Goal: Task Accomplishment & Management: Complete application form

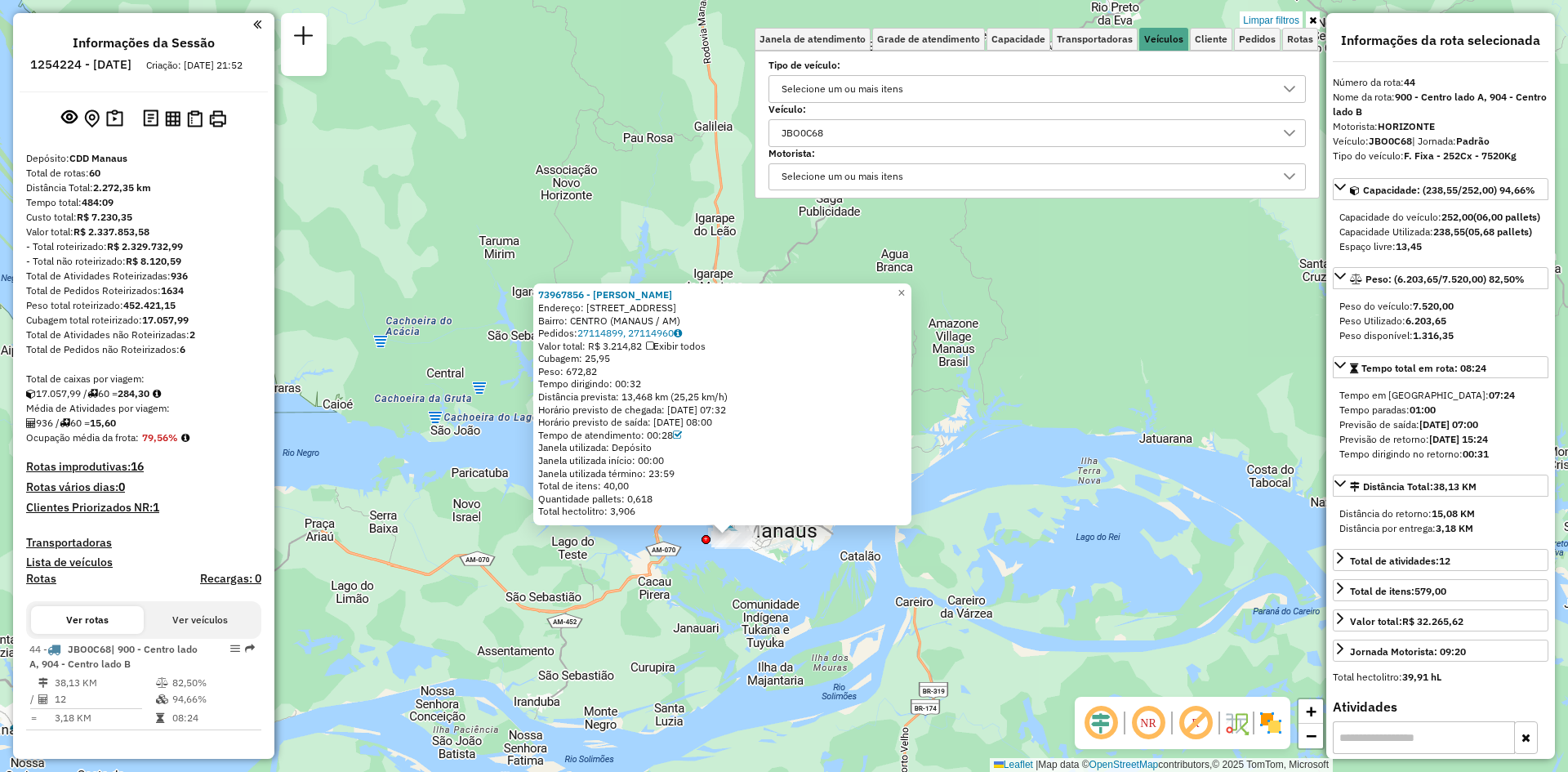
select select "**********"
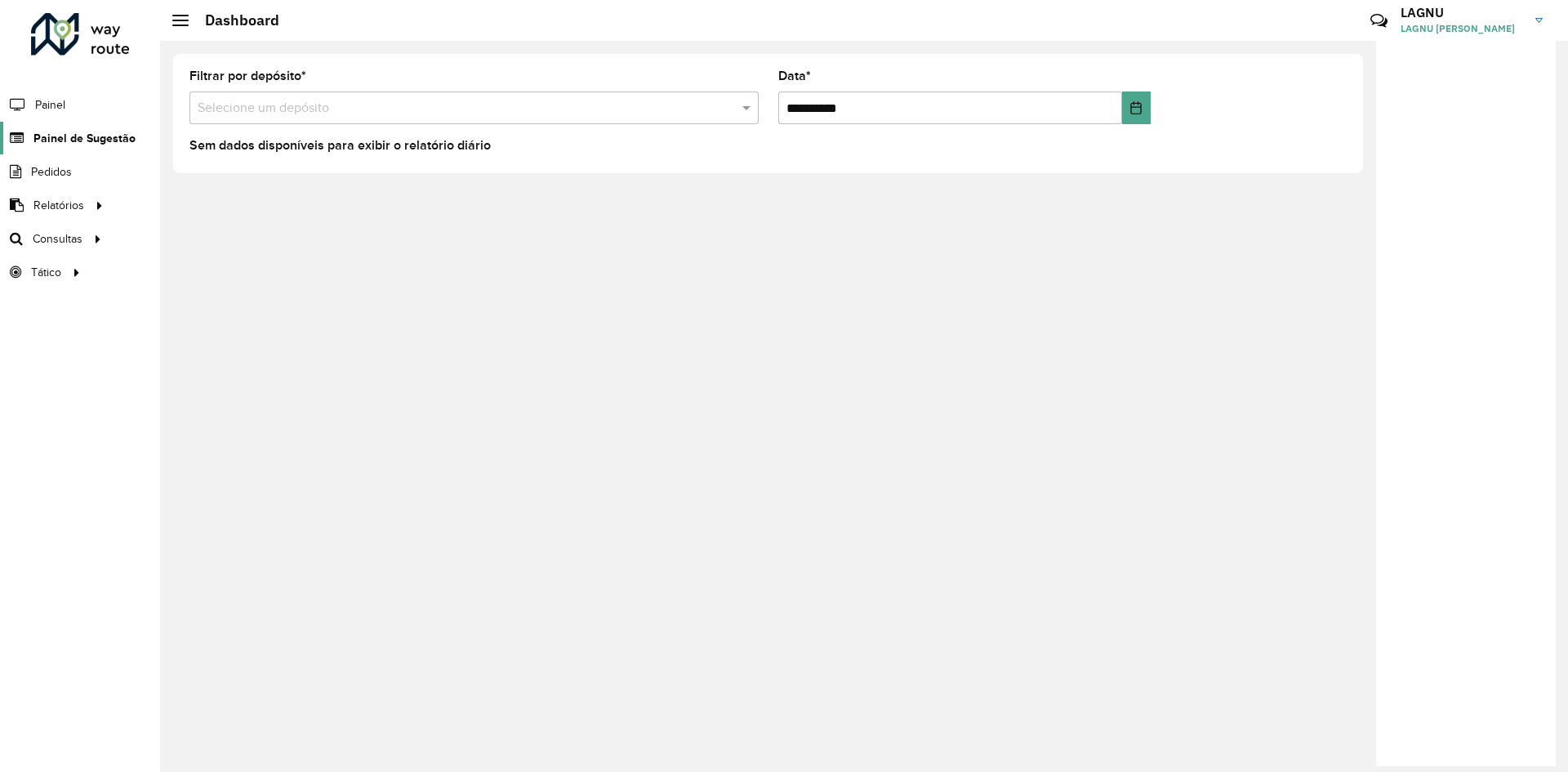
click at [99, 130] on span "Painel de Sugestão" at bounding box center [84, 138] width 102 height 17
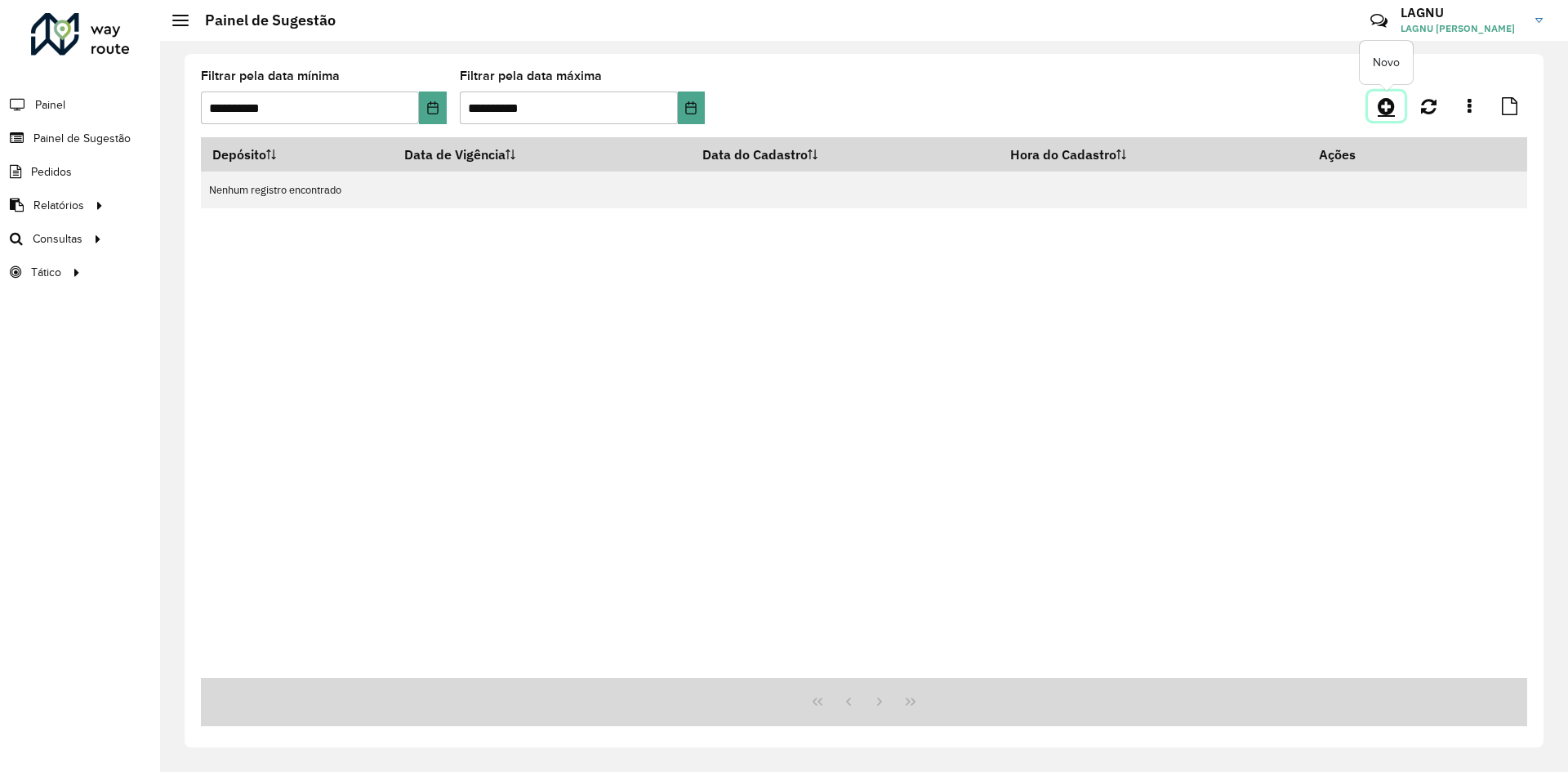
click at [1382, 107] on icon at bounding box center [1386, 106] width 17 height 20
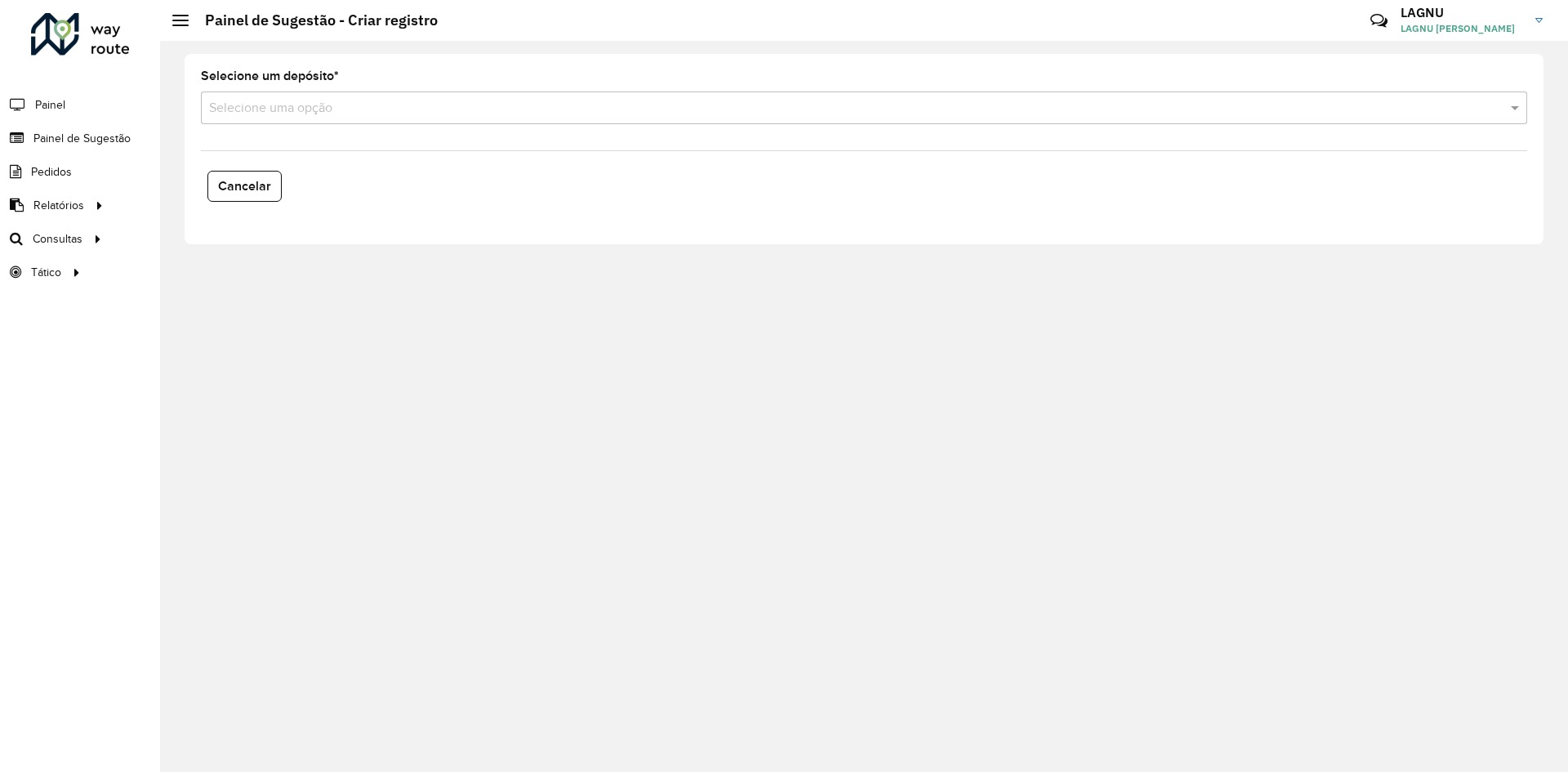
click at [350, 115] on input "text" at bounding box center [847, 108] width 1277 height 20
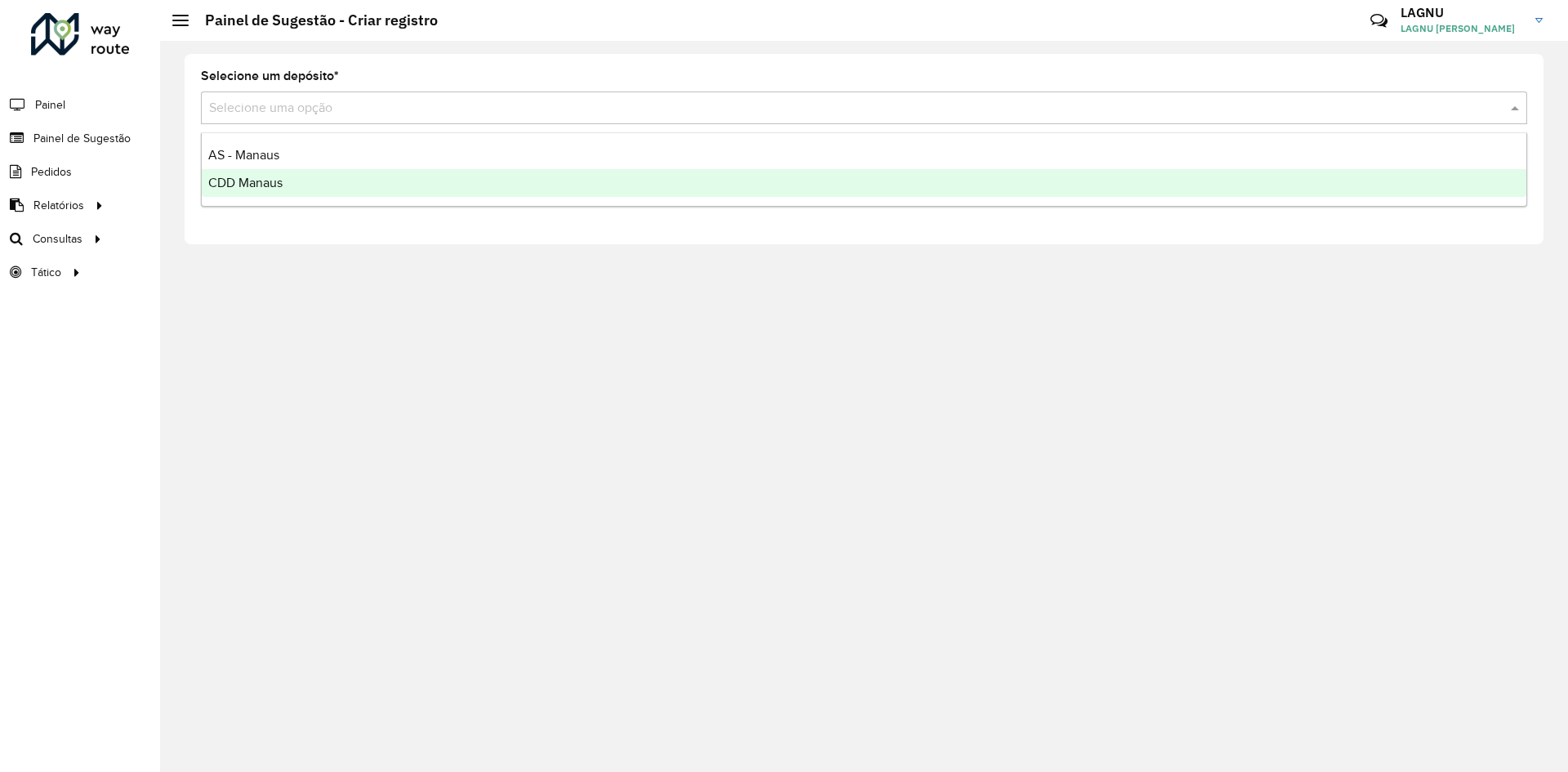
click at [336, 182] on div "CDD Manaus" at bounding box center [864, 183] width 1324 height 28
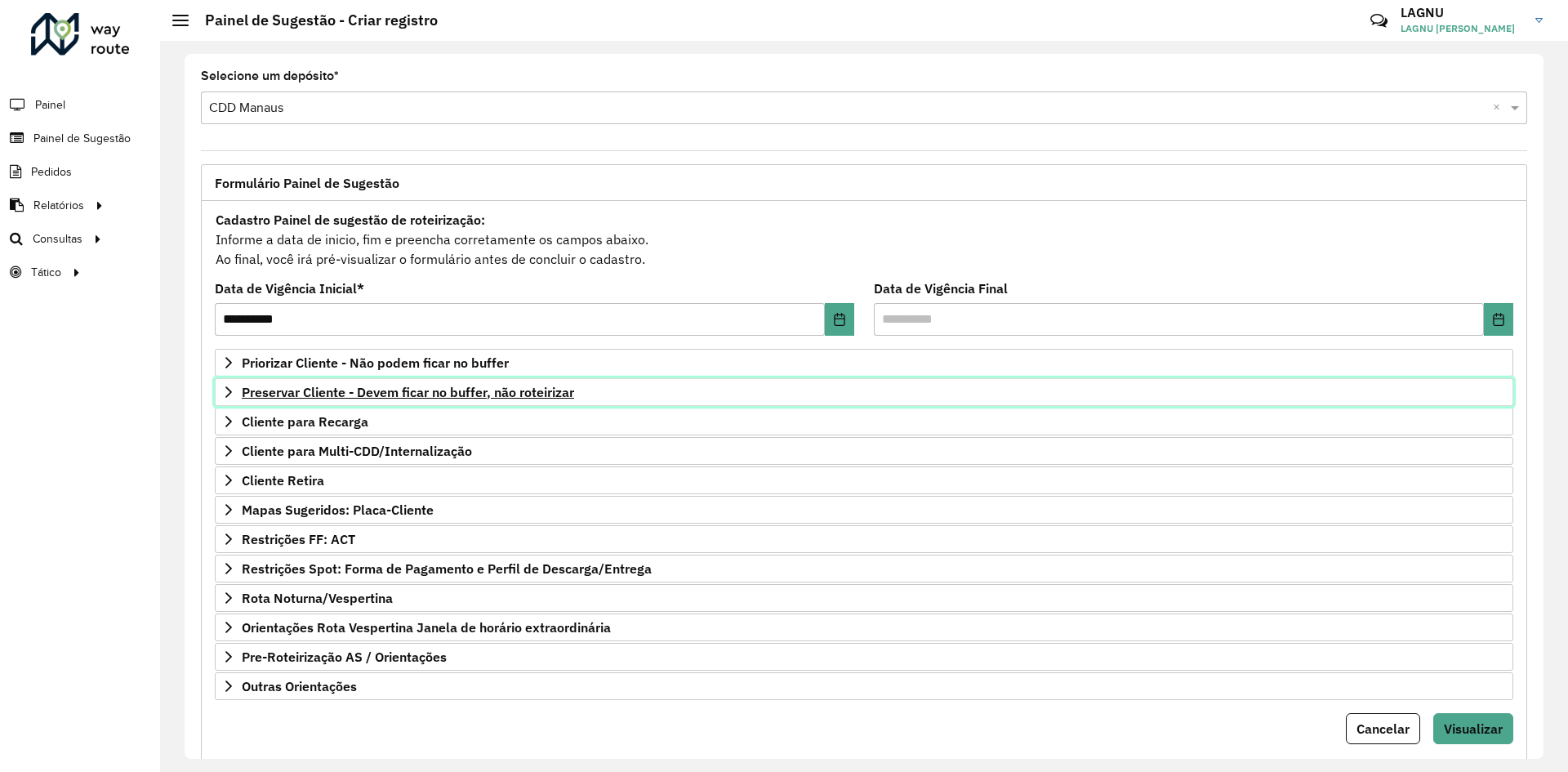
click at [413, 395] on span "Preservar Cliente - Devem ficar no buffer, não roteirizar" at bounding box center [408, 392] width 332 height 13
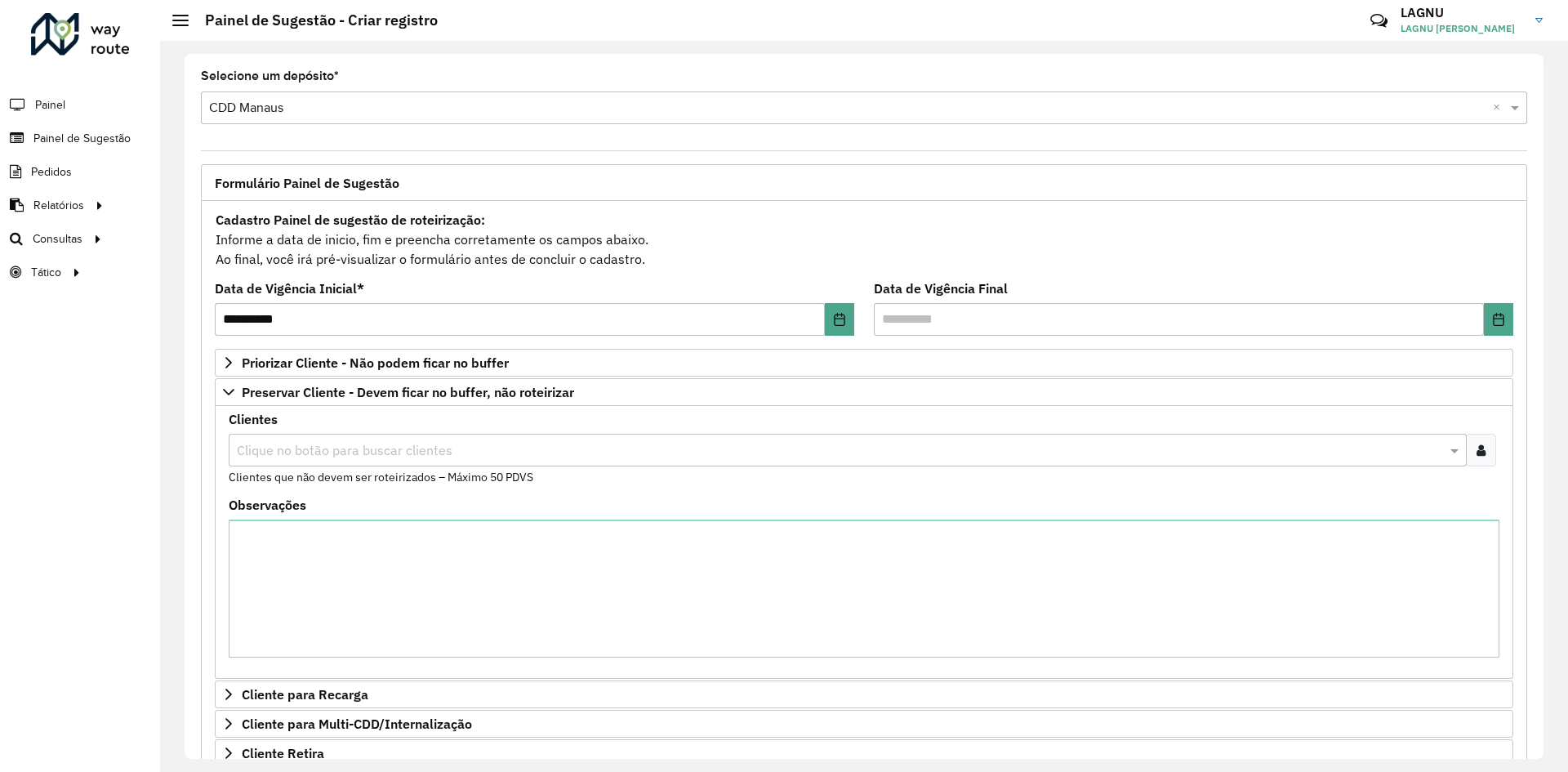
click at [385, 456] on input "text" at bounding box center [840, 451] width 1214 height 20
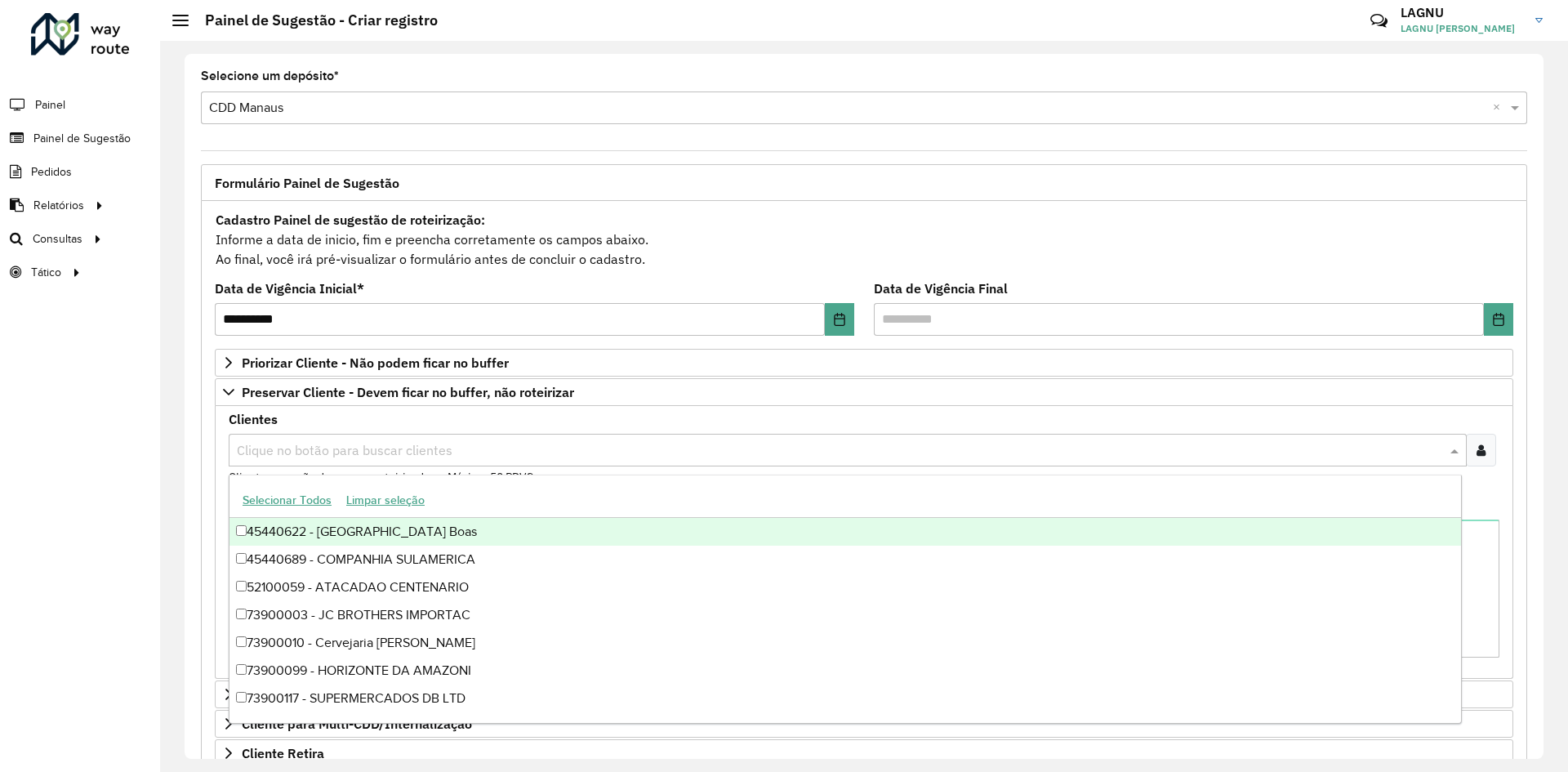
click at [400, 284] on div "**********" at bounding box center [535, 309] width 640 height 53
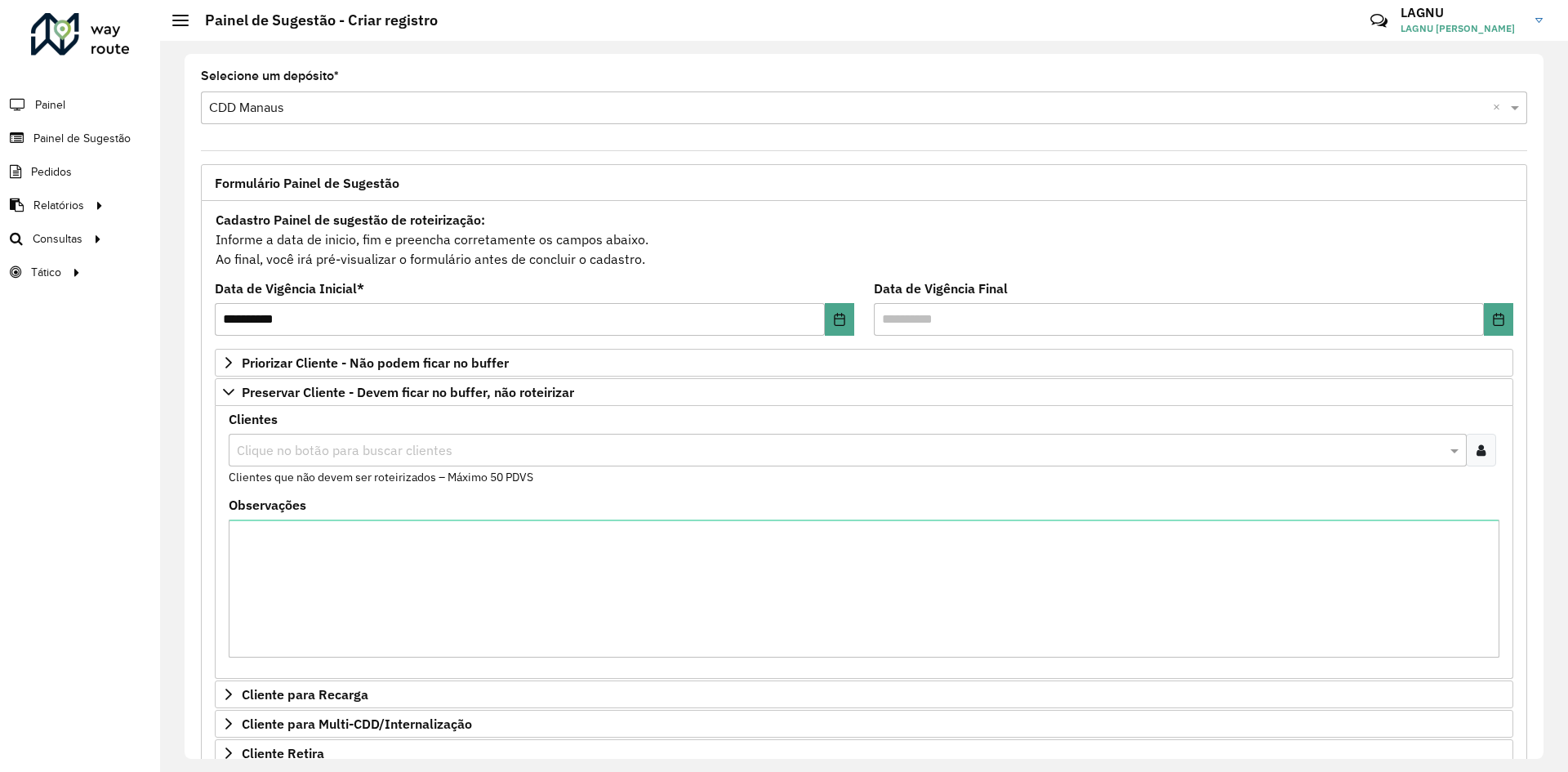
click at [356, 455] on input "text" at bounding box center [840, 451] width 1214 height 20
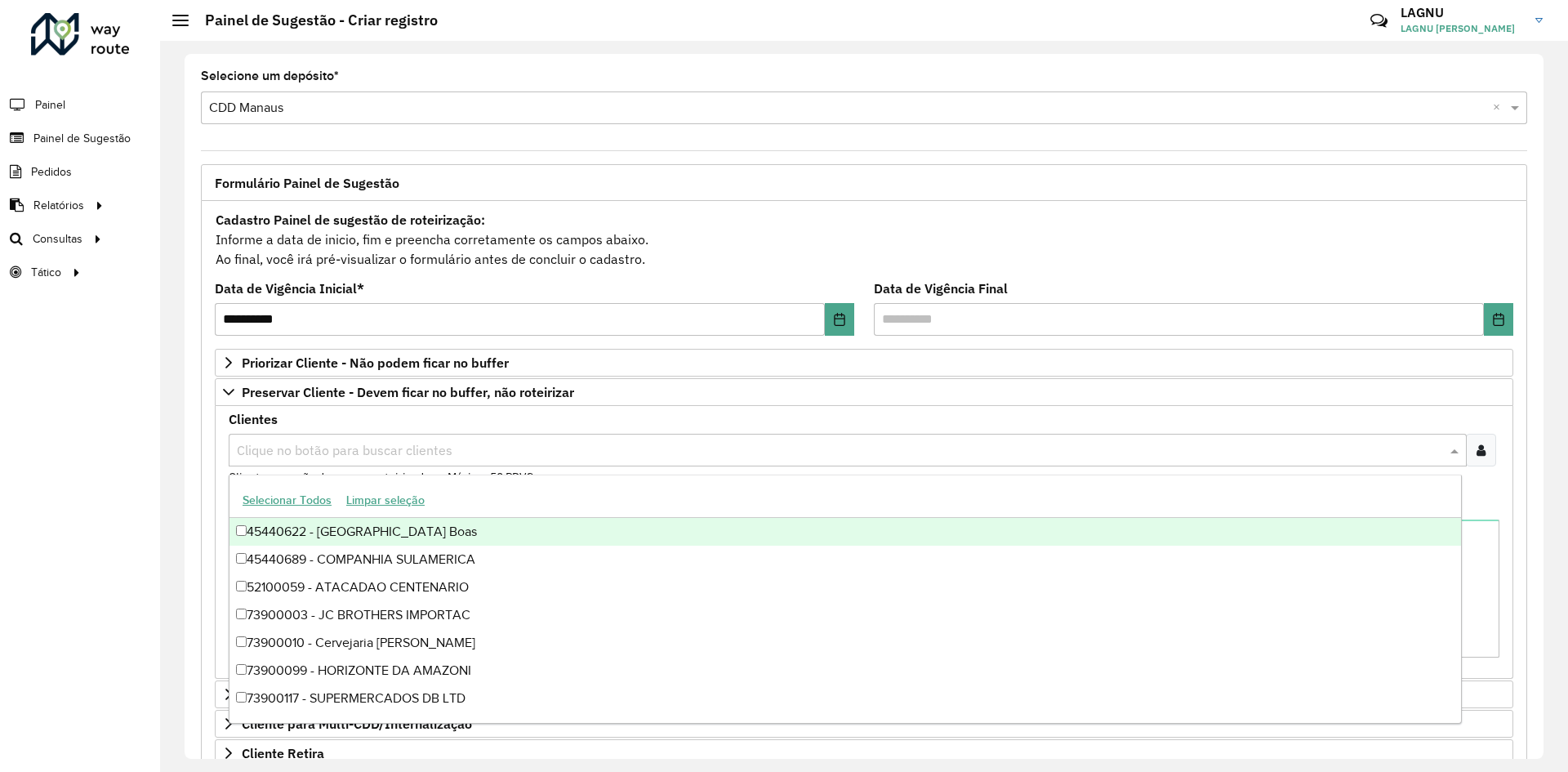
paste input "*****"
type input "*****"
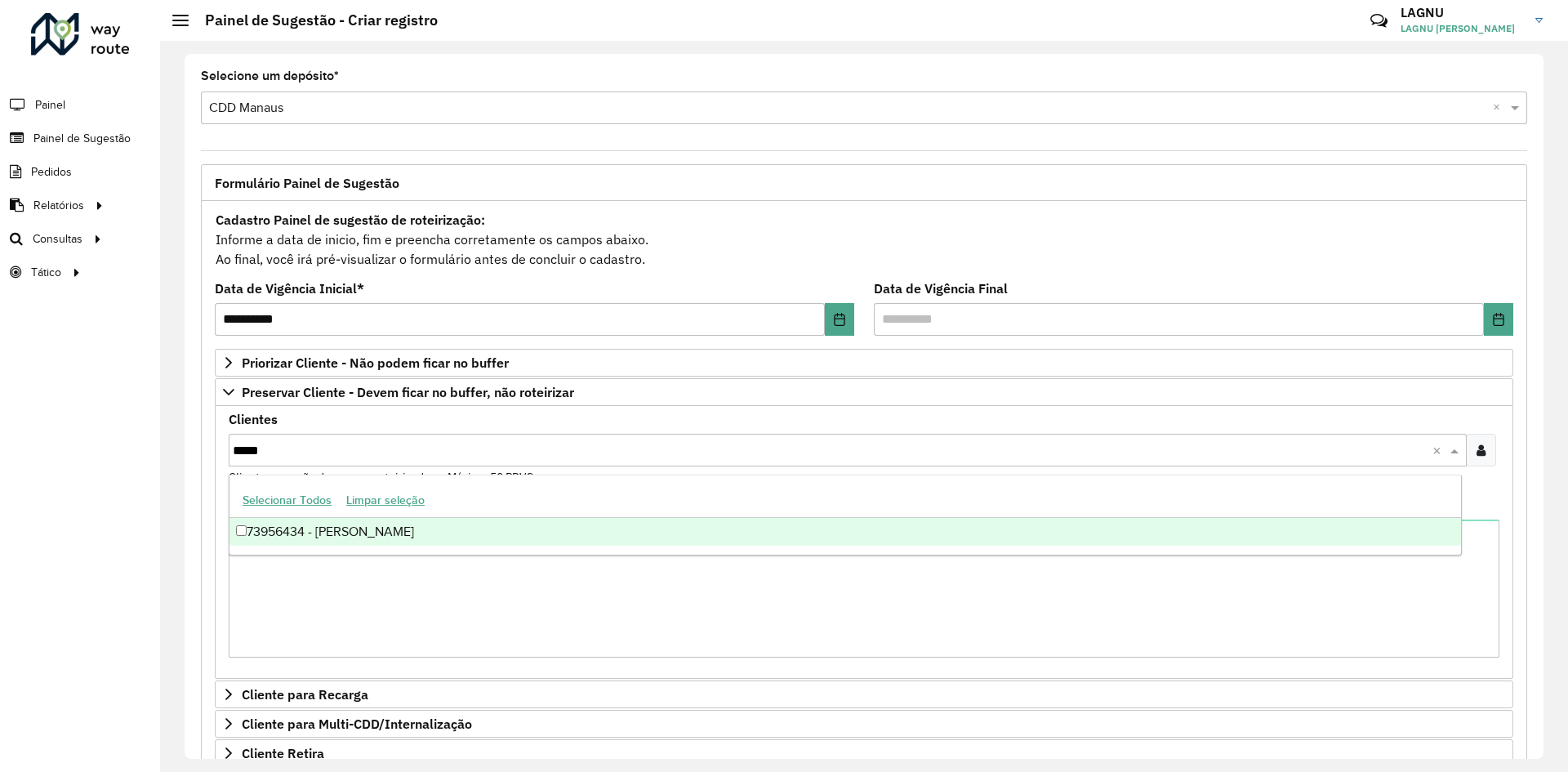
click at [368, 536] on div "73956434 - JOSELMA DE JESUS BRA" at bounding box center [845, 532] width 1231 height 28
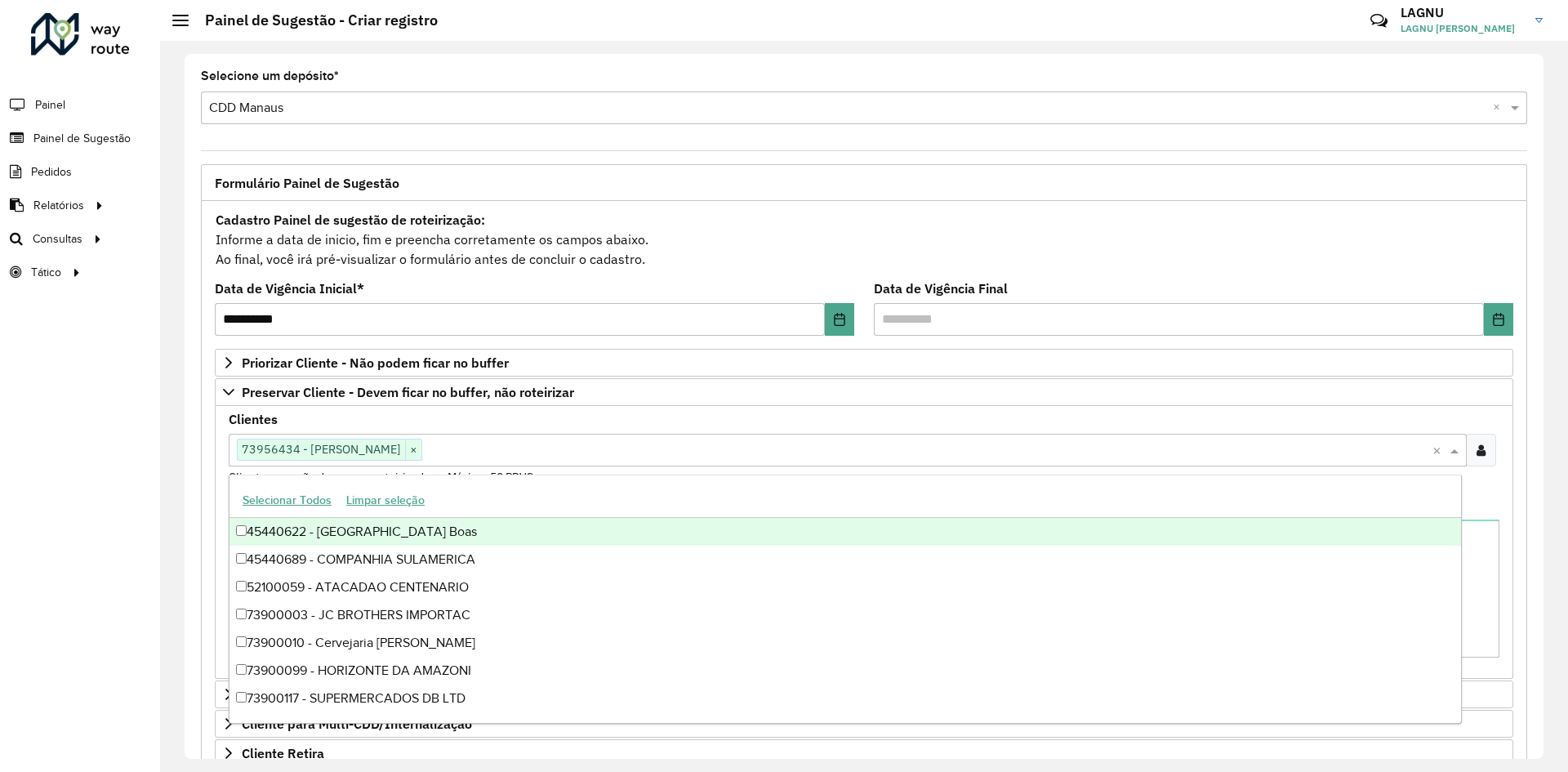
click at [198, 430] on div "**********" at bounding box center [864, 601] width 1346 height 874
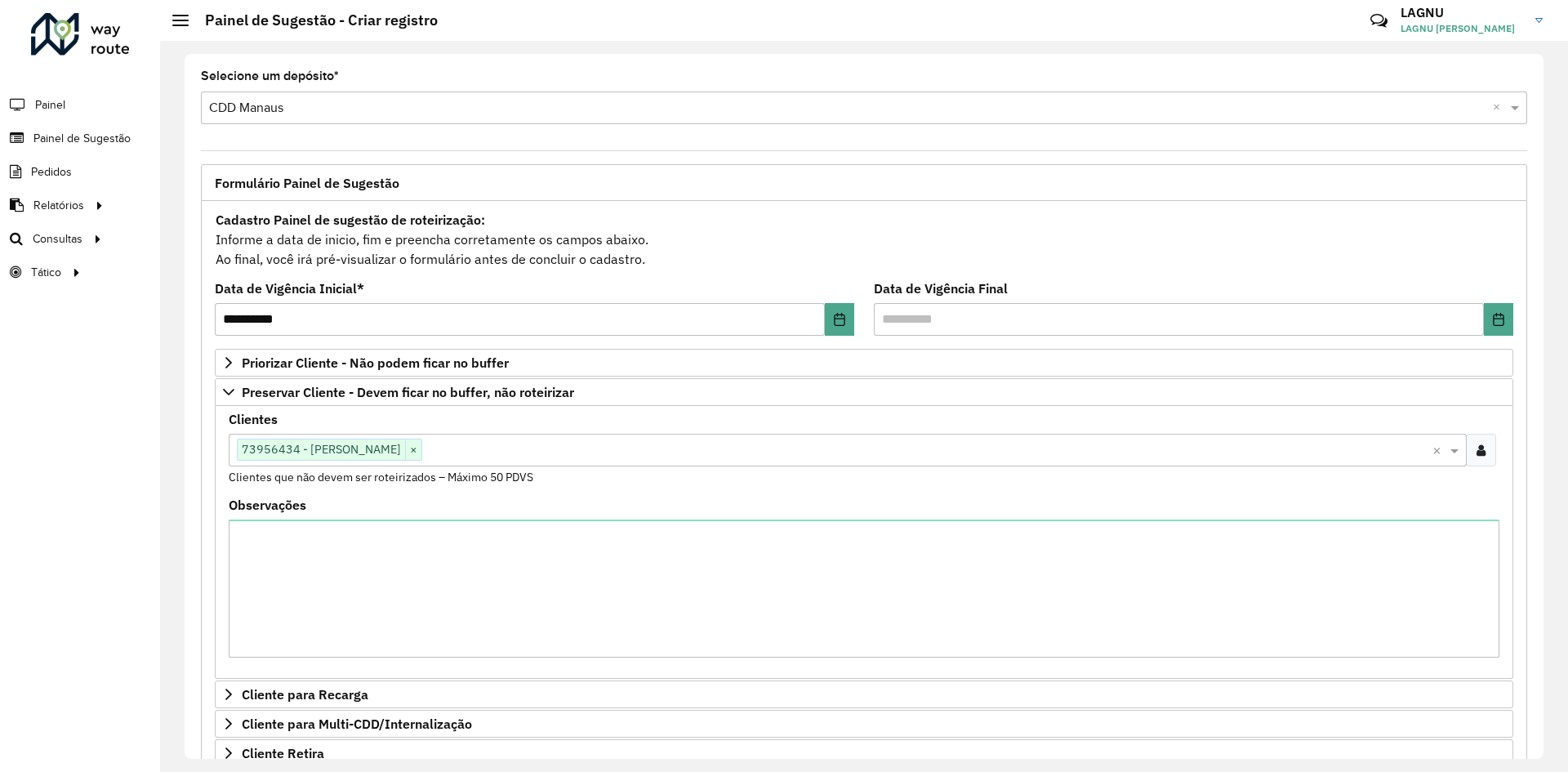
click at [521, 441] on input "text" at bounding box center [928, 451] width 1010 height 20
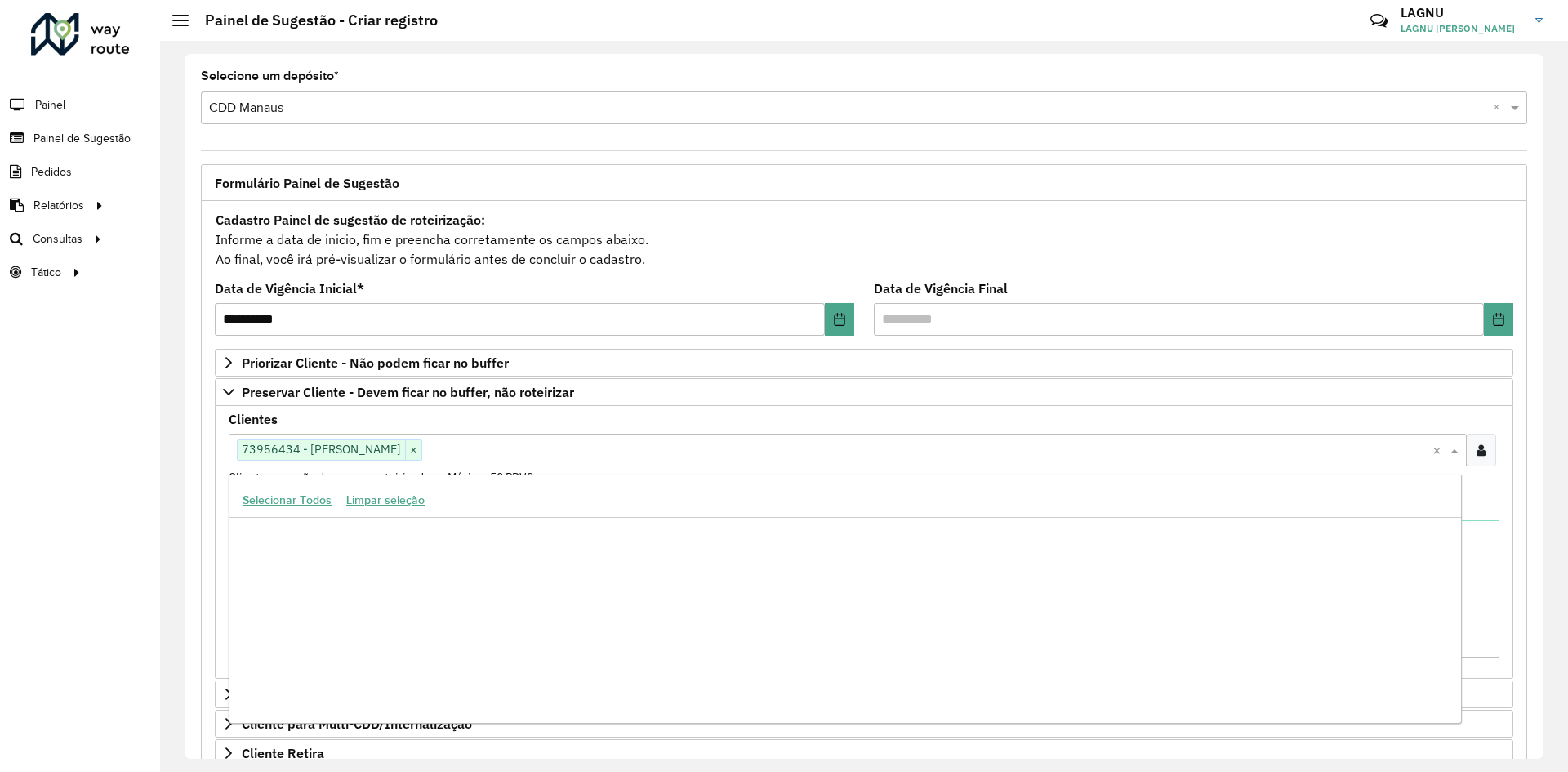
scroll to position [291590, 0]
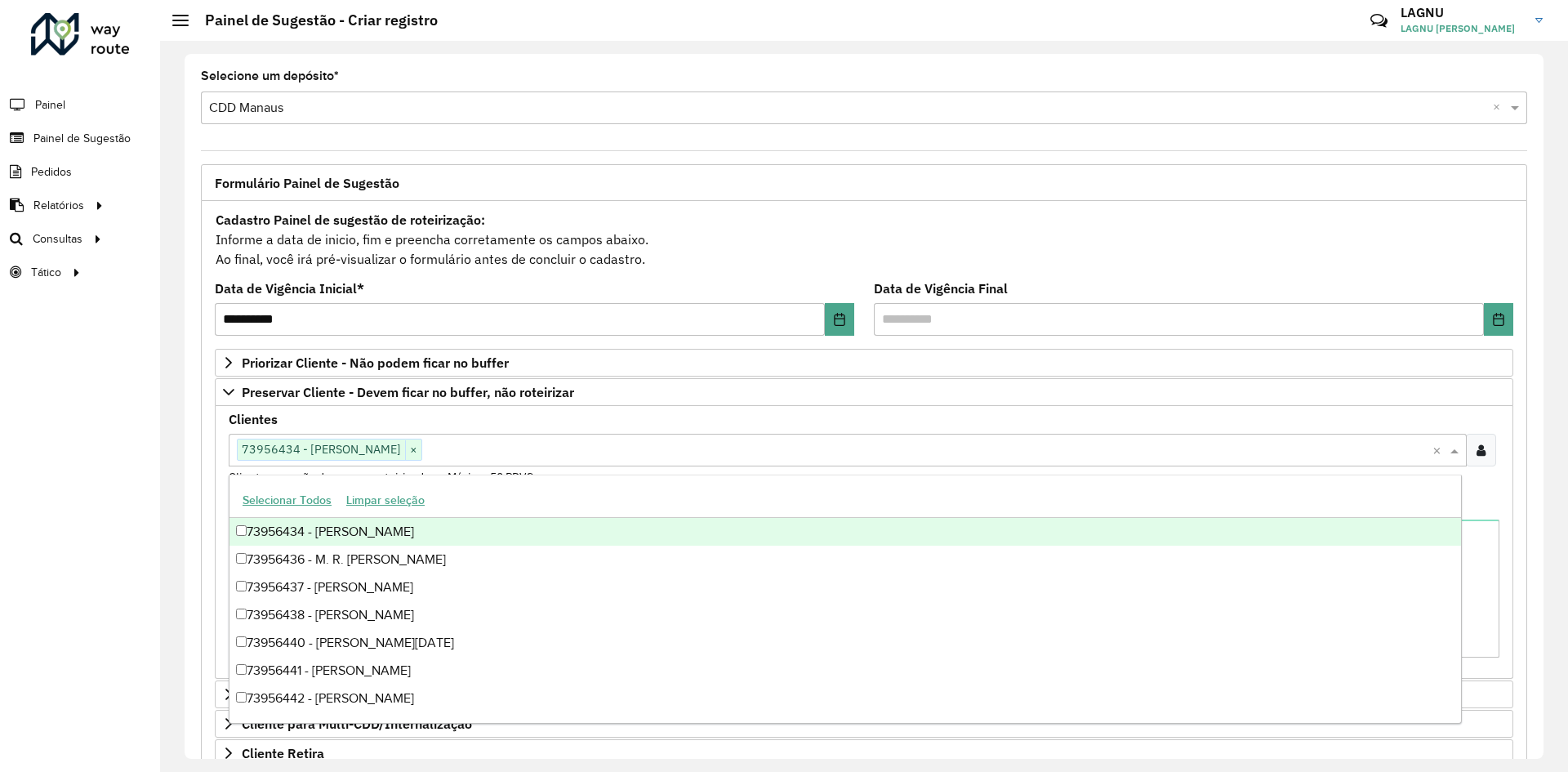
click at [1479, 454] on icon at bounding box center [1480, 450] width 9 height 13
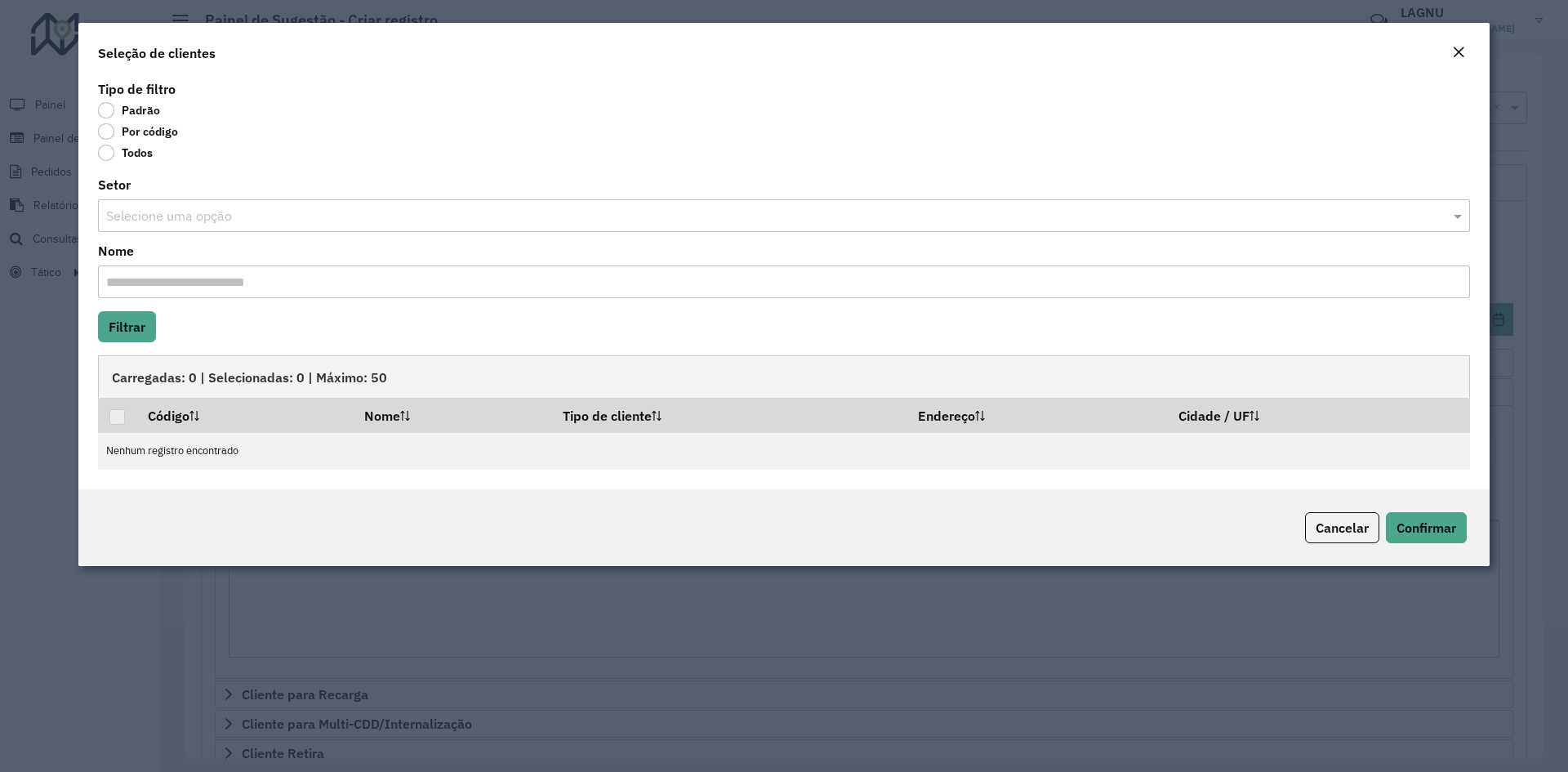
click at [1466, 50] on button "Close" at bounding box center [1458, 53] width 23 height 21
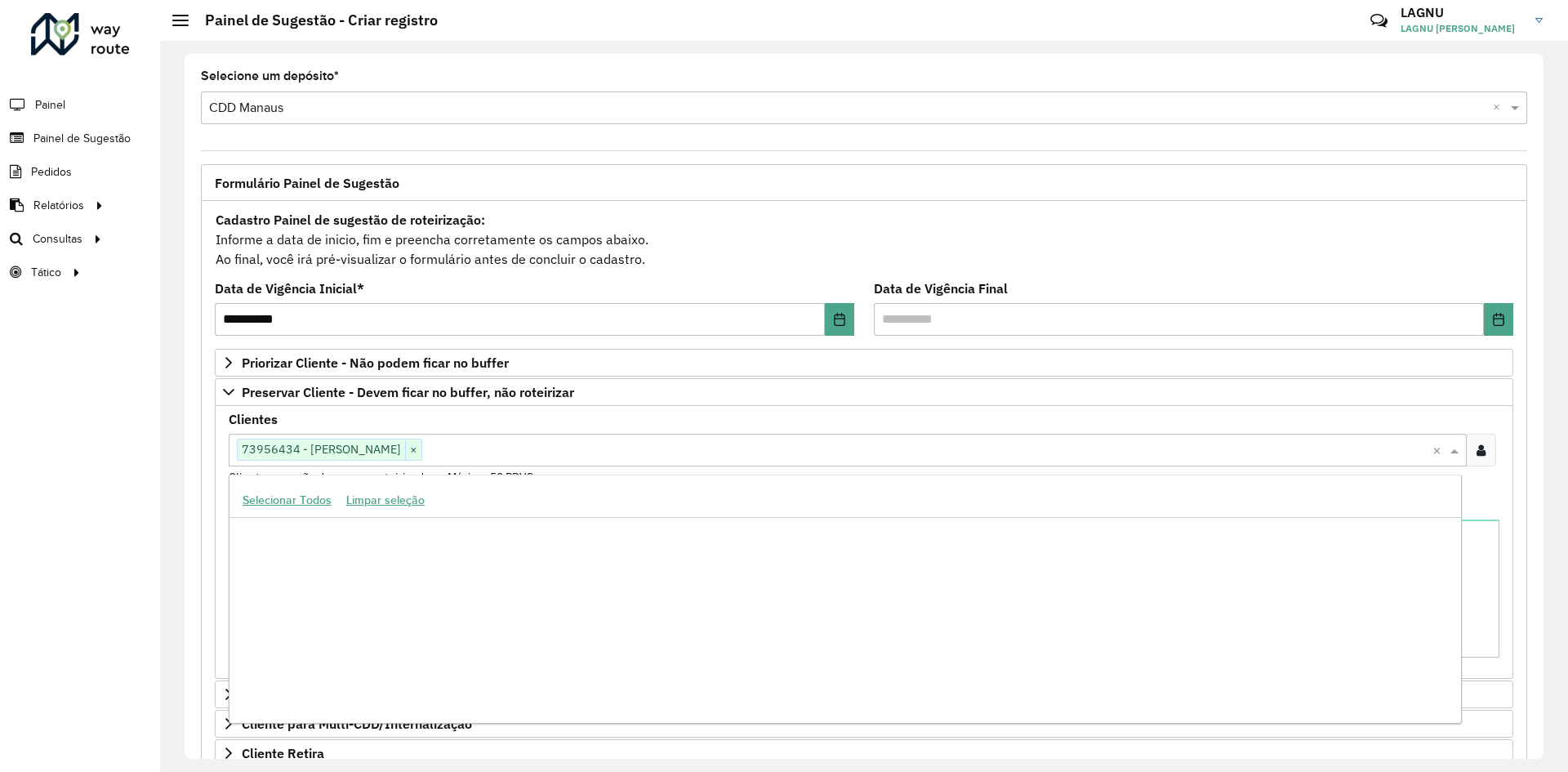
click at [513, 461] on div "Clique no botão para buscar clientes 73956434 - JOSELMA DE JESUS BRA ×" at bounding box center [831, 450] width 1204 height 30
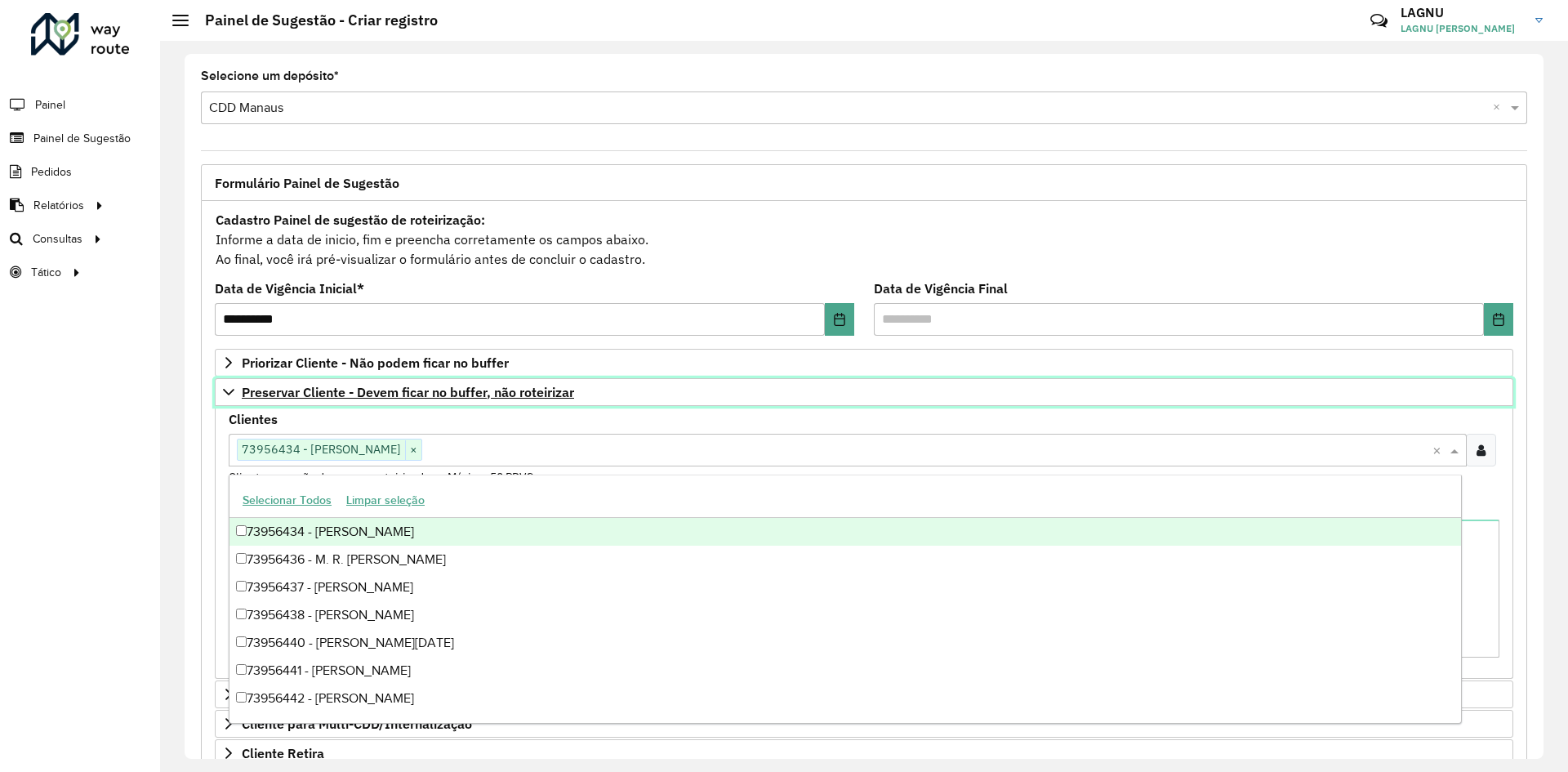
click at [218, 393] on link "Preservar Cliente - Devem ficar no buffer, não roteirizar" at bounding box center [864, 392] width 1298 height 28
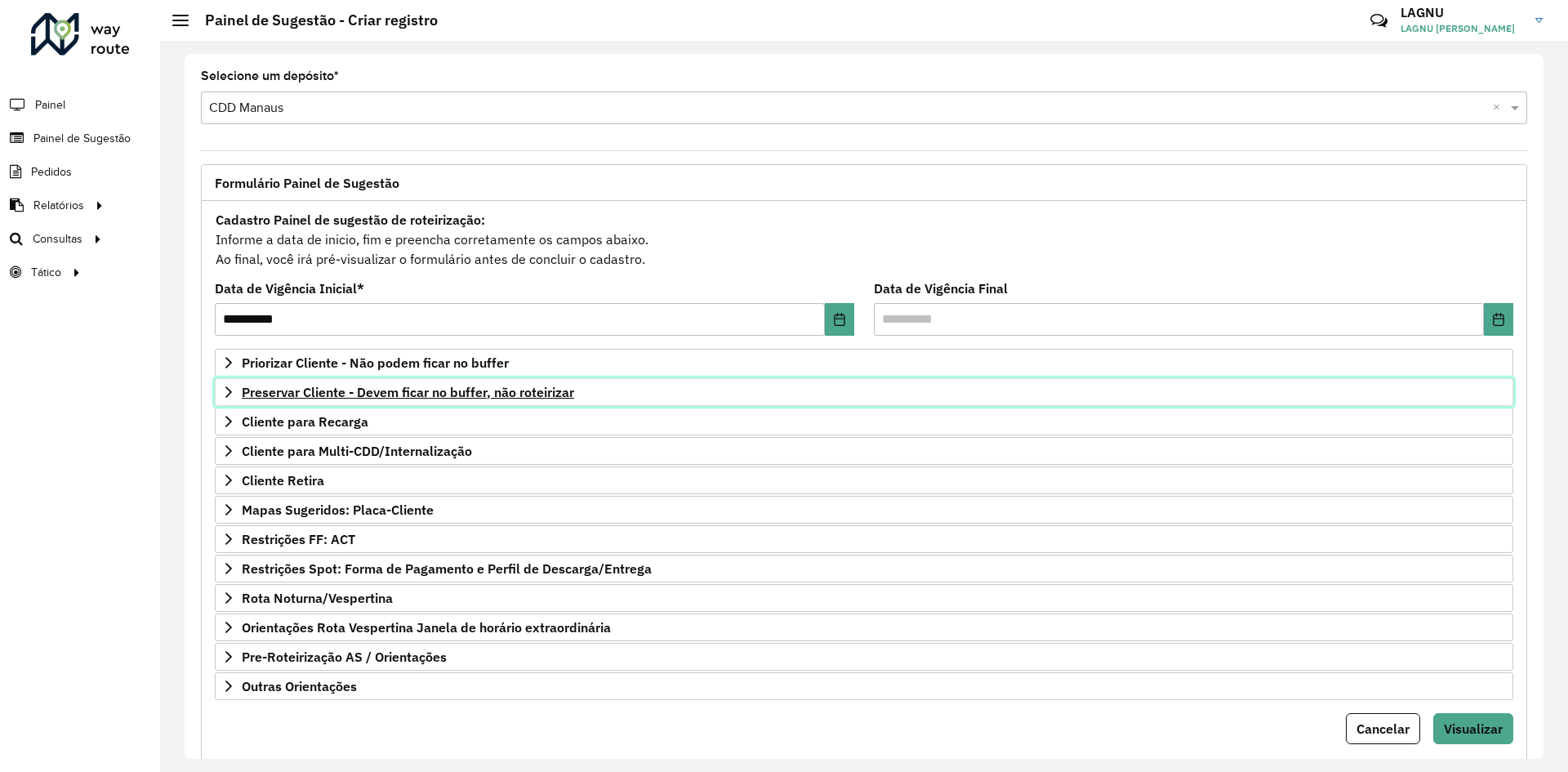
click at [226, 395] on icon at bounding box center [229, 392] width 13 height 13
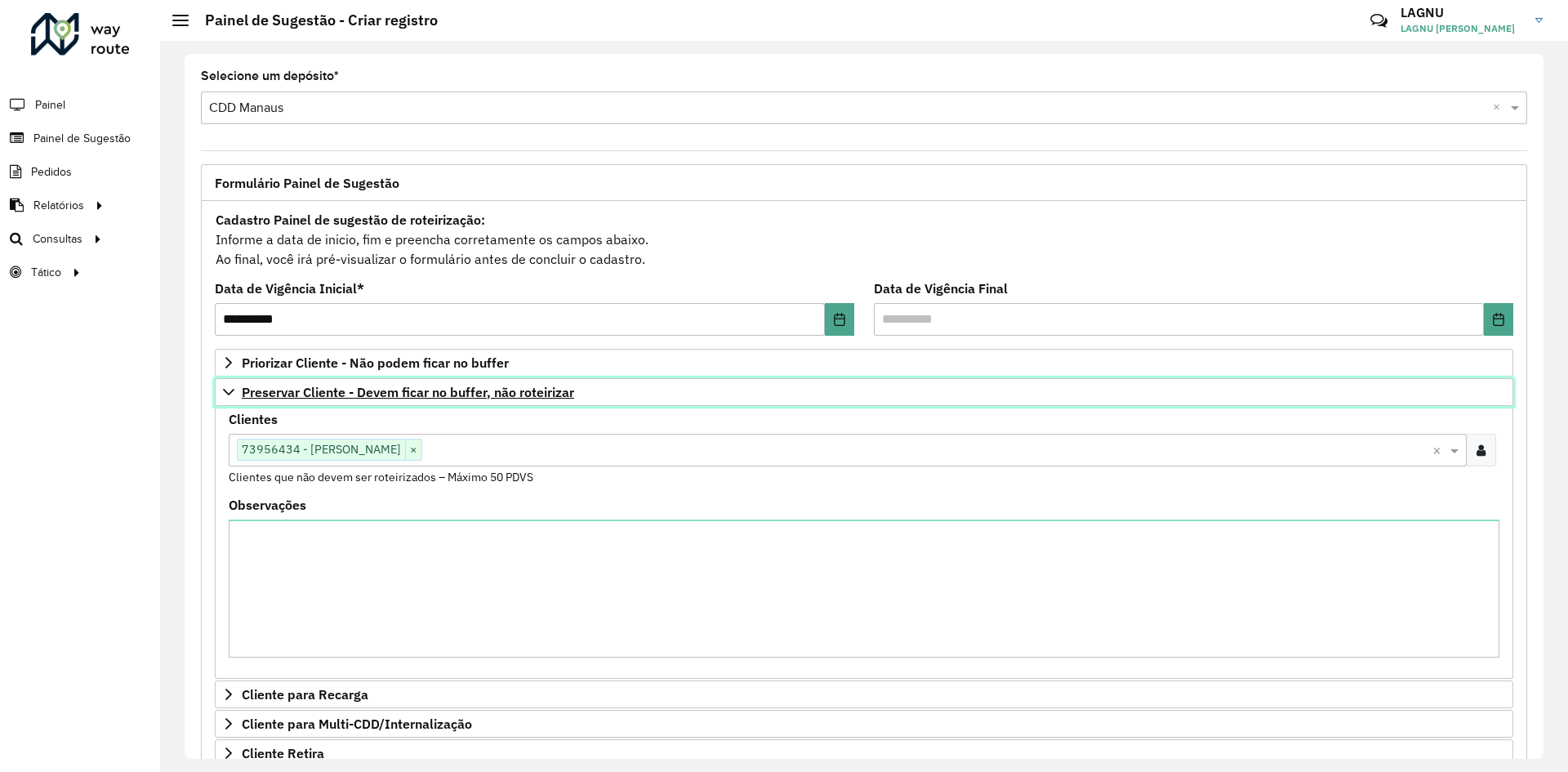
click at [224, 396] on icon at bounding box center [229, 392] width 13 height 13
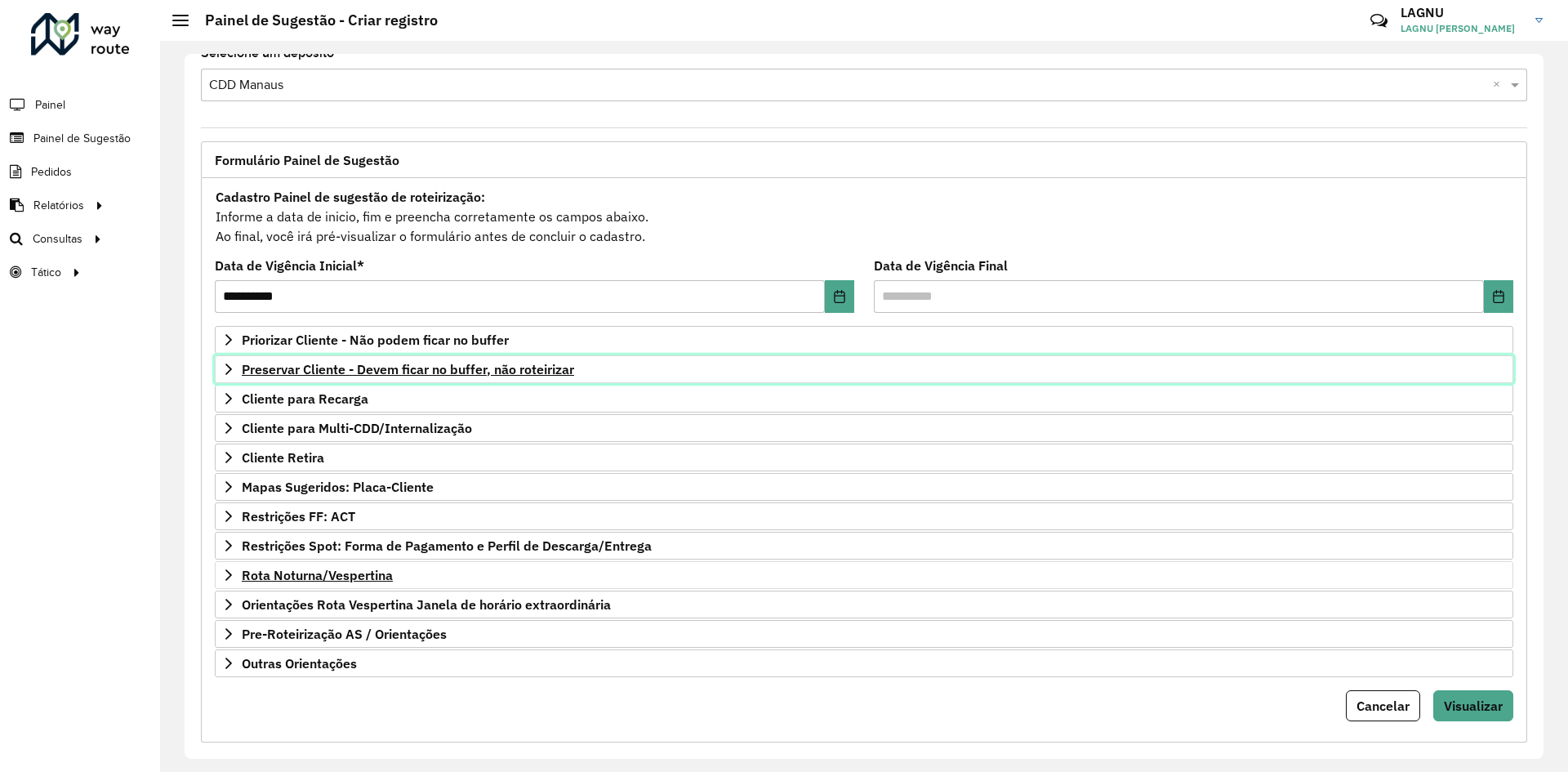
scroll to position [43, 0]
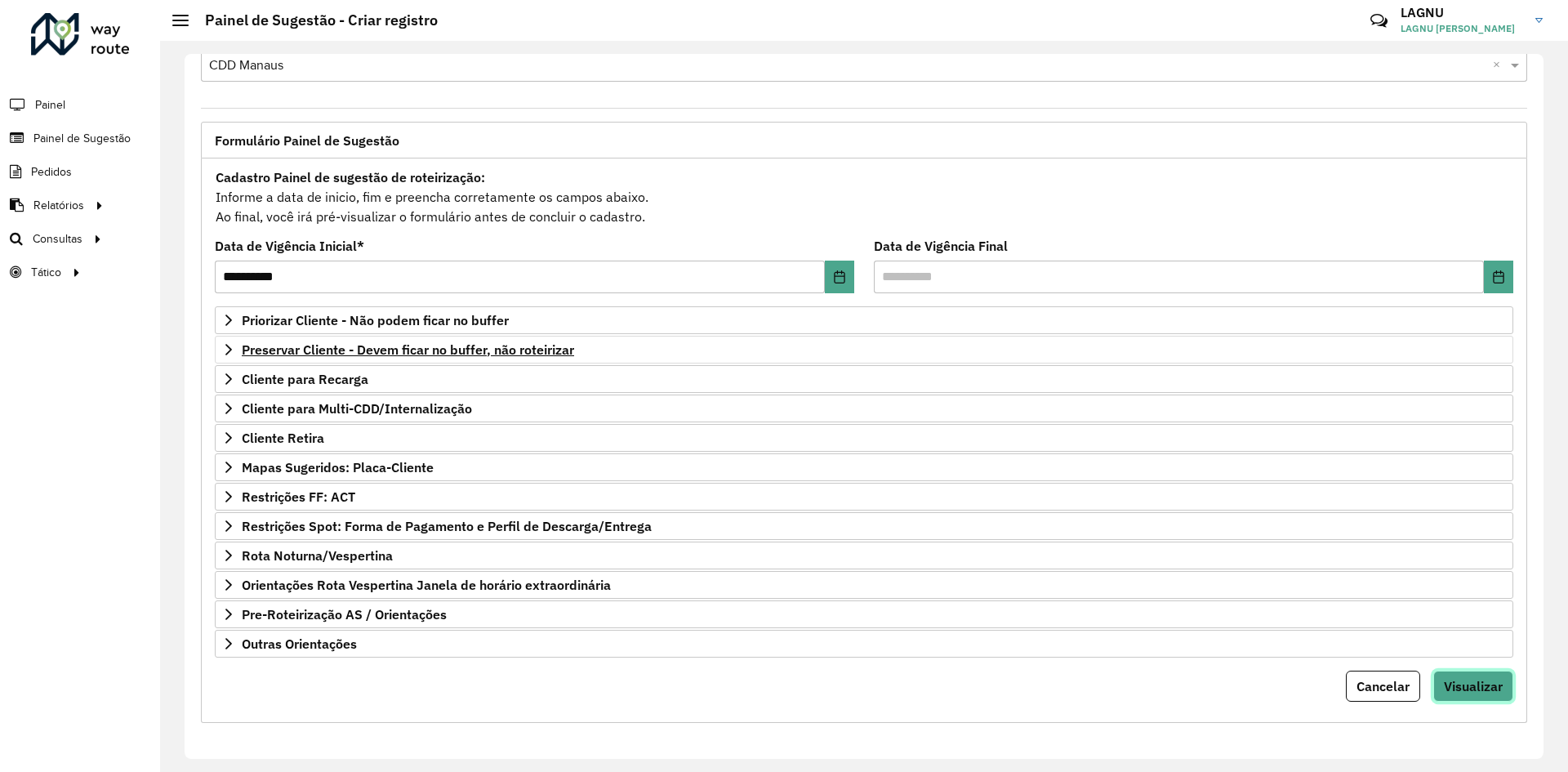
click at [1451, 682] on span "Visualizar" at bounding box center [1473, 686] width 59 height 16
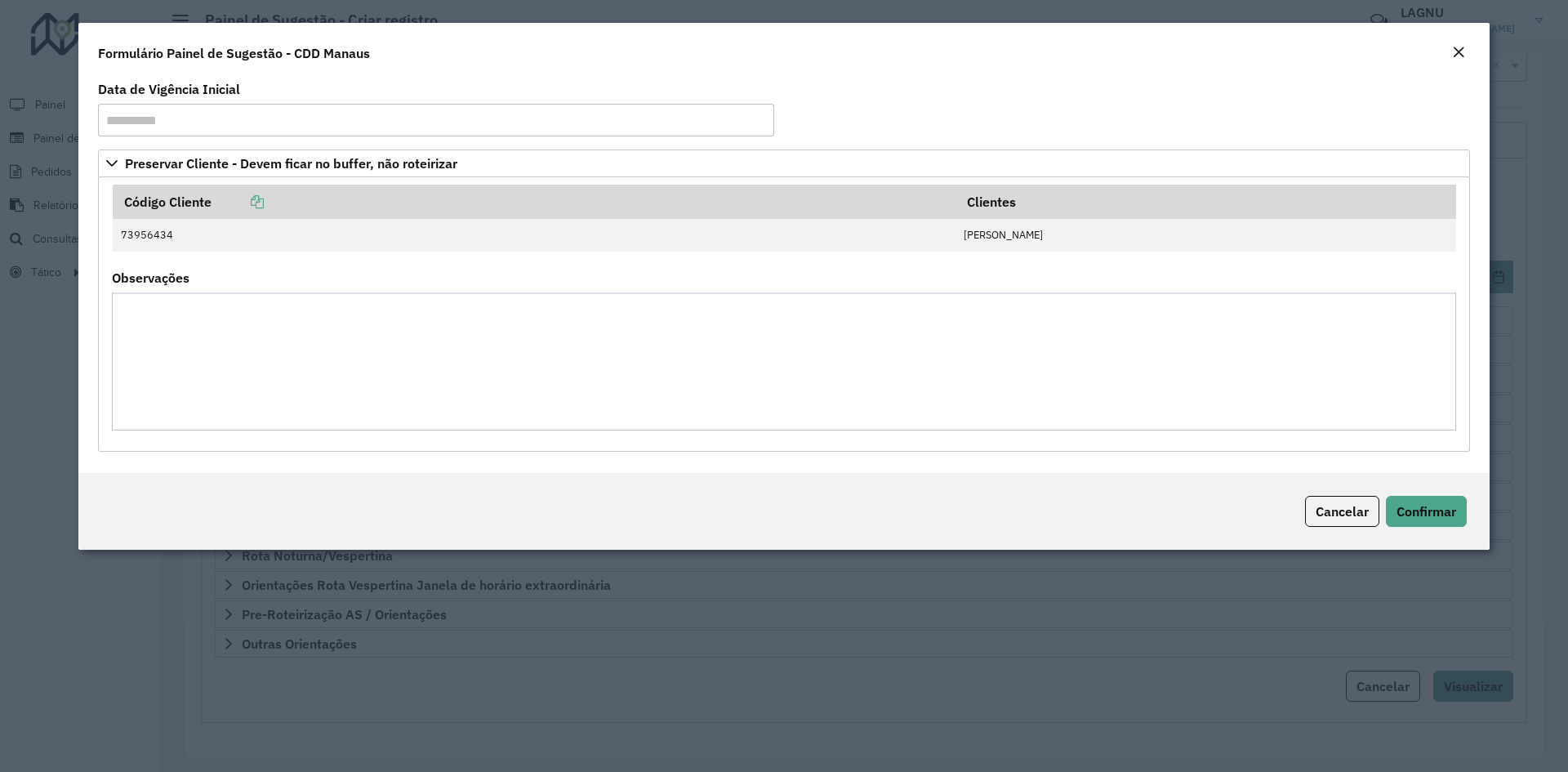
click at [1464, 59] on div "Close" at bounding box center [1458, 53] width 13 height 20
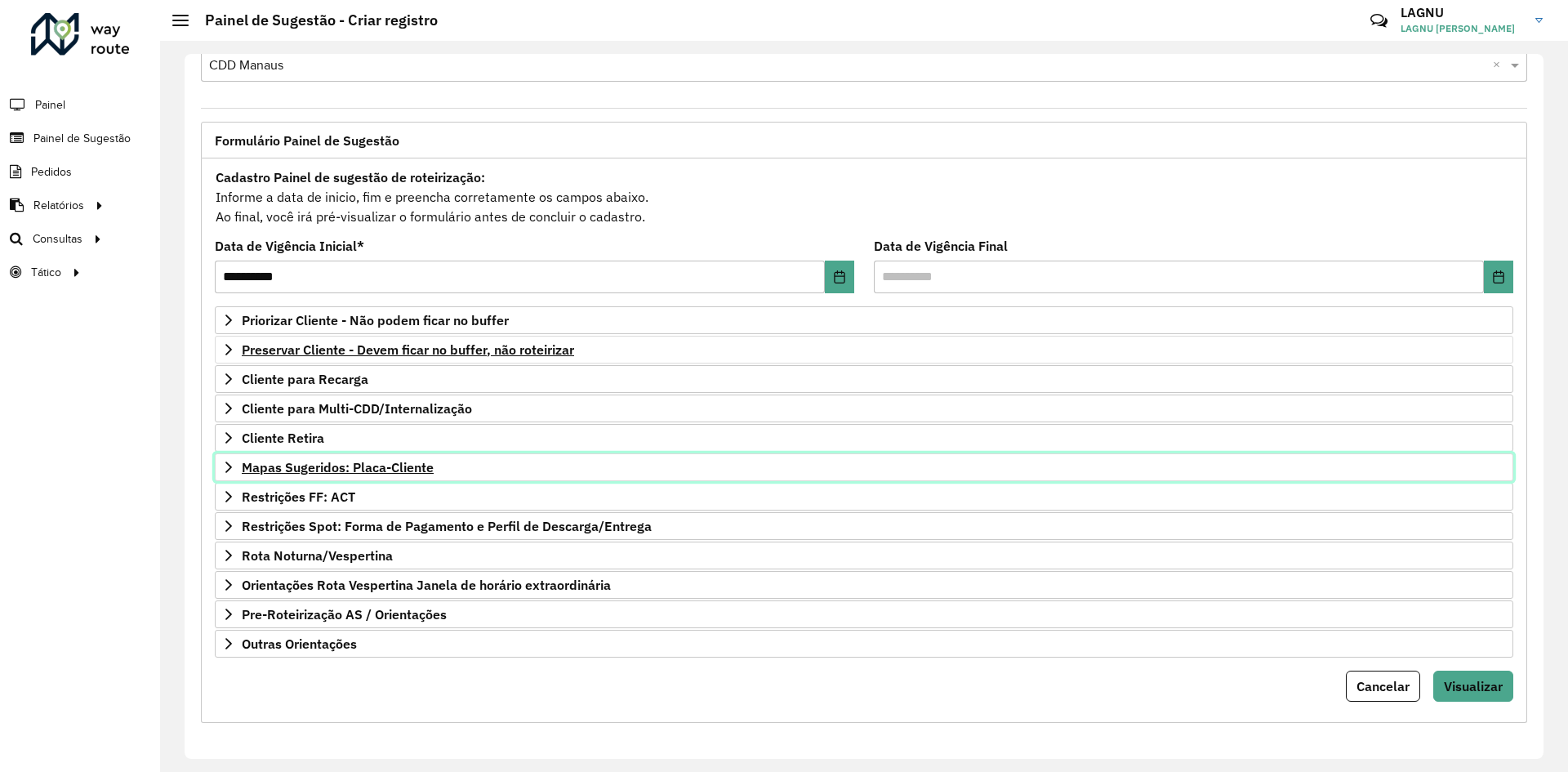
click at [340, 473] on span "Mapas Sugeridos: Placa-Cliente" at bounding box center [338, 468] width 192 height 13
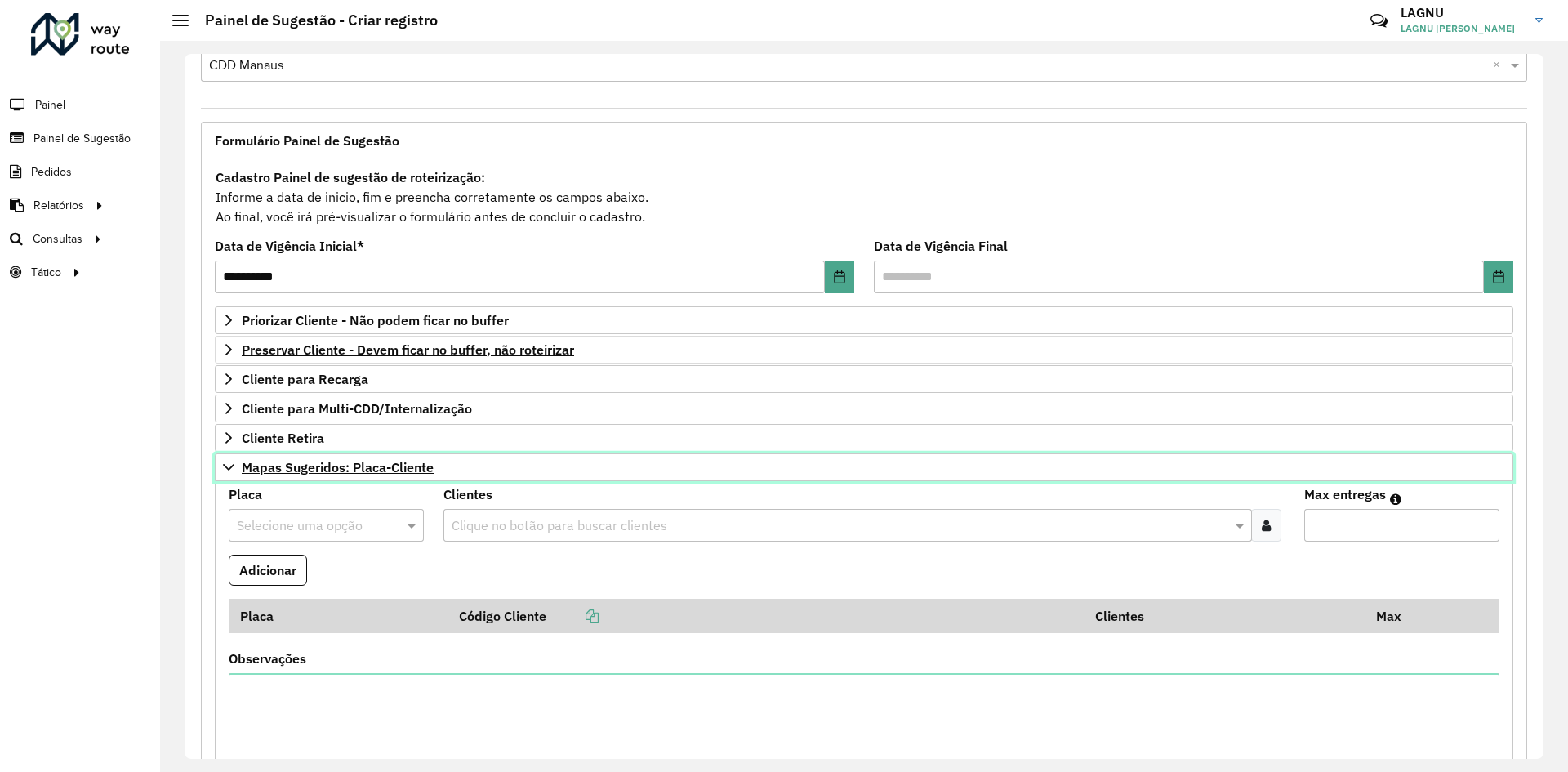
click at [390, 473] on span "Mapas Sugeridos: Placa-Cliente" at bounding box center [338, 468] width 192 height 13
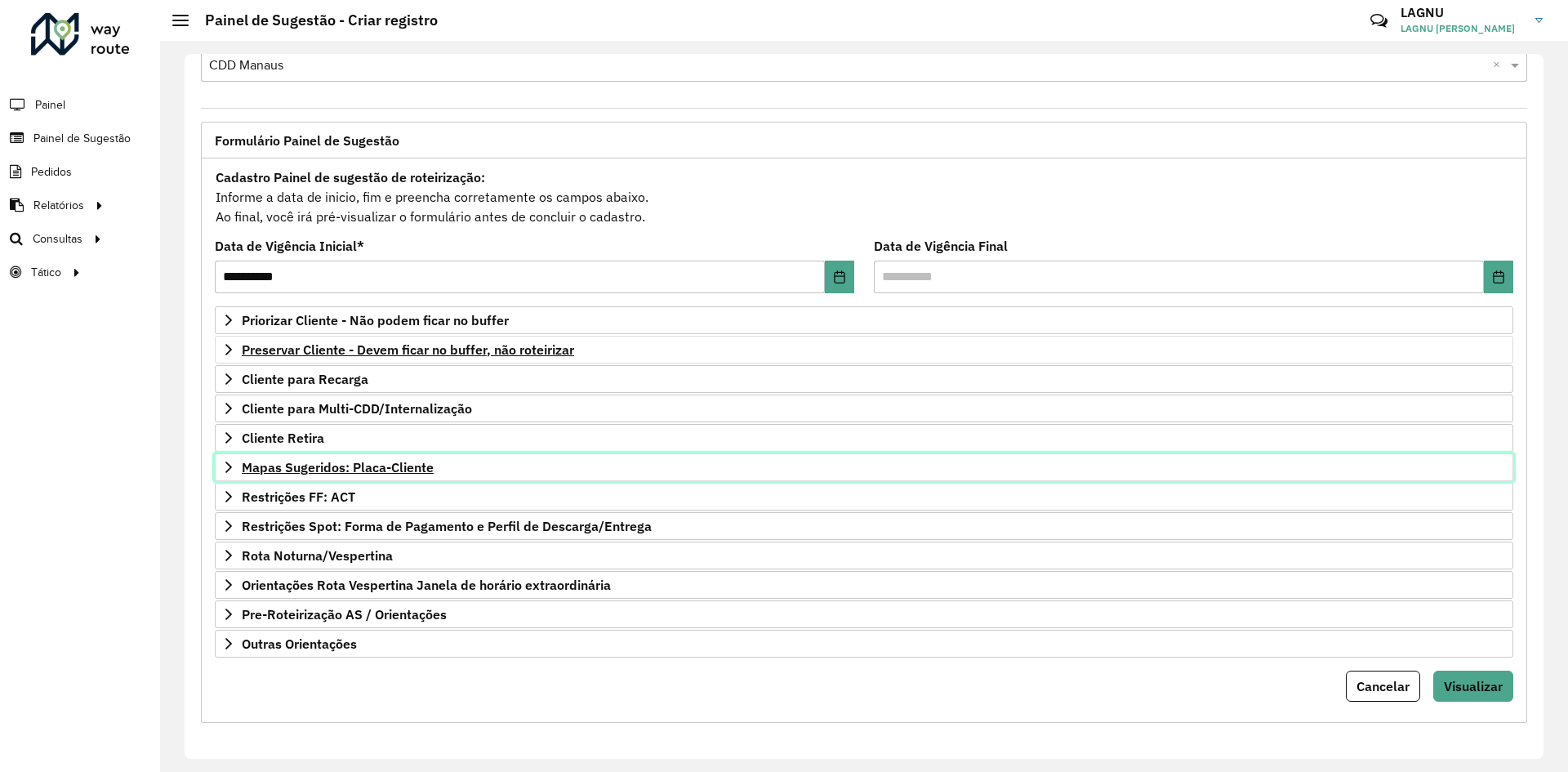
click at [387, 473] on span "Mapas Sugeridos: Placa-Cliente" at bounding box center [338, 468] width 192 height 13
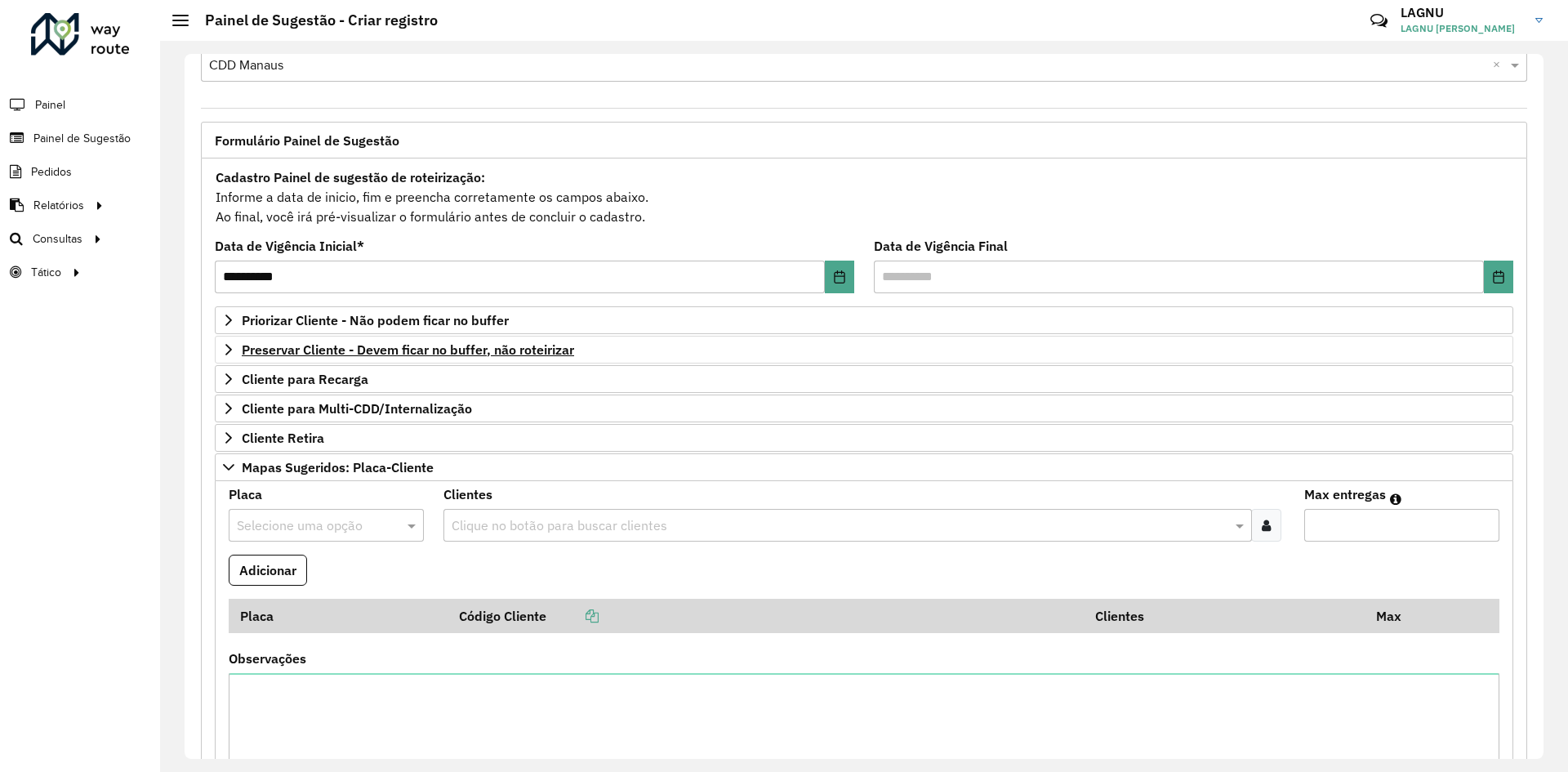
click at [342, 507] on div "Placa Selecione uma opção" at bounding box center [326, 514] width 195 height 53
click at [351, 521] on input "text" at bounding box center [310, 526] width 146 height 20
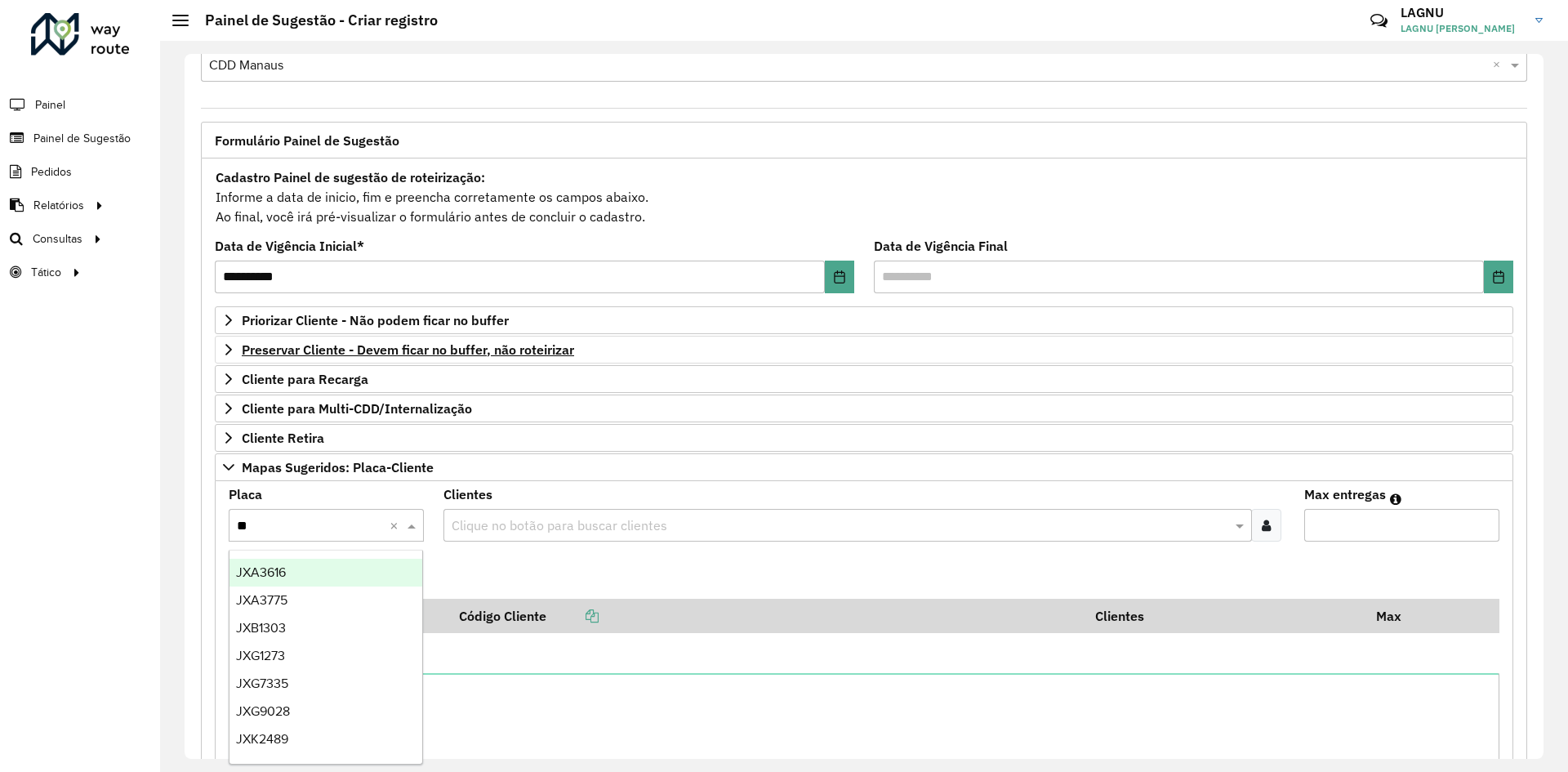
type input "***"
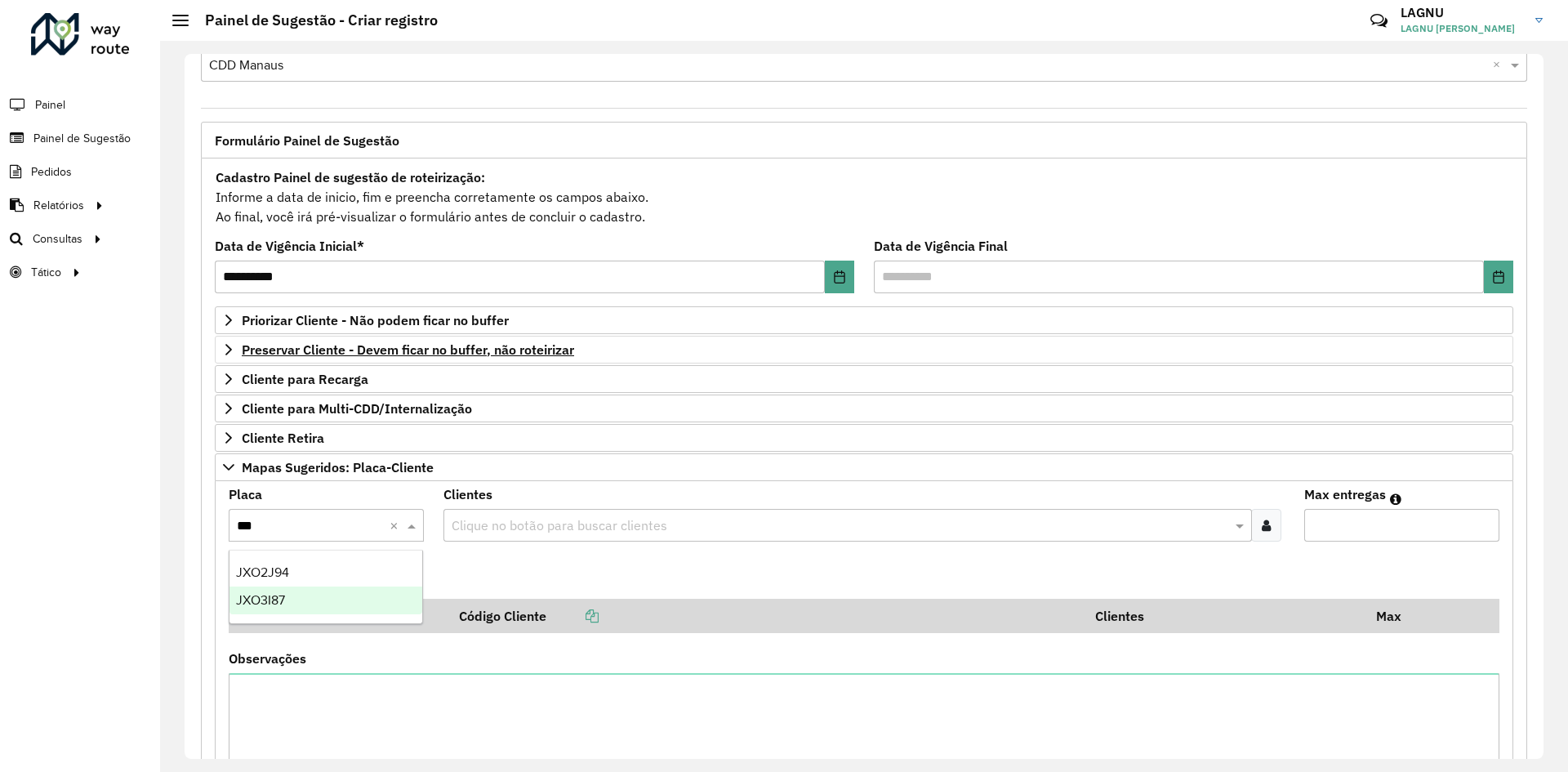
click at [300, 597] on div "JXO3I87" at bounding box center [326, 601] width 193 height 28
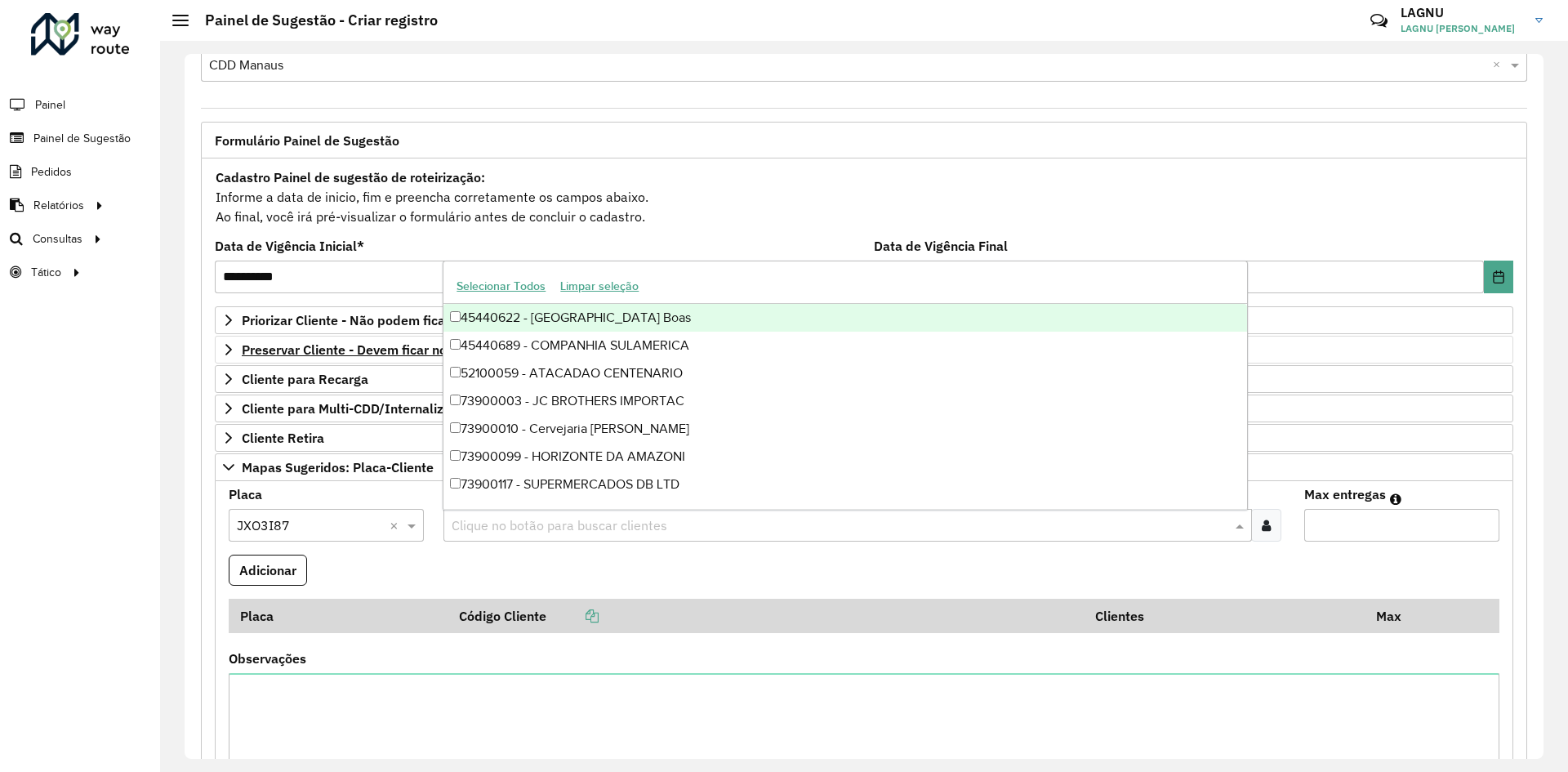
click at [508, 534] on input "text" at bounding box center [839, 526] width 783 height 20
type input "*****"
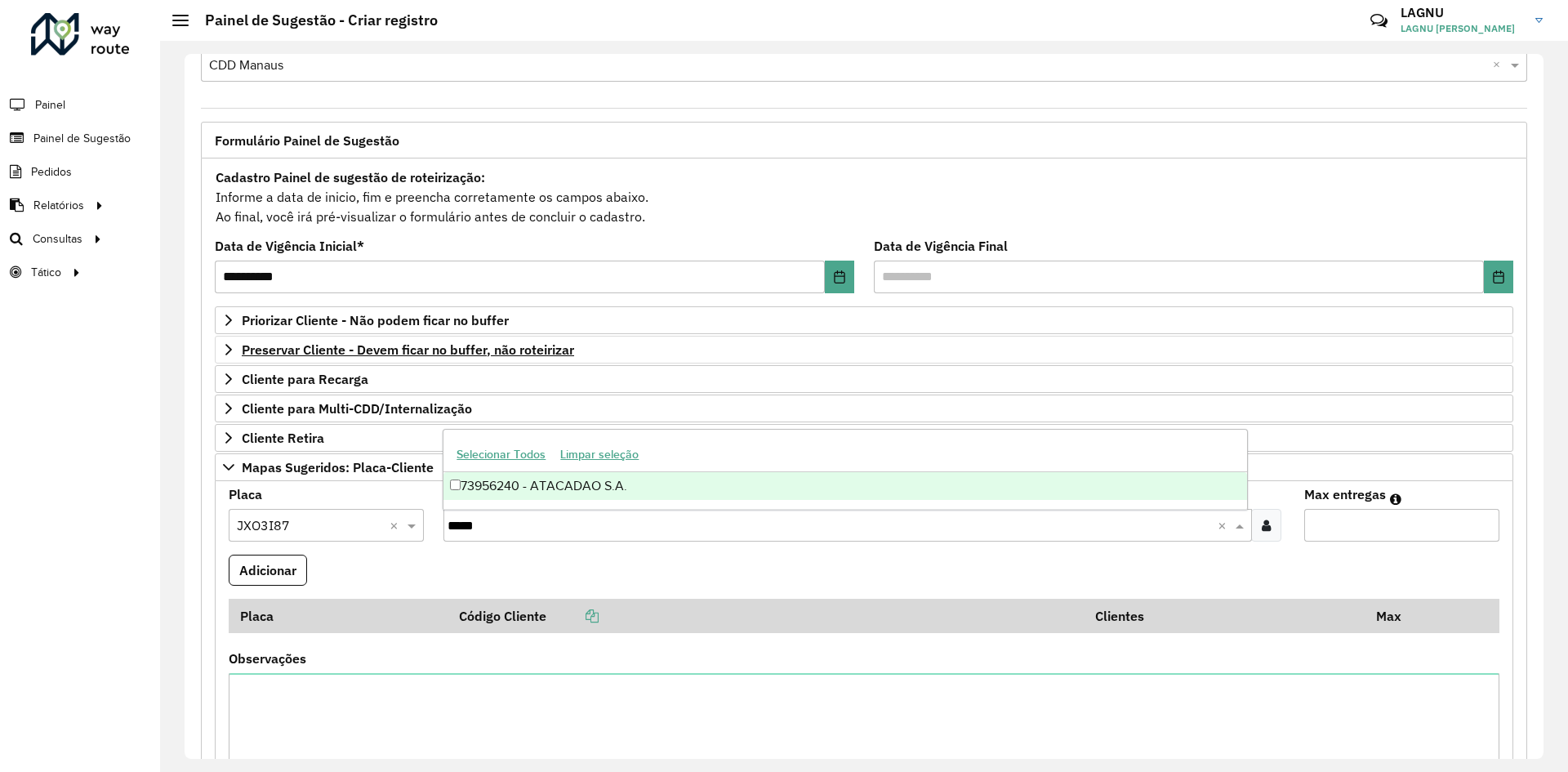
click at [563, 491] on div "73956240 - ATACADAO S.A." at bounding box center [845, 486] width 803 height 28
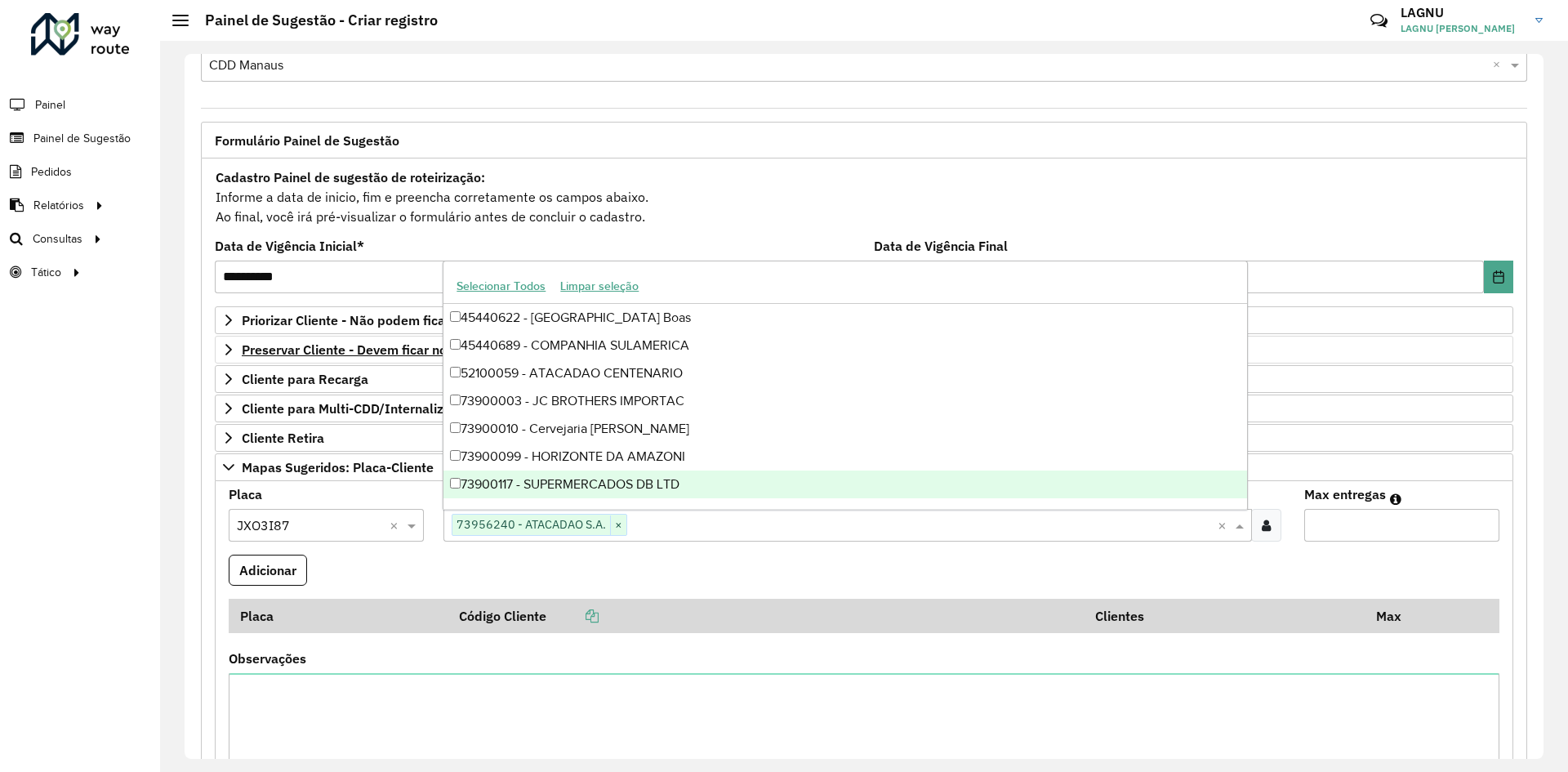
drag, startPoint x: 953, startPoint y: 570, endPoint x: 951, endPoint y: 561, distance: 9.2
click at [951, 561] on formly-field "Adicionar" at bounding box center [864, 577] width 1290 height 44
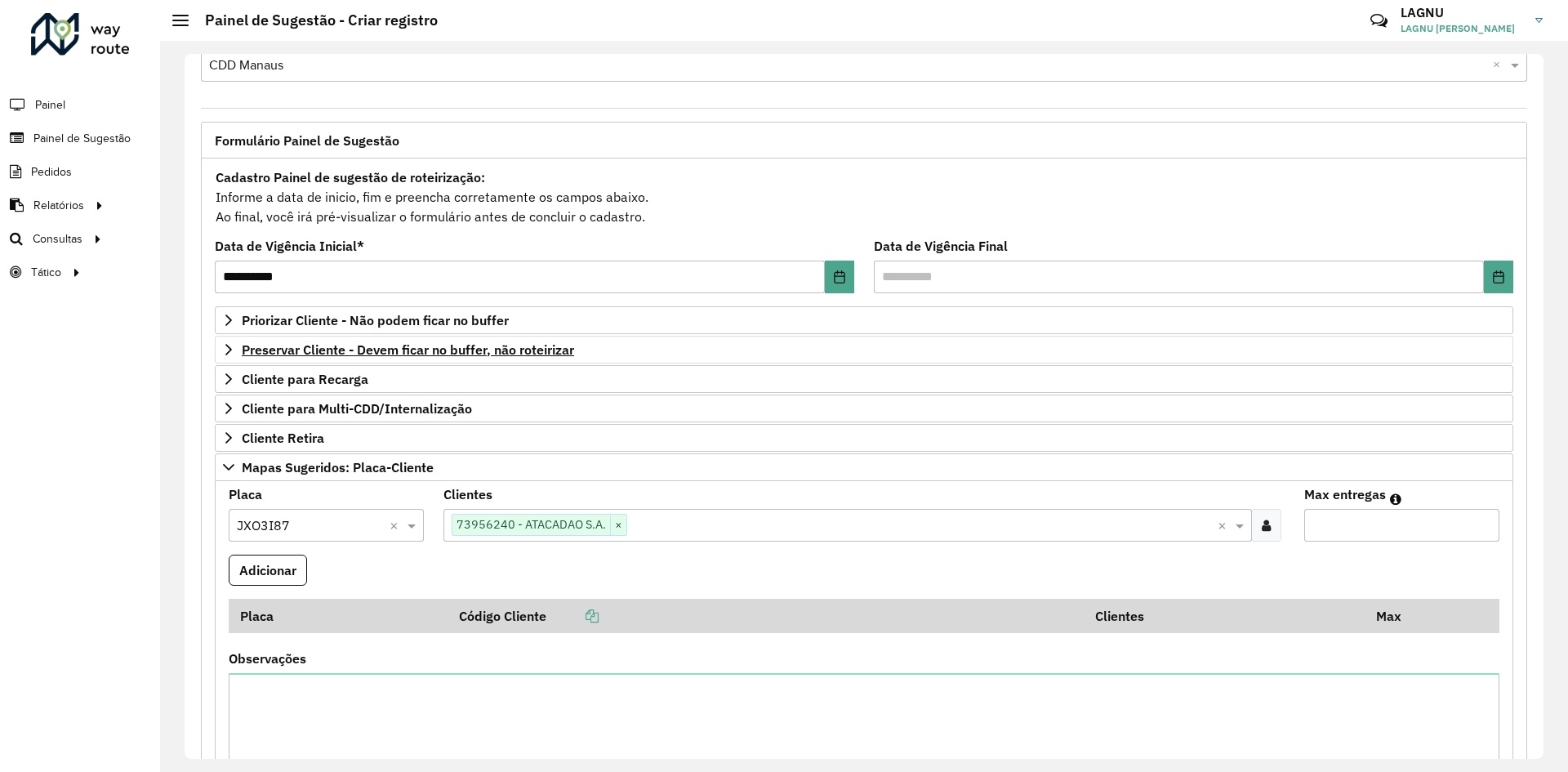
click at [1335, 525] on input "Max entregas" at bounding box center [1402, 525] width 195 height 33
type input "*"
click at [277, 583] on button "Adicionar" at bounding box center [268, 570] width 79 height 31
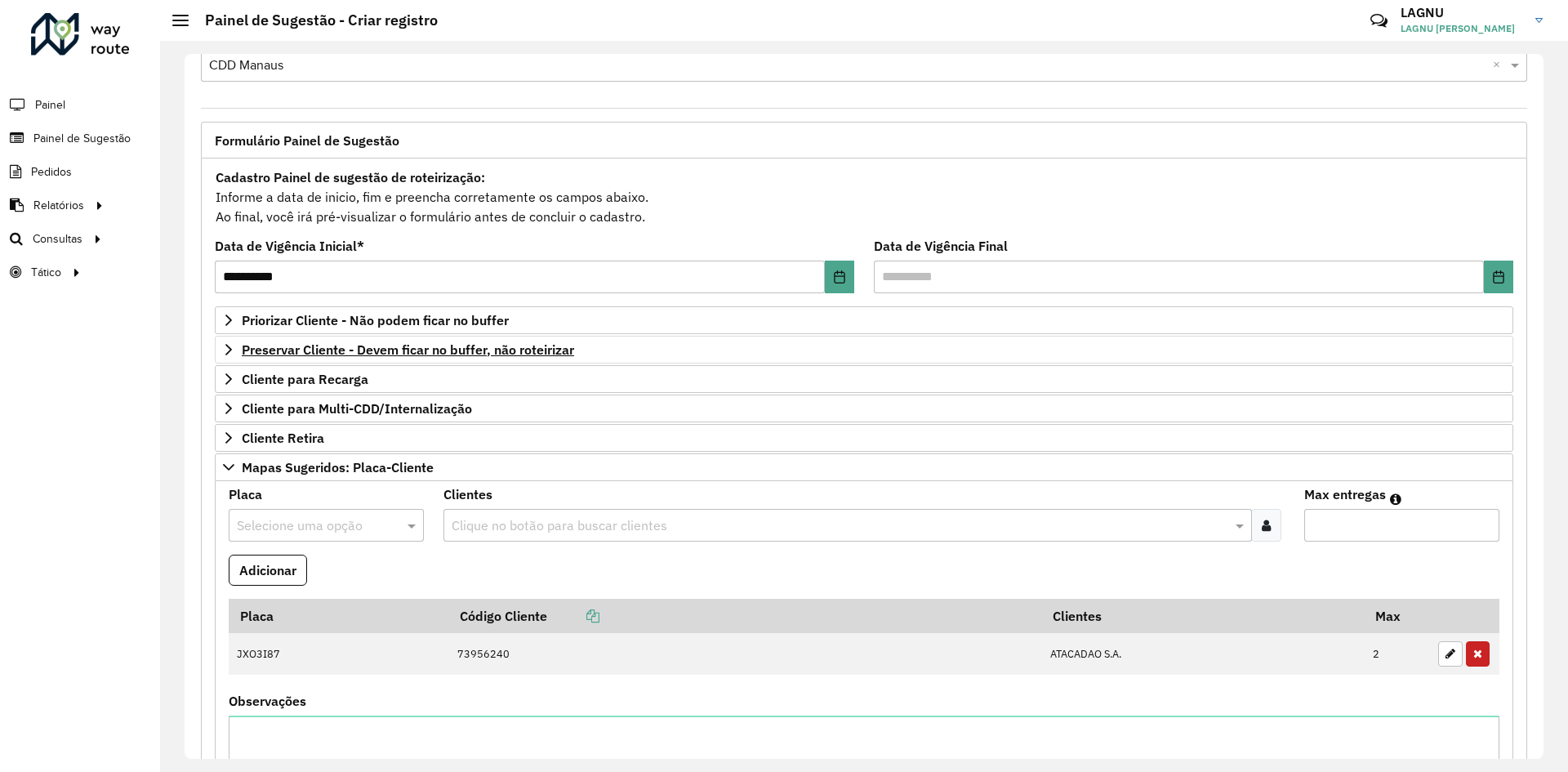
click at [312, 516] on input "text" at bounding box center [310, 526] width 146 height 20
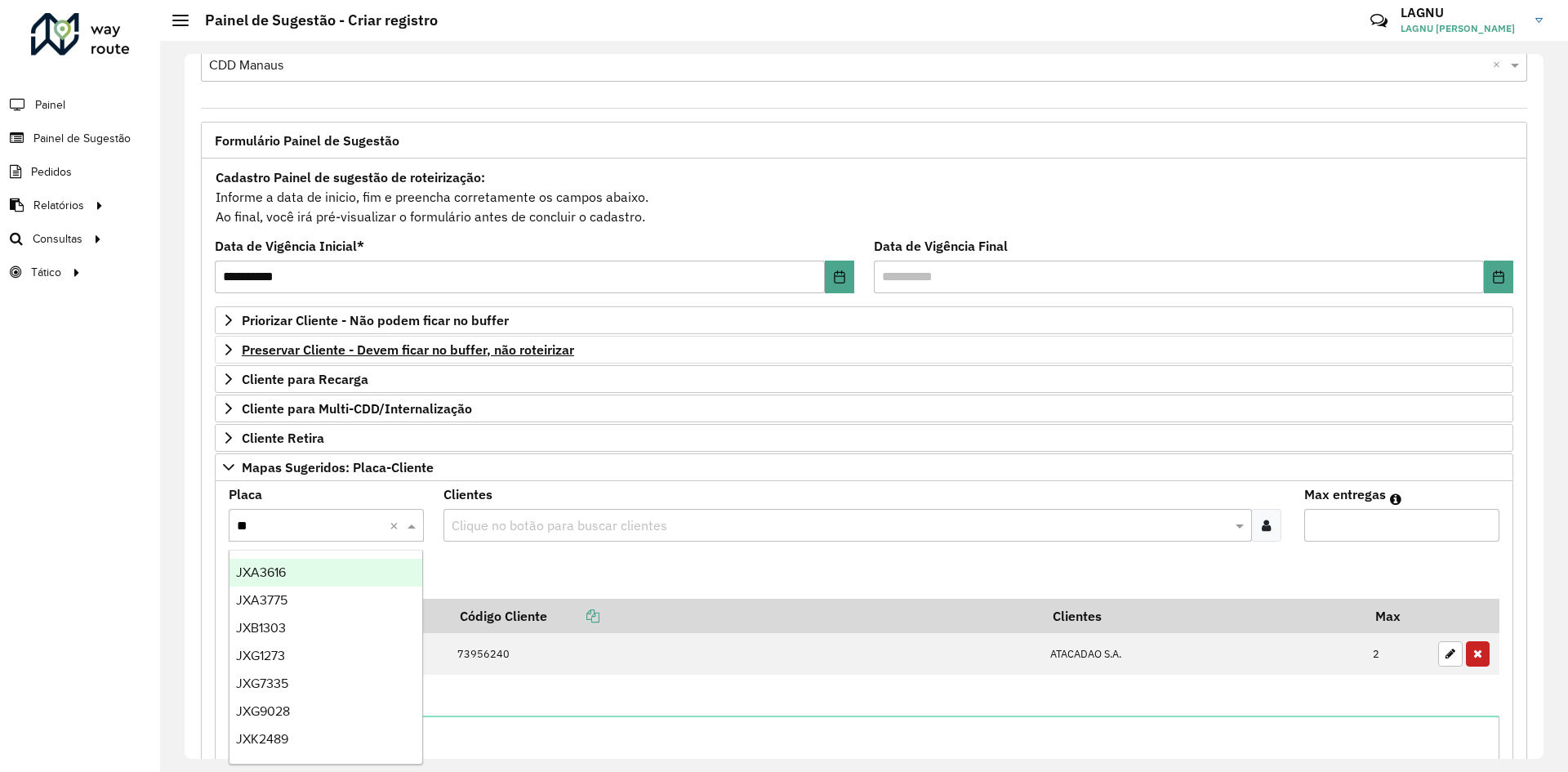
type input "***"
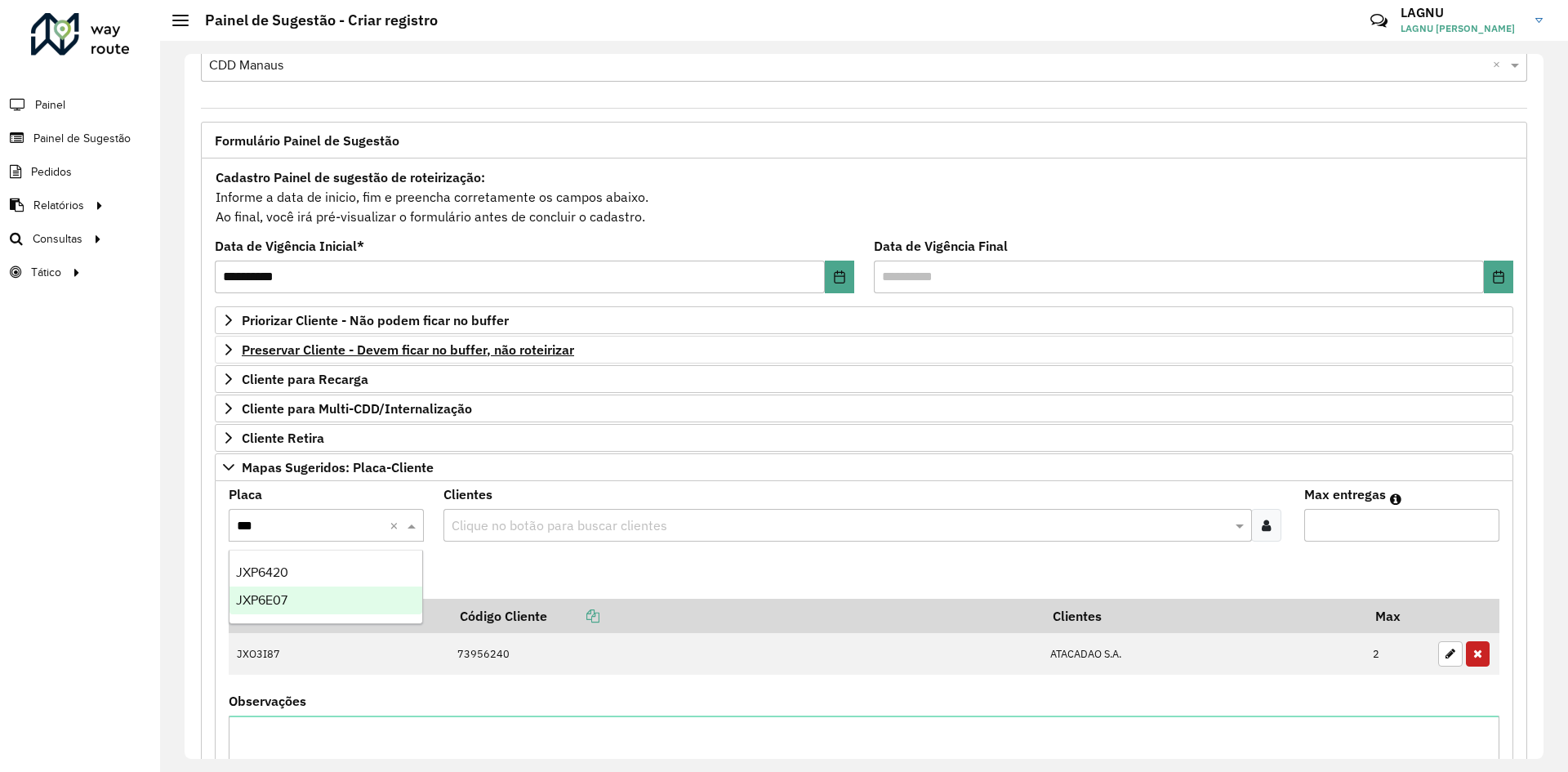
click at [308, 598] on div "JXP6E07" at bounding box center [326, 601] width 193 height 28
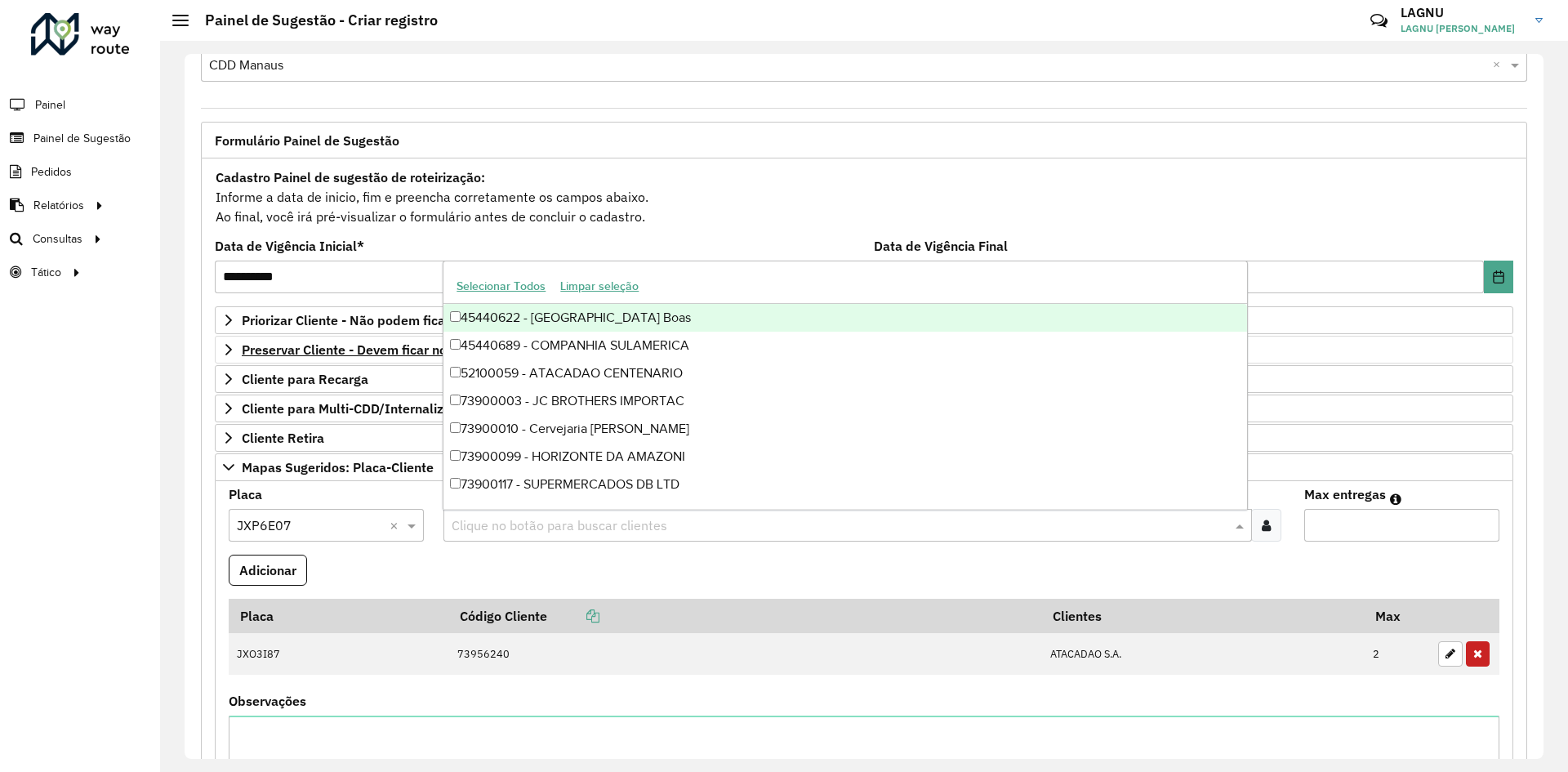
click at [528, 513] on div "Clique no botão para buscar clientes" at bounding box center [847, 525] width 808 height 33
click at [540, 524] on input "text" at bounding box center [839, 526] width 783 height 20
type input "*****"
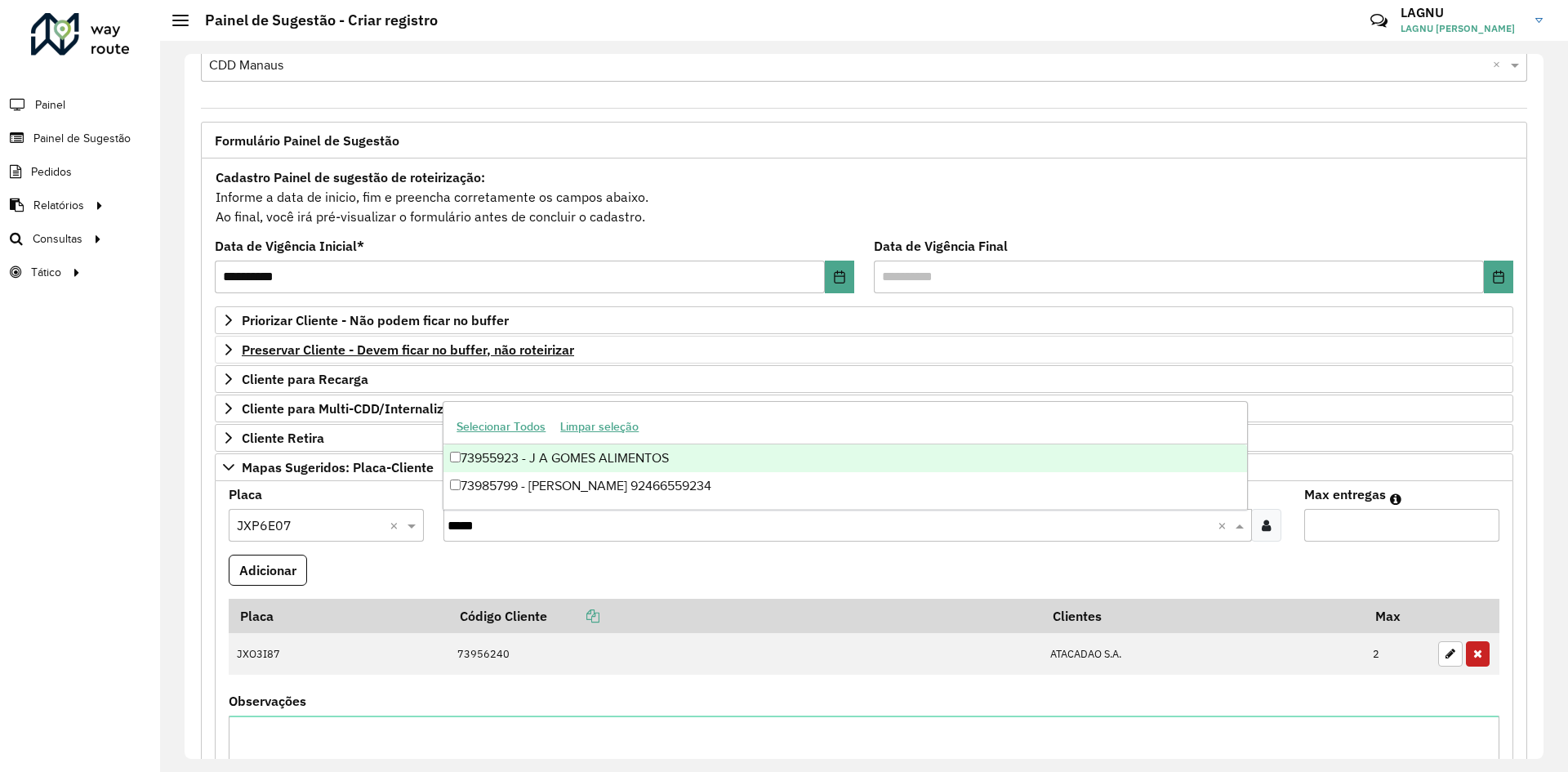
click at [584, 468] on div "73955923 - J A GOMES ALIMENTOS" at bounding box center [845, 459] width 803 height 28
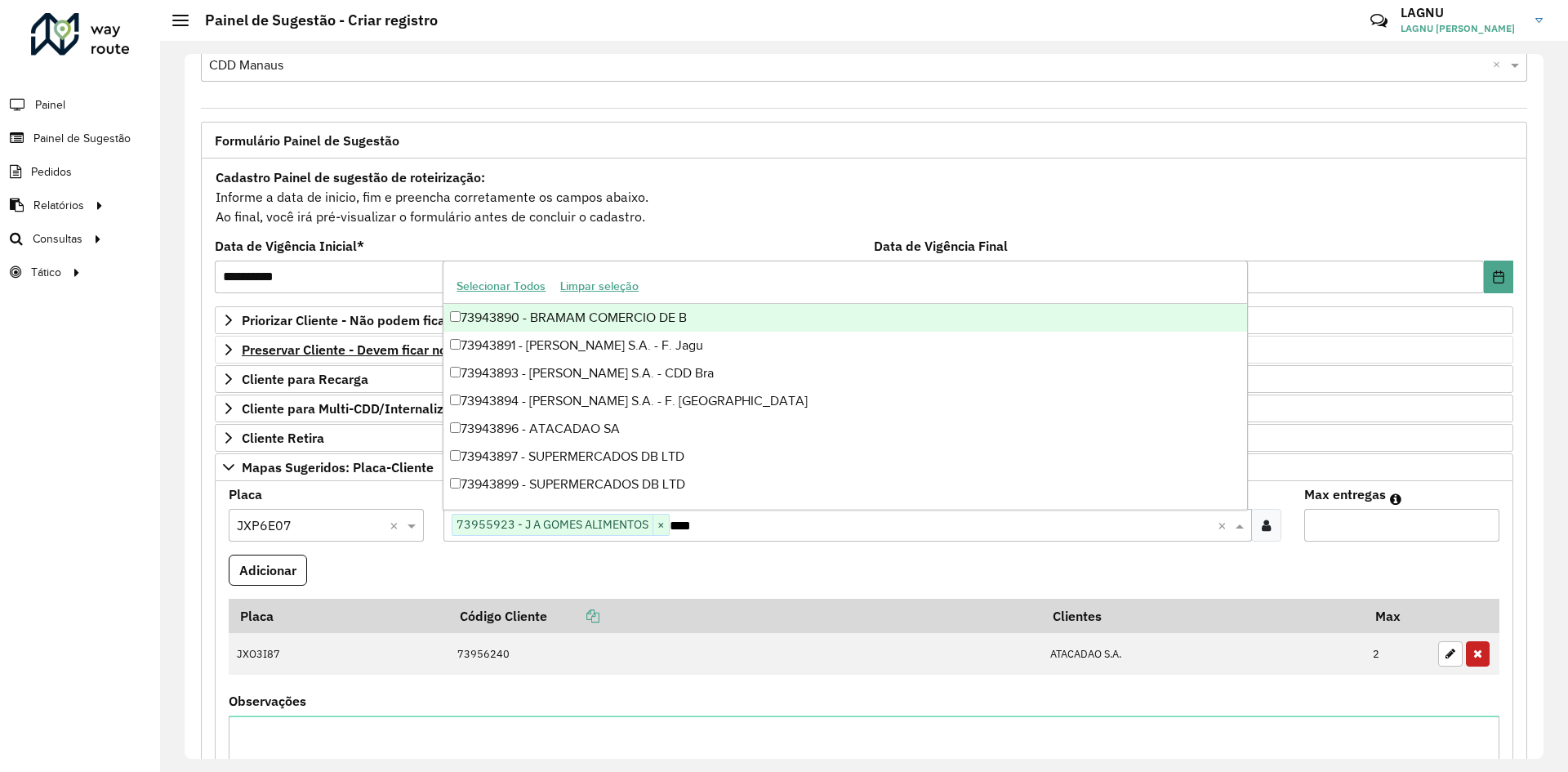
type input "*****"
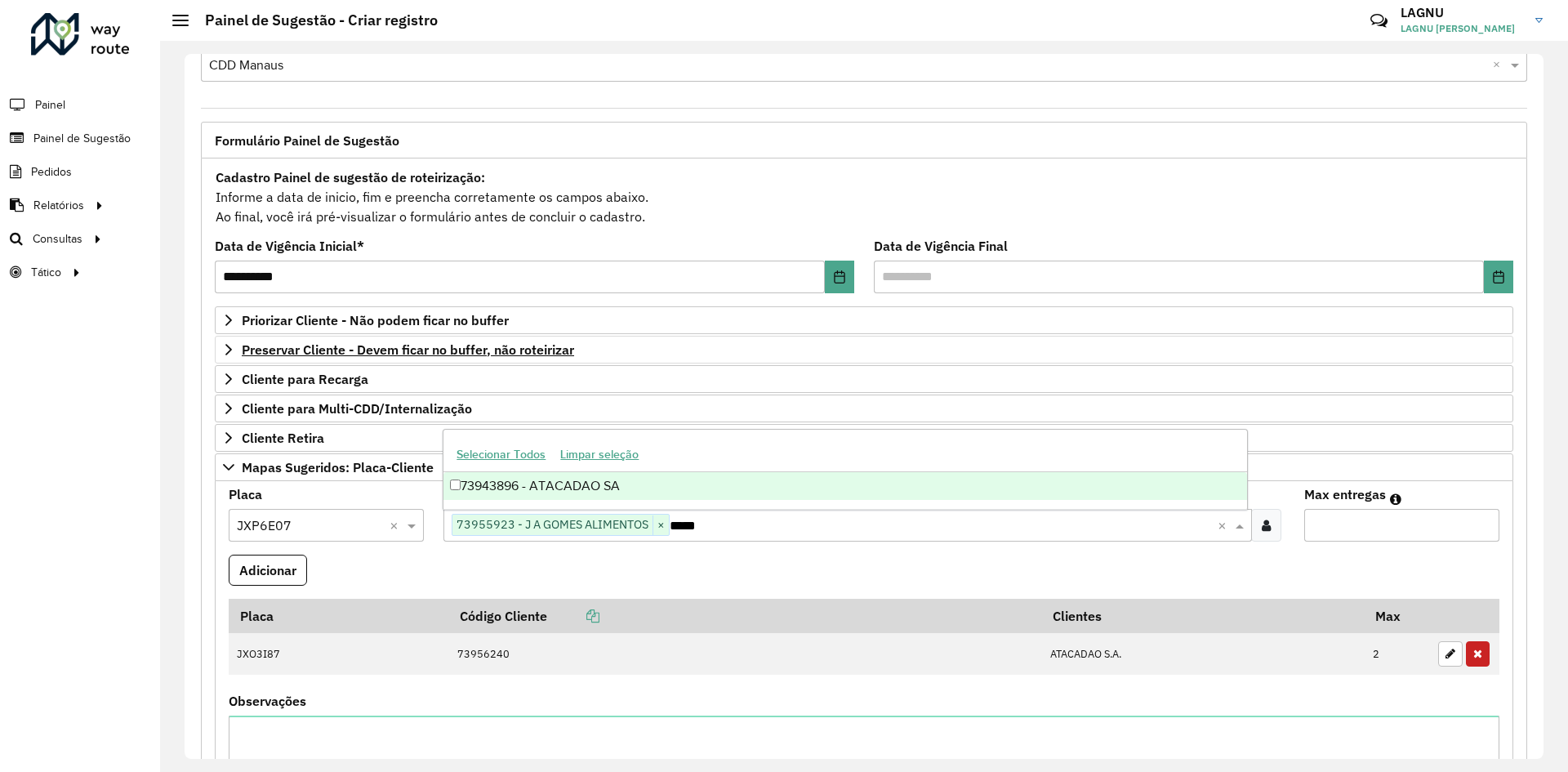
click at [622, 490] on div "73943896 - ATACADAO SA" at bounding box center [845, 486] width 803 height 28
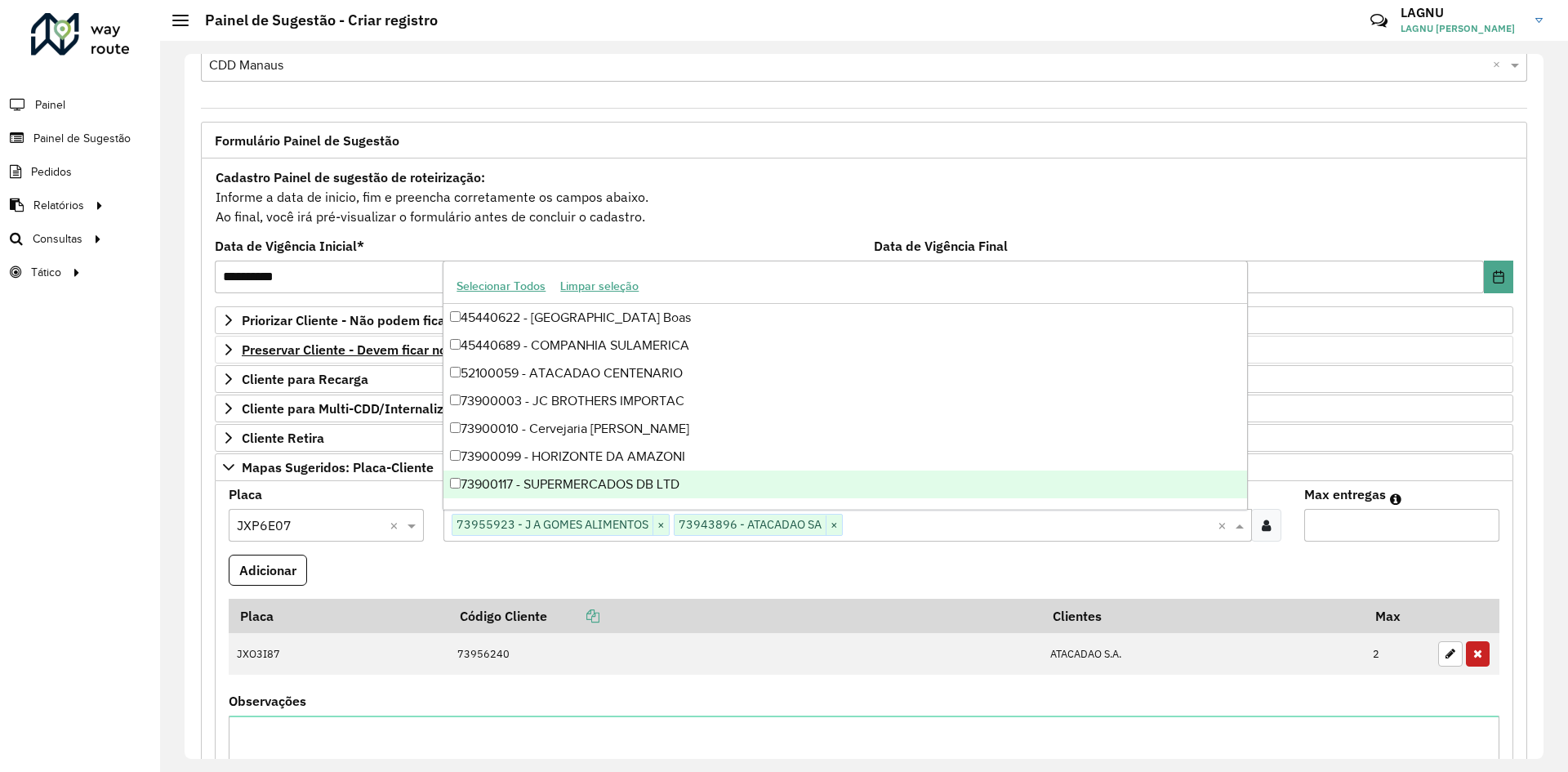
click at [1374, 544] on formly-field "Max entregas" at bounding box center [1402, 521] width 215 height 66
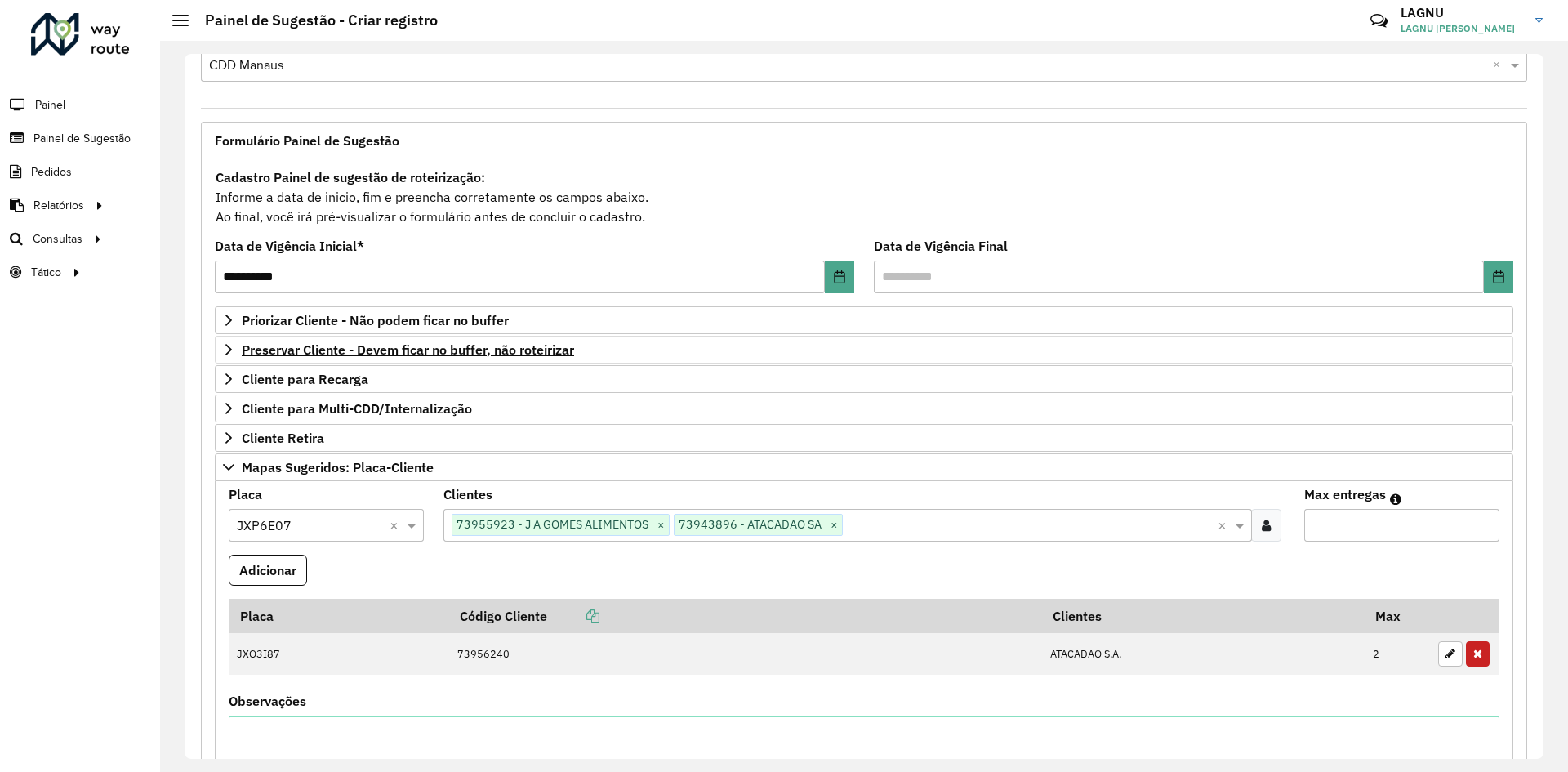
click at [1369, 531] on input "Max entregas" at bounding box center [1402, 525] width 195 height 33
type input "*"
click at [279, 578] on button "Adicionar" at bounding box center [268, 570] width 79 height 31
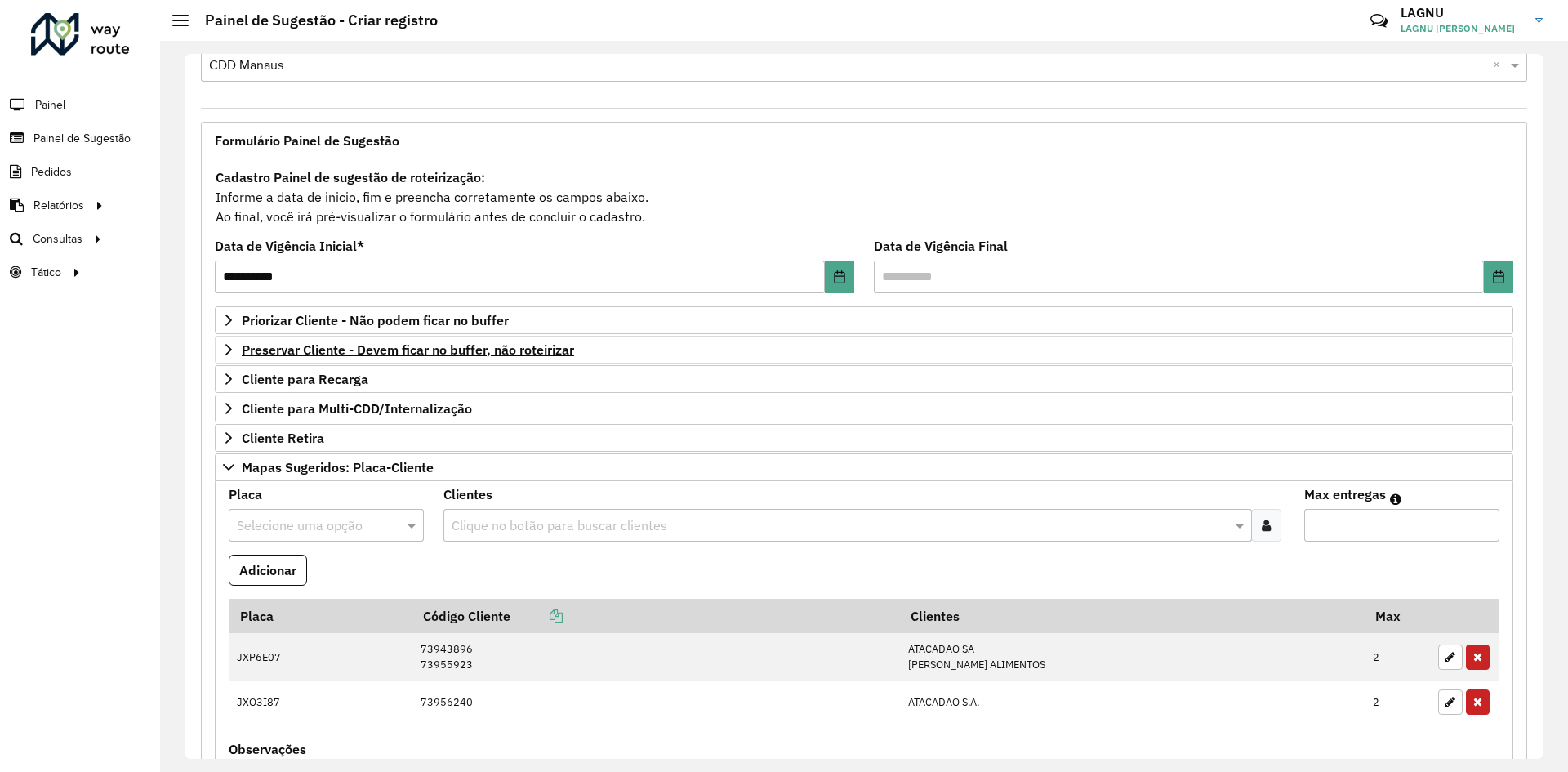
click at [276, 513] on div "Selecione uma opção" at bounding box center [326, 525] width 195 height 33
type input "***"
click at [481, 572] on formly-field "Adicionar" at bounding box center [864, 577] width 1290 height 44
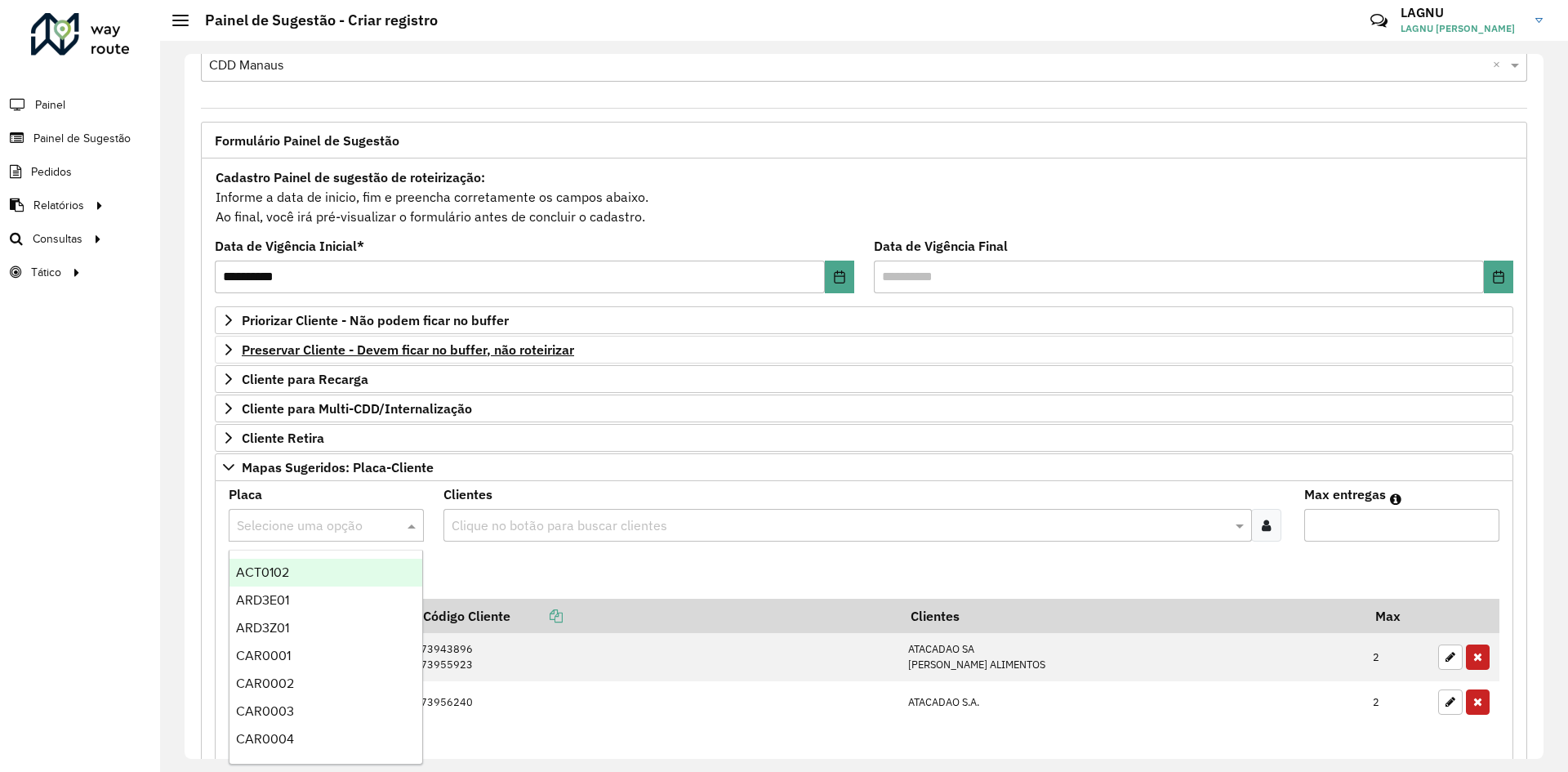
click at [300, 530] on input "text" at bounding box center [310, 526] width 146 height 20
type input "***"
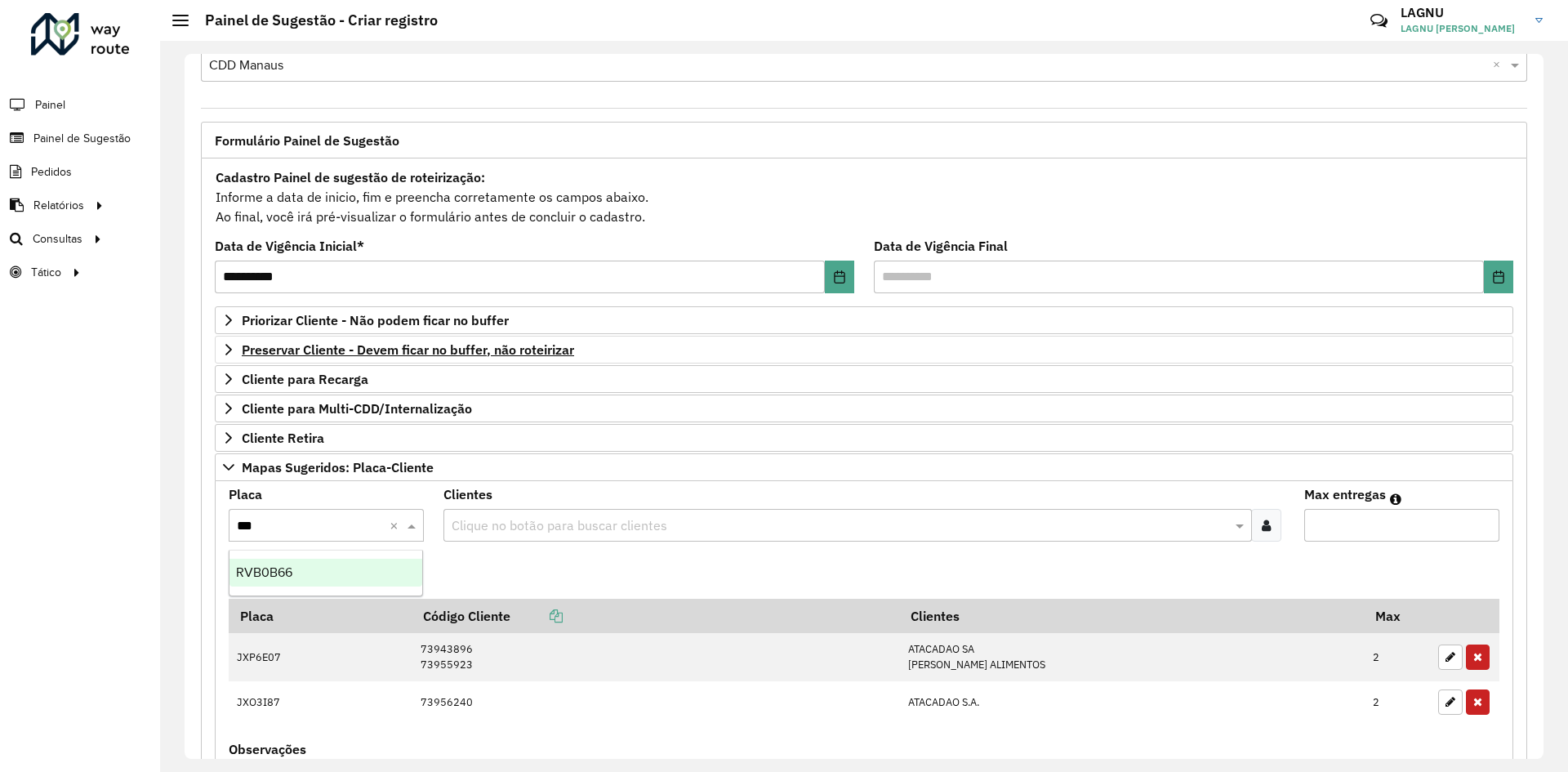
click at [315, 569] on div "RVB0B66" at bounding box center [326, 573] width 193 height 28
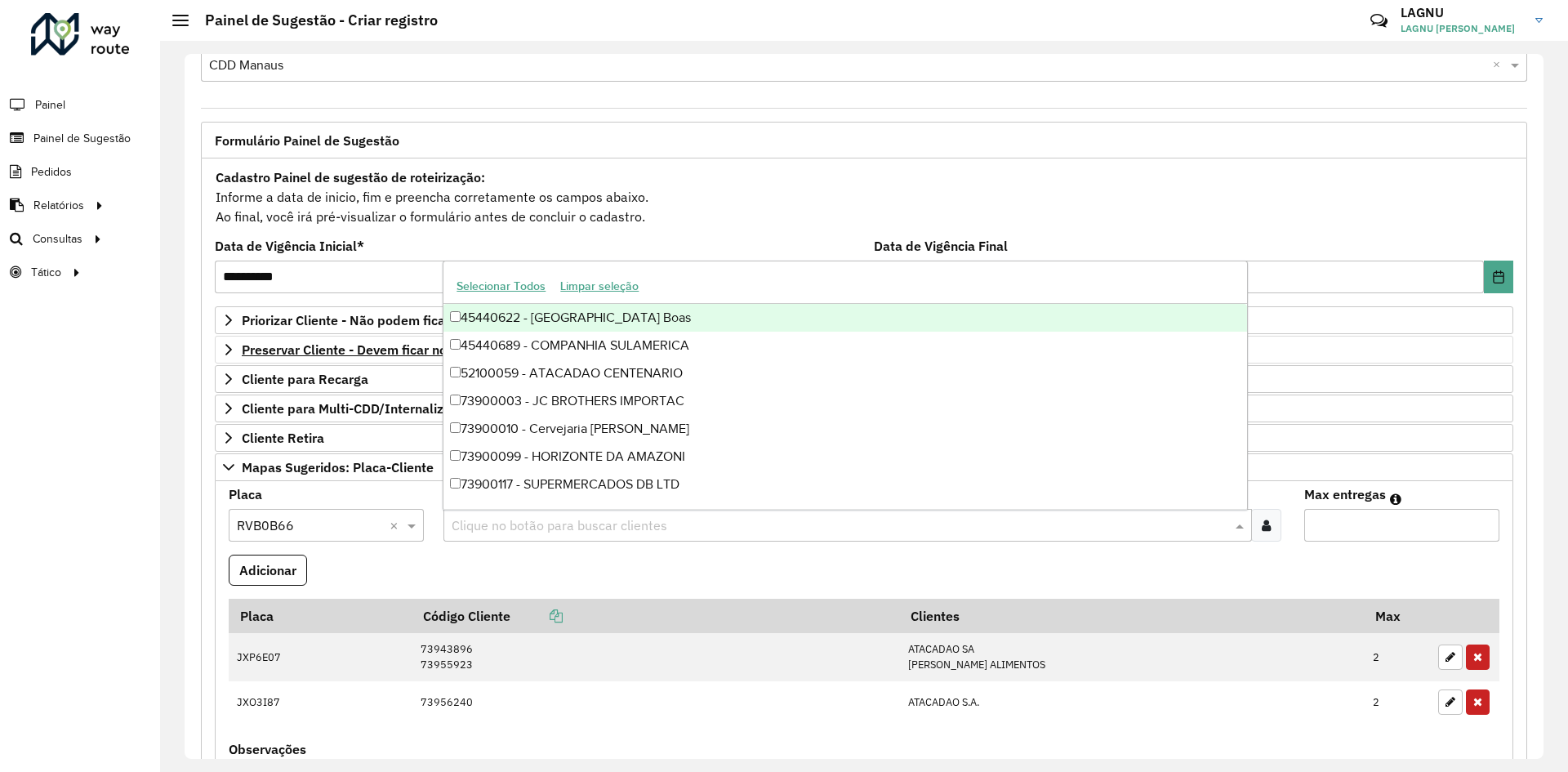
click at [515, 527] on input "text" at bounding box center [839, 526] width 783 height 20
type input "*****"
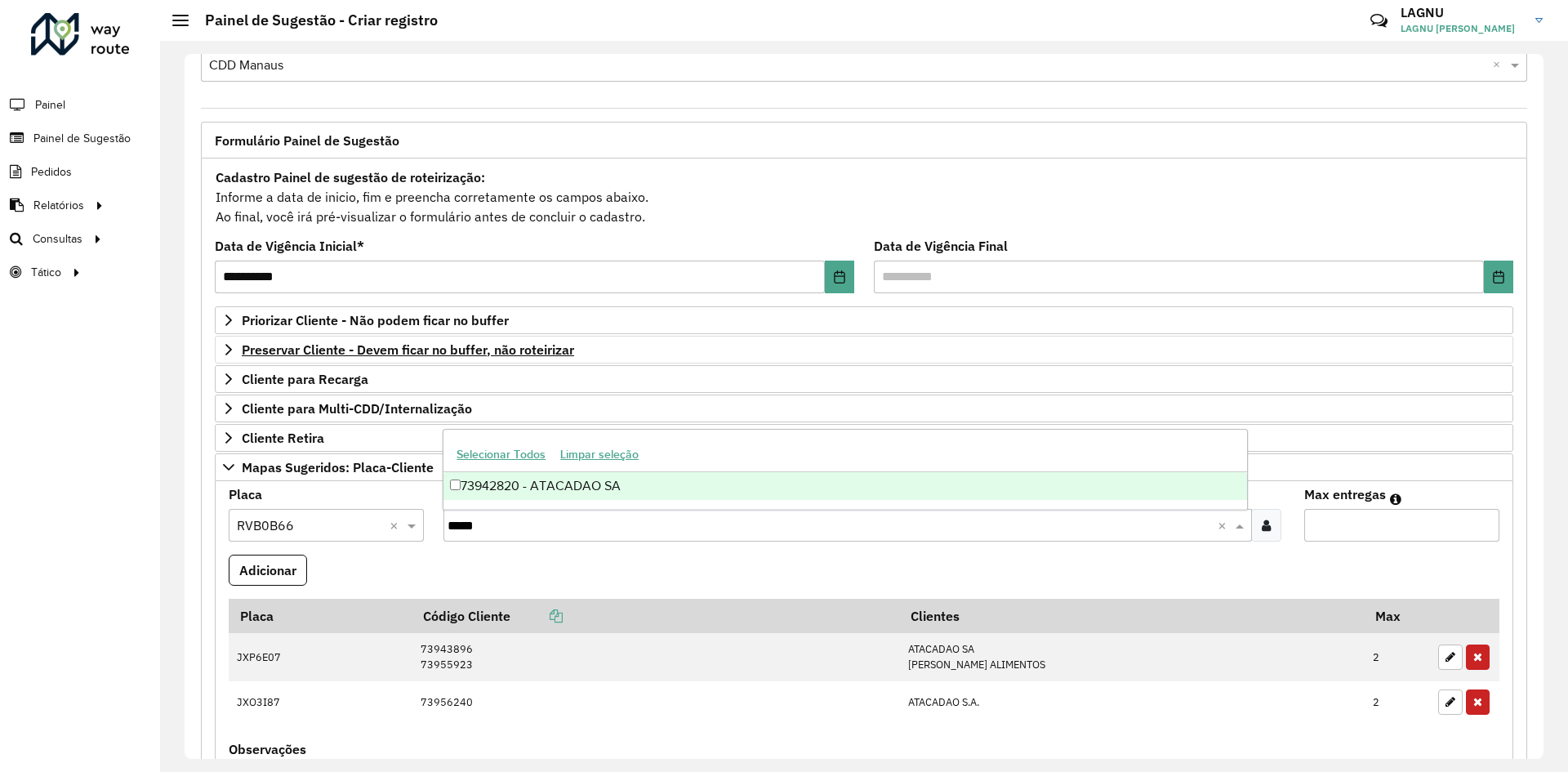
click at [531, 496] on div "73942820 - ATACADAO SA" at bounding box center [845, 486] width 803 height 28
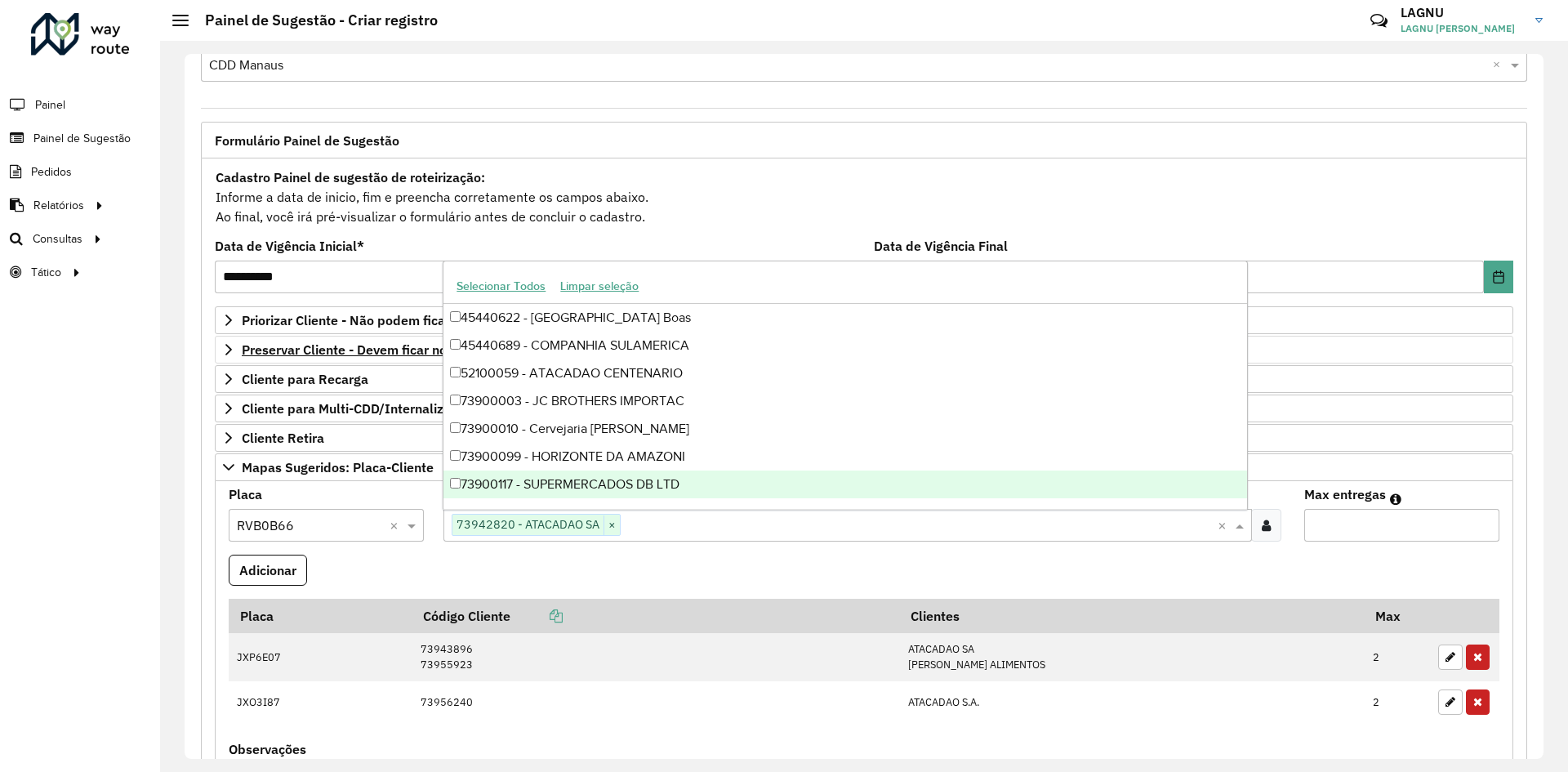
click at [607, 565] on formly-field "Adicionar" at bounding box center [864, 577] width 1290 height 44
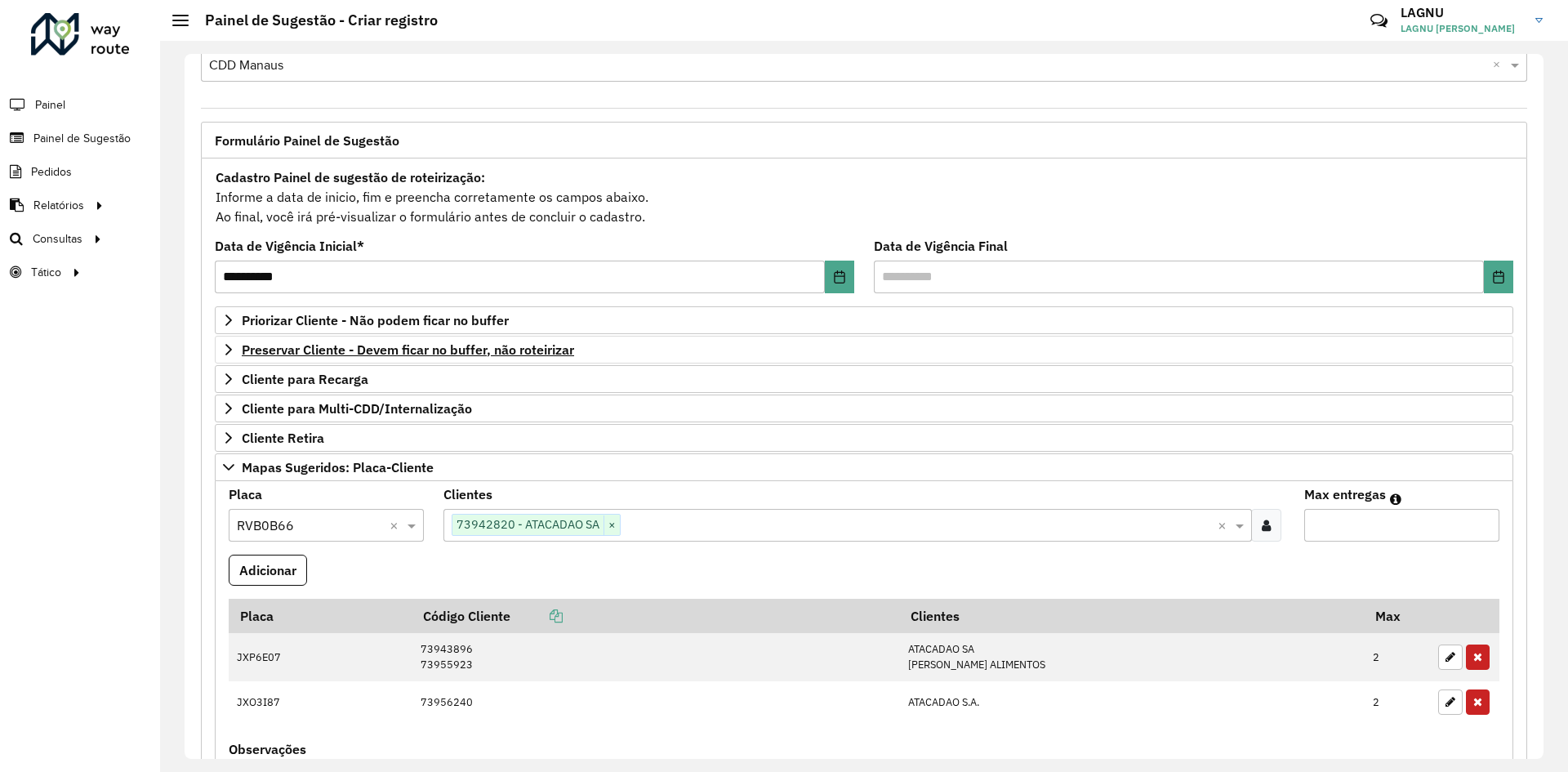
click at [1357, 535] on input "Max entregas" at bounding box center [1402, 525] width 195 height 33
click at [1281, 555] on formly-field "Adicionar" at bounding box center [864, 577] width 1290 height 44
click at [1334, 523] on input "Max entregas" at bounding box center [1402, 525] width 195 height 33
type input "*"
click at [297, 568] on button "Adicionar" at bounding box center [268, 570] width 79 height 31
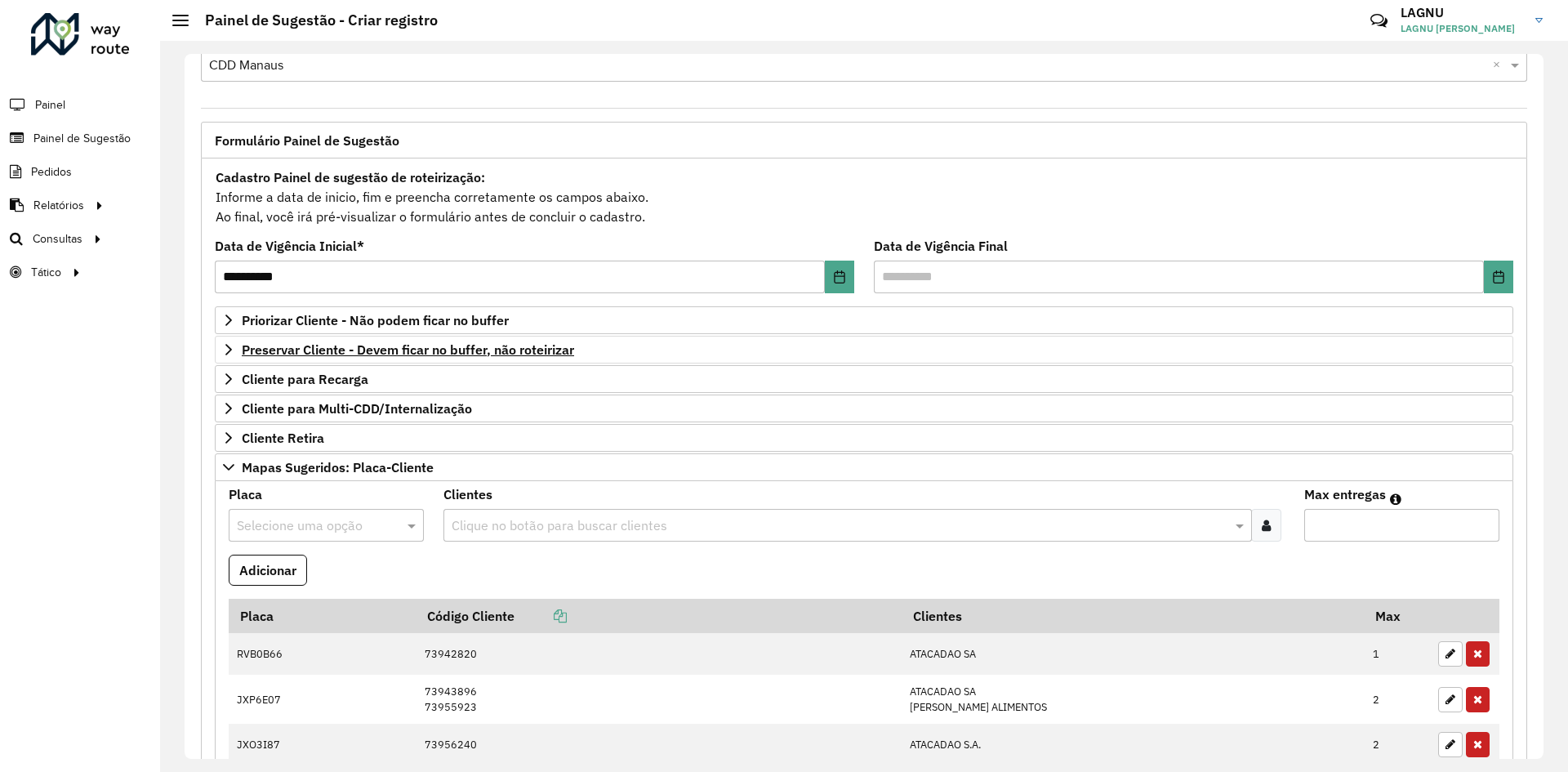
click at [296, 528] on input "text" at bounding box center [310, 526] width 146 height 20
type input "***"
click at [261, 589] on ng-dropdown-panel "GKQ7339" at bounding box center [326, 573] width 194 height 47
click at [301, 580] on div "GKQ7339" at bounding box center [326, 573] width 193 height 28
click at [504, 547] on formly-field "Clientes Clique no botão para buscar clientes" at bounding box center [864, 521] width 859 height 66
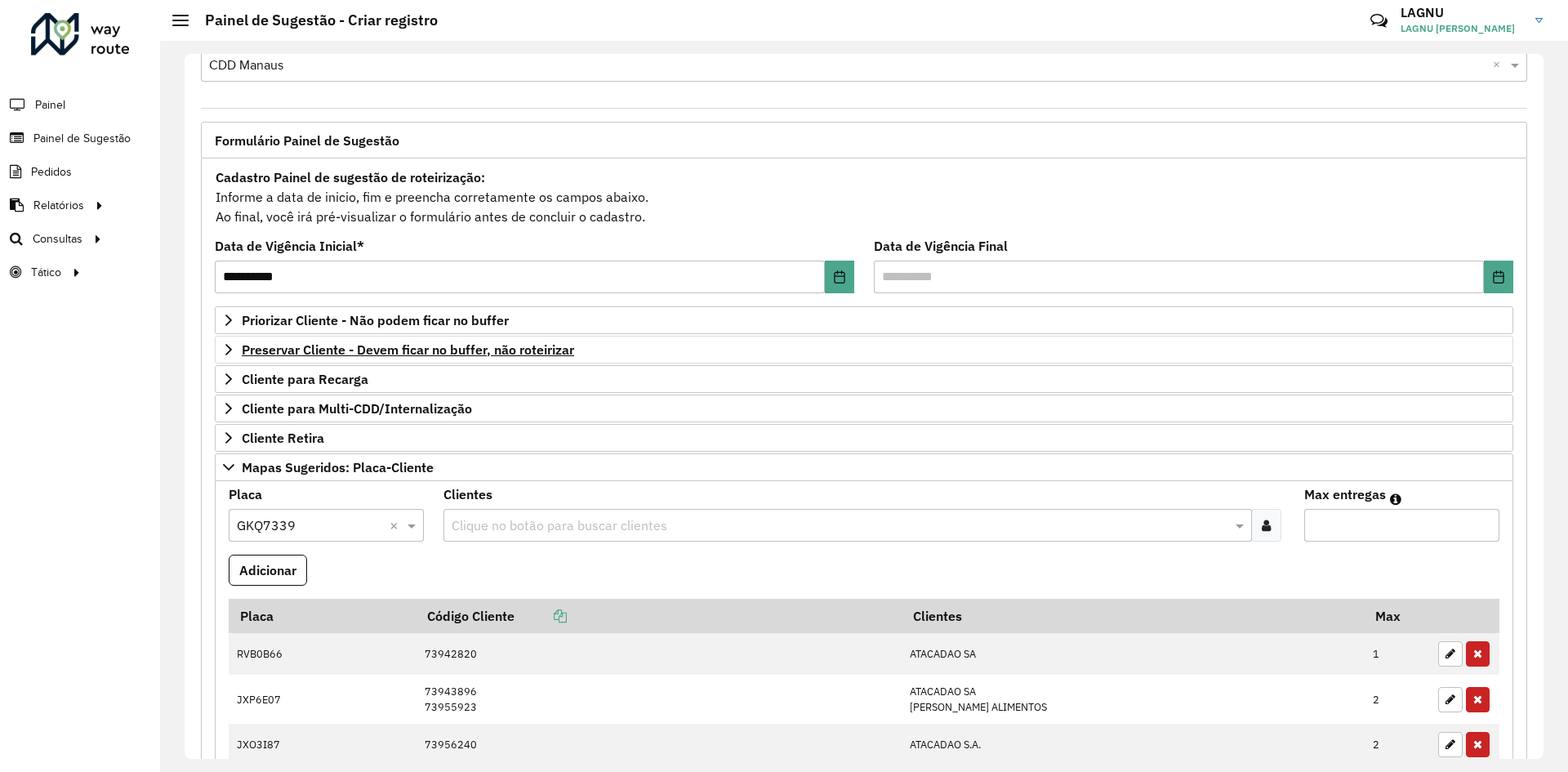
click at [508, 544] on formly-field "Clientes Clique no botão para buscar clientes" at bounding box center [864, 521] width 859 height 66
click at [508, 541] on formly-field "Clientes Clique no botão para buscar clientes" at bounding box center [864, 521] width 859 height 66
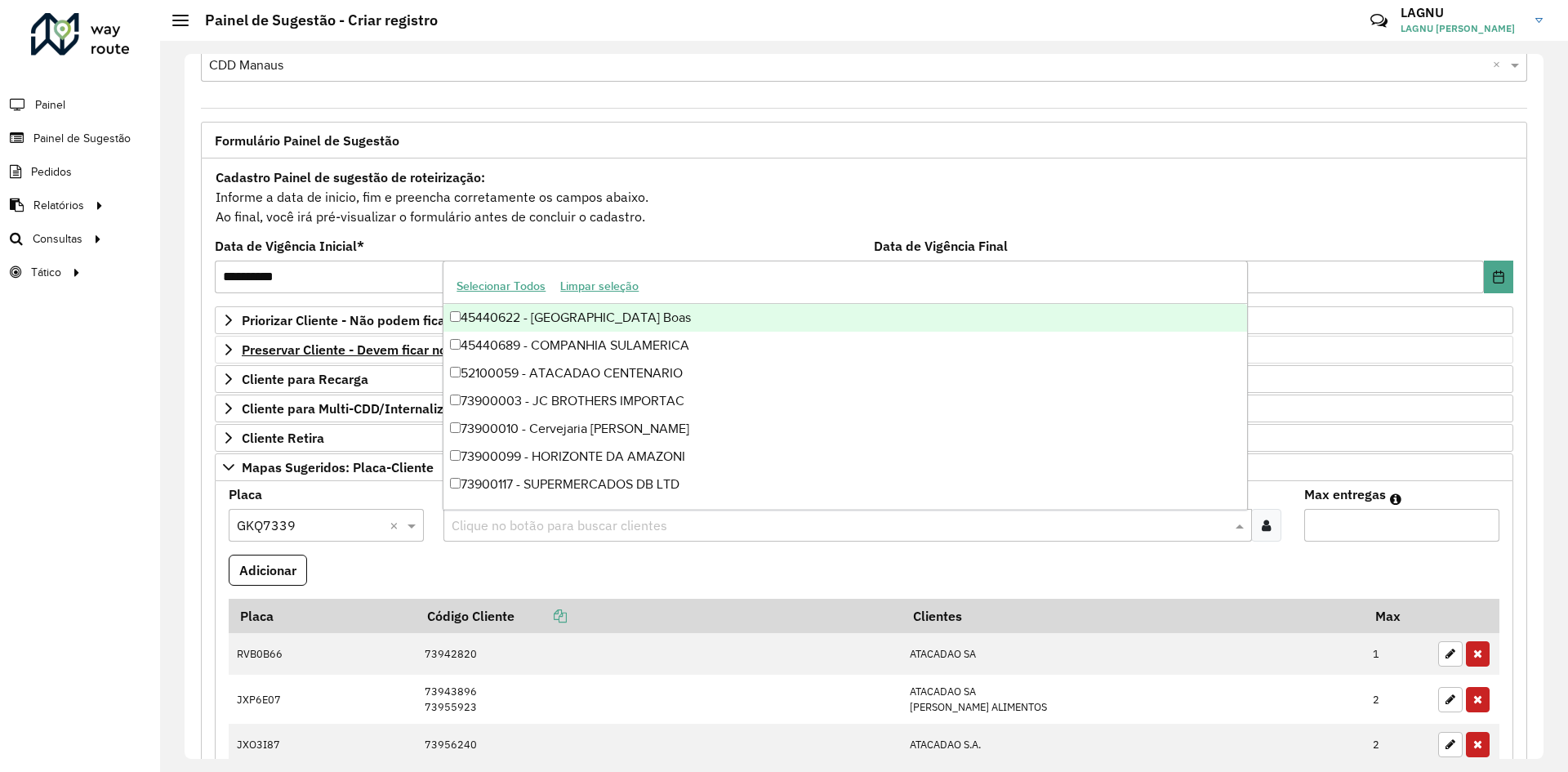
click at [505, 535] on div "Clique no botão para buscar clientes" at bounding box center [847, 525] width 808 height 33
type input "*****"
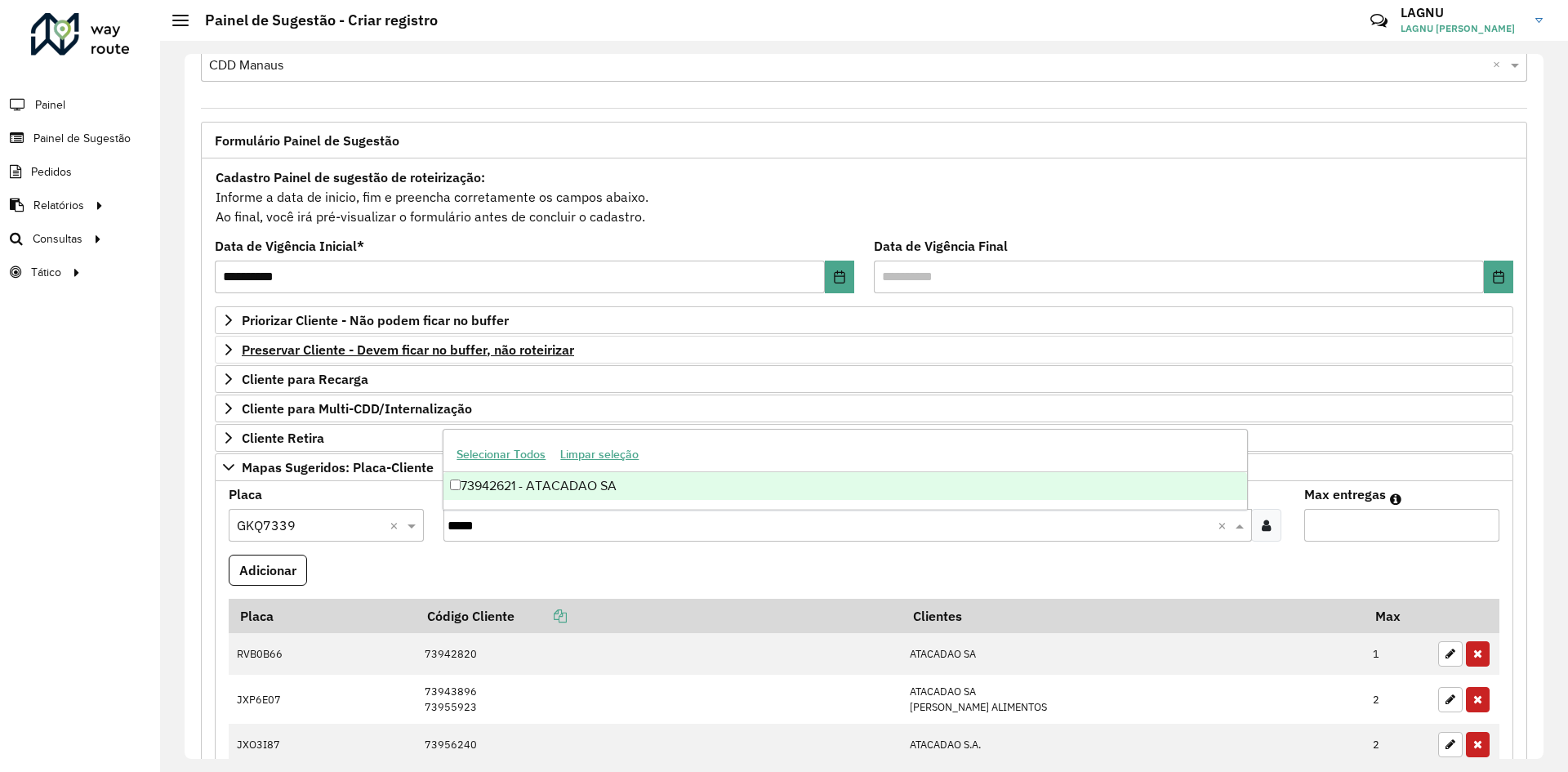
click at [545, 489] on div "73942621 - ATACADAO SA" at bounding box center [845, 486] width 803 height 28
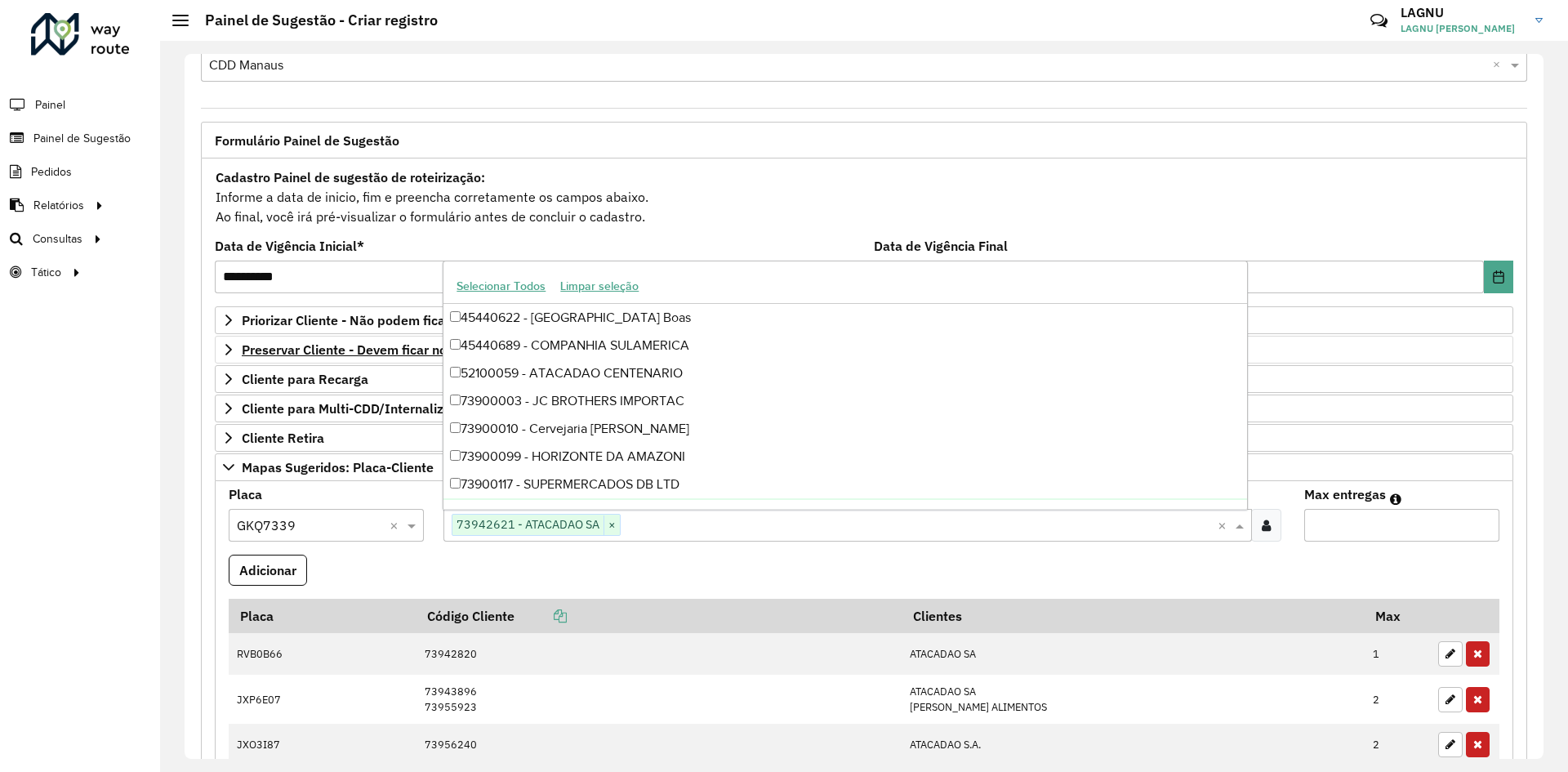
click at [1315, 532] on input "Max entregas" at bounding box center [1402, 525] width 195 height 33
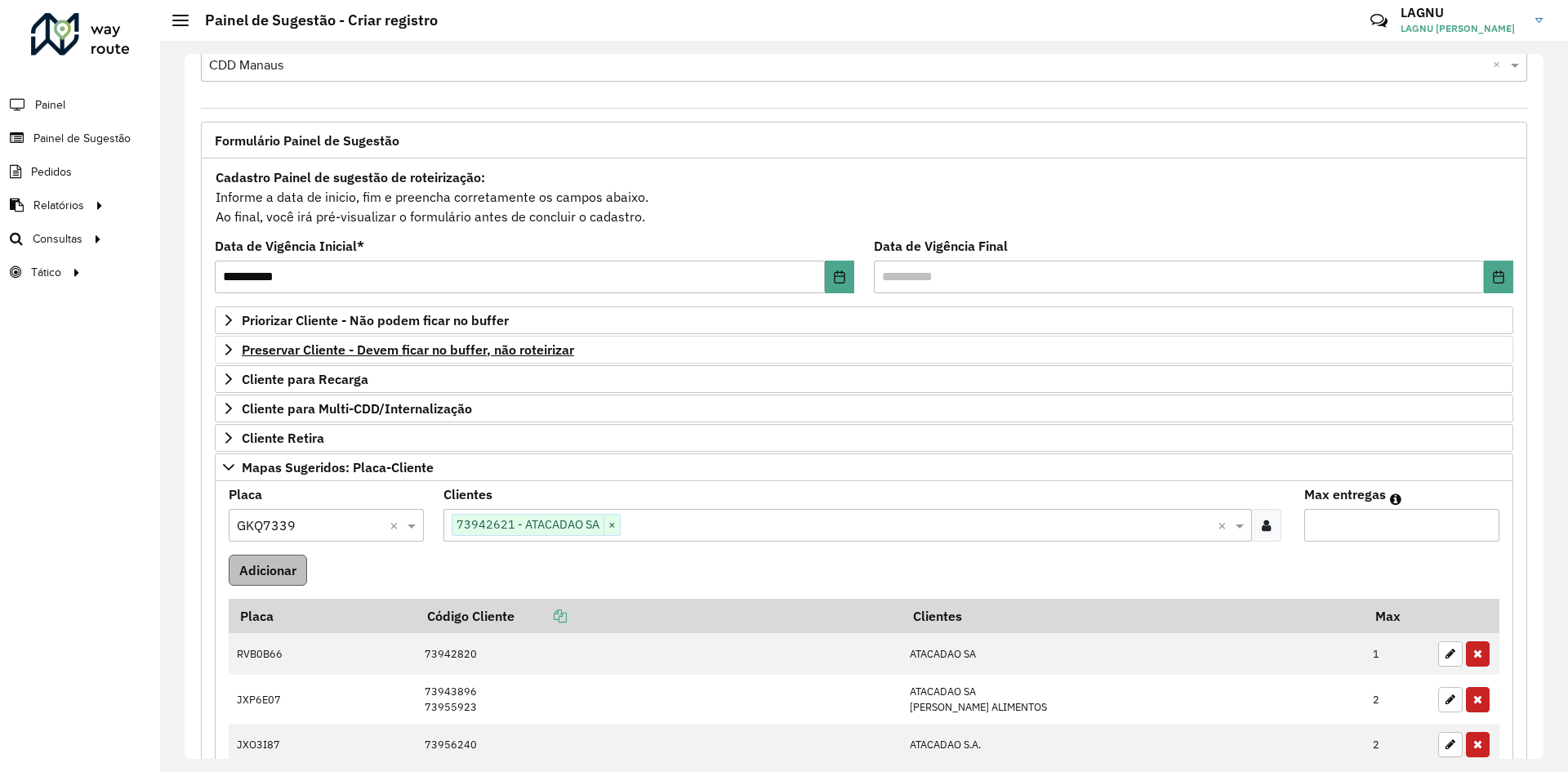
type input "*"
click at [275, 582] on button "Adicionar" at bounding box center [268, 570] width 79 height 31
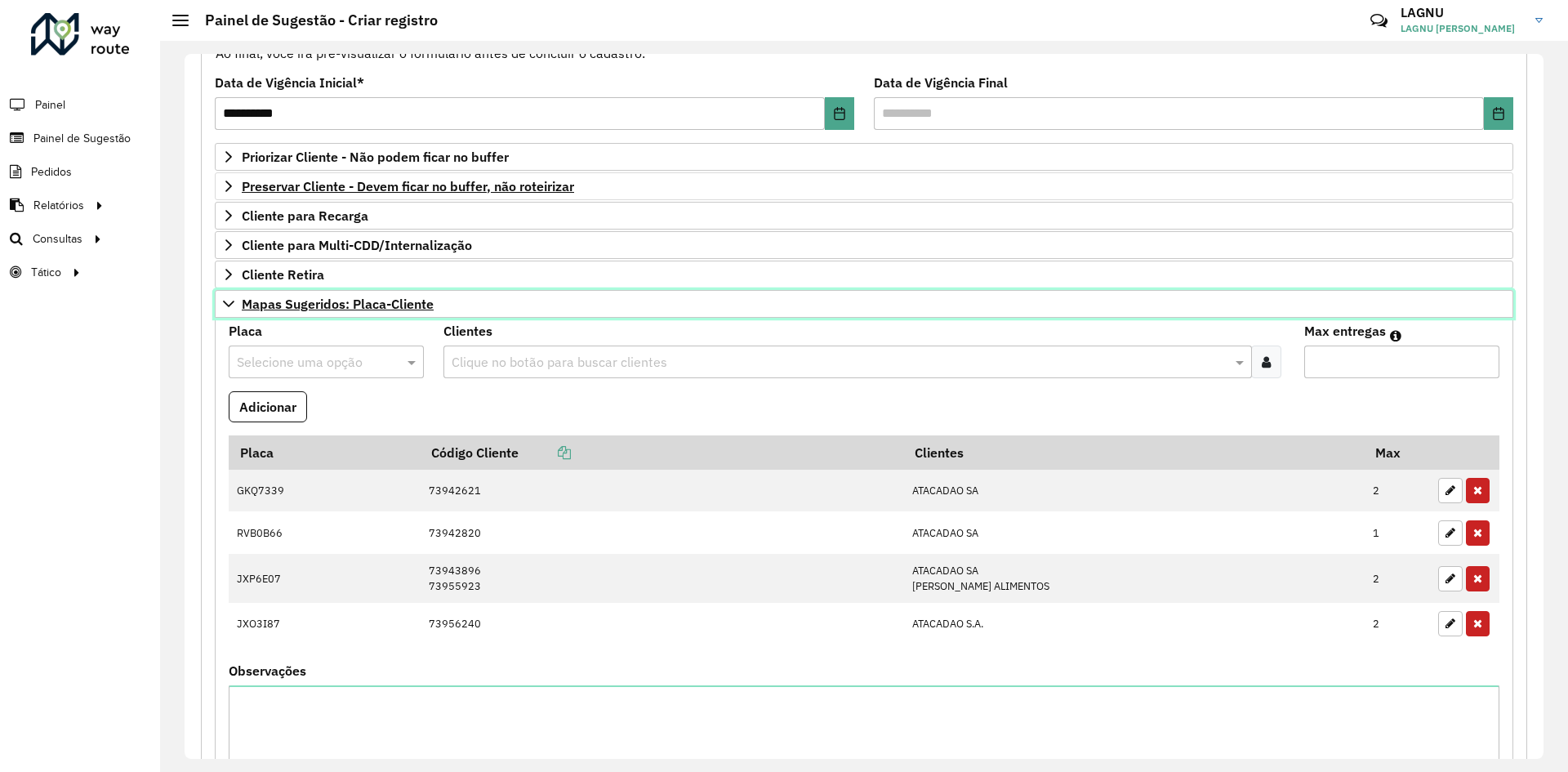
click at [267, 308] on span "Mapas Sugeridos: Placa-Cliente" at bounding box center [338, 304] width 192 height 13
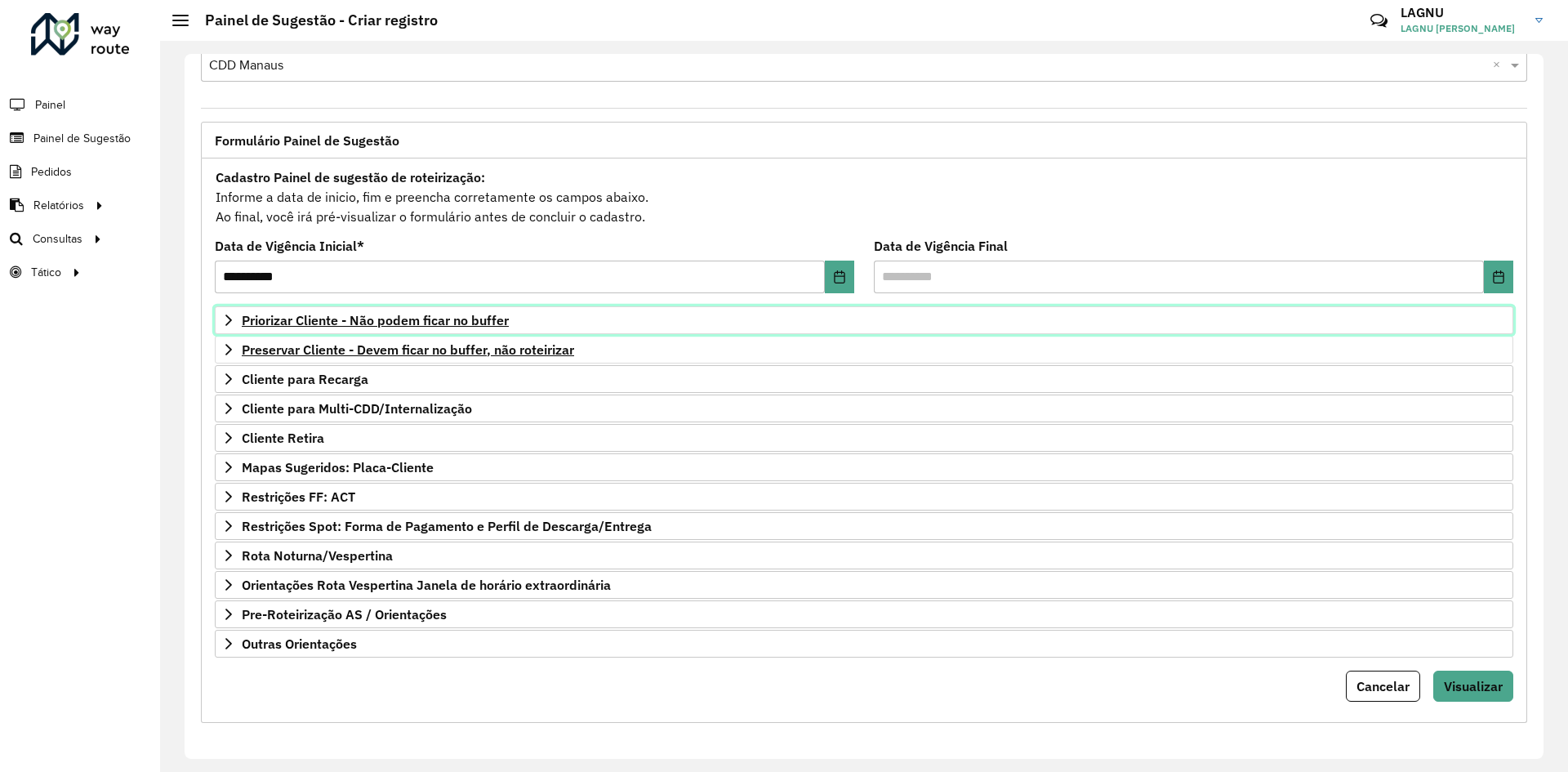
click at [332, 331] on link "Priorizar Cliente - Não podem ficar no buffer" at bounding box center [864, 320] width 1298 height 28
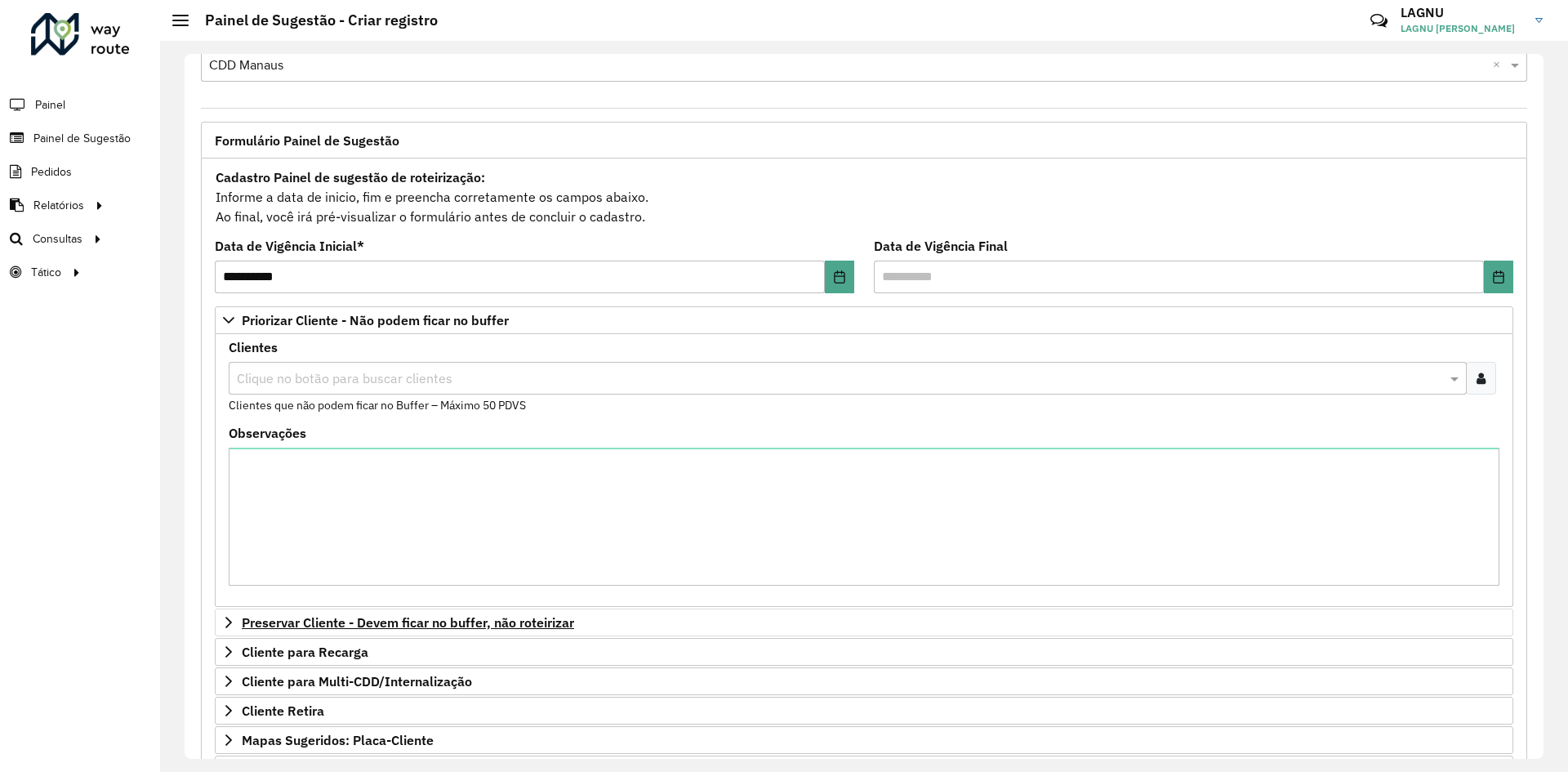
click at [1471, 377] on div at bounding box center [1480, 378] width 30 height 33
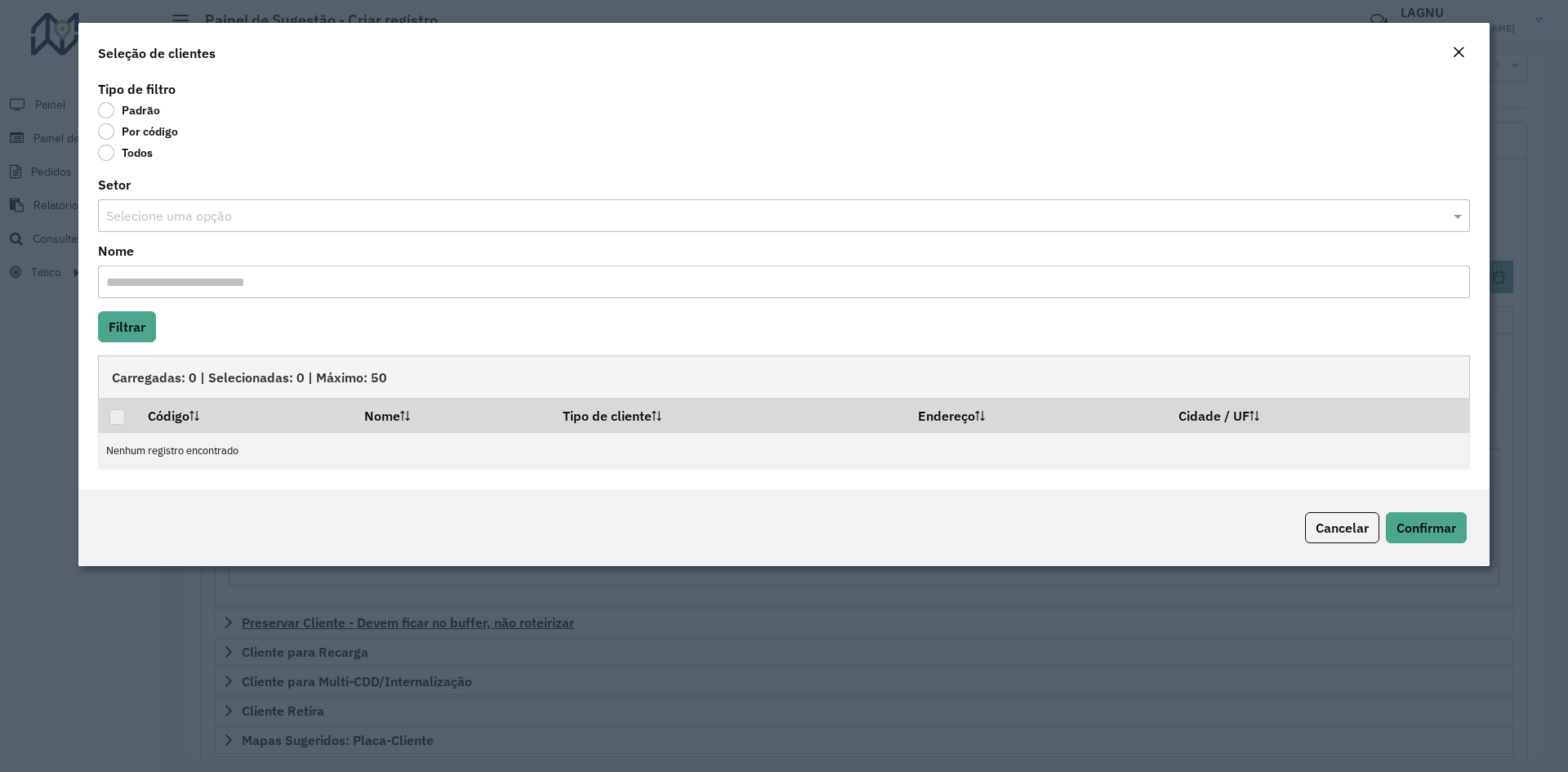
click at [187, 216] on input "text" at bounding box center [767, 217] width 1323 height 20
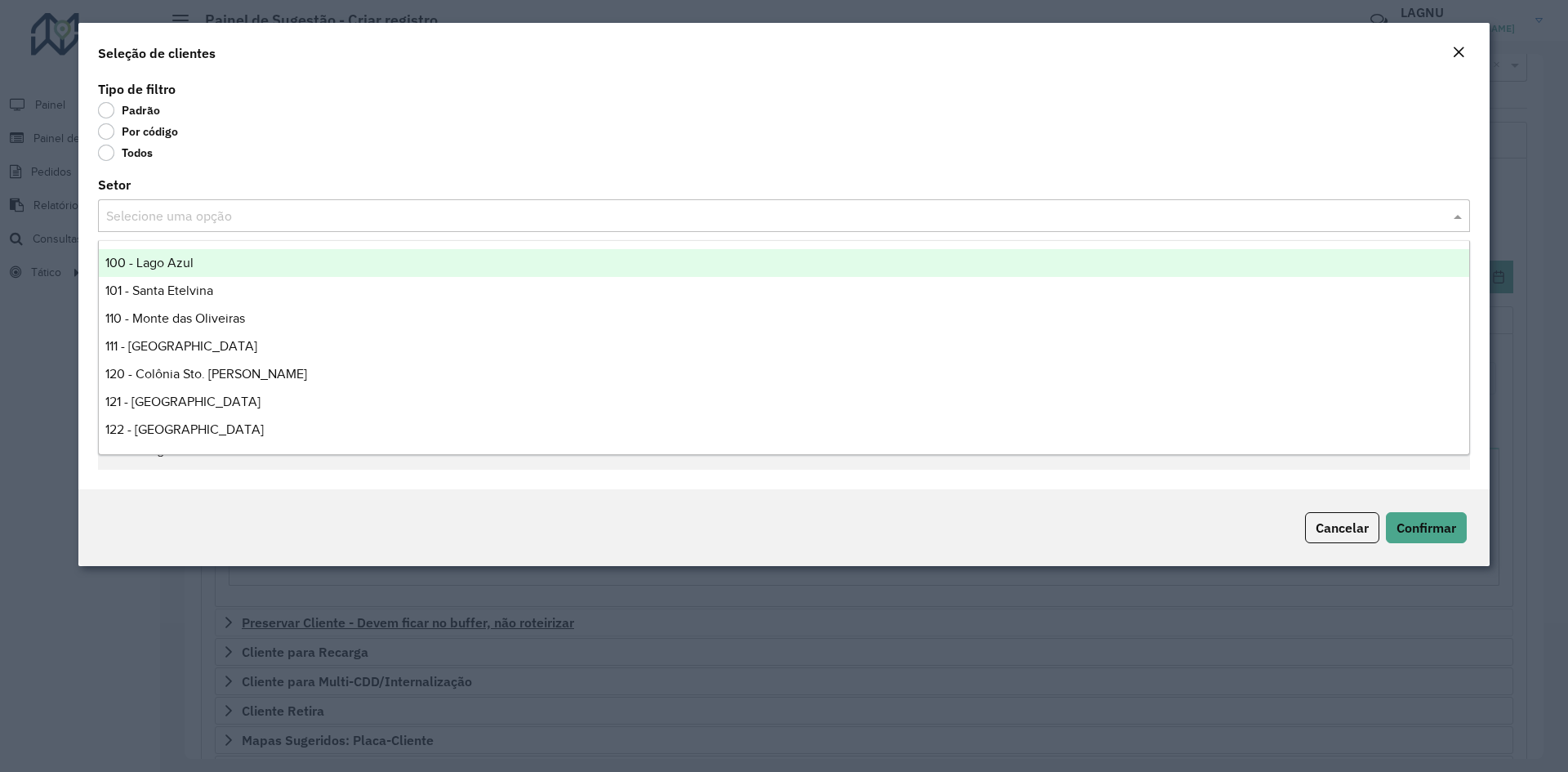
click at [103, 134] on label "Por código" at bounding box center [138, 131] width 80 height 16
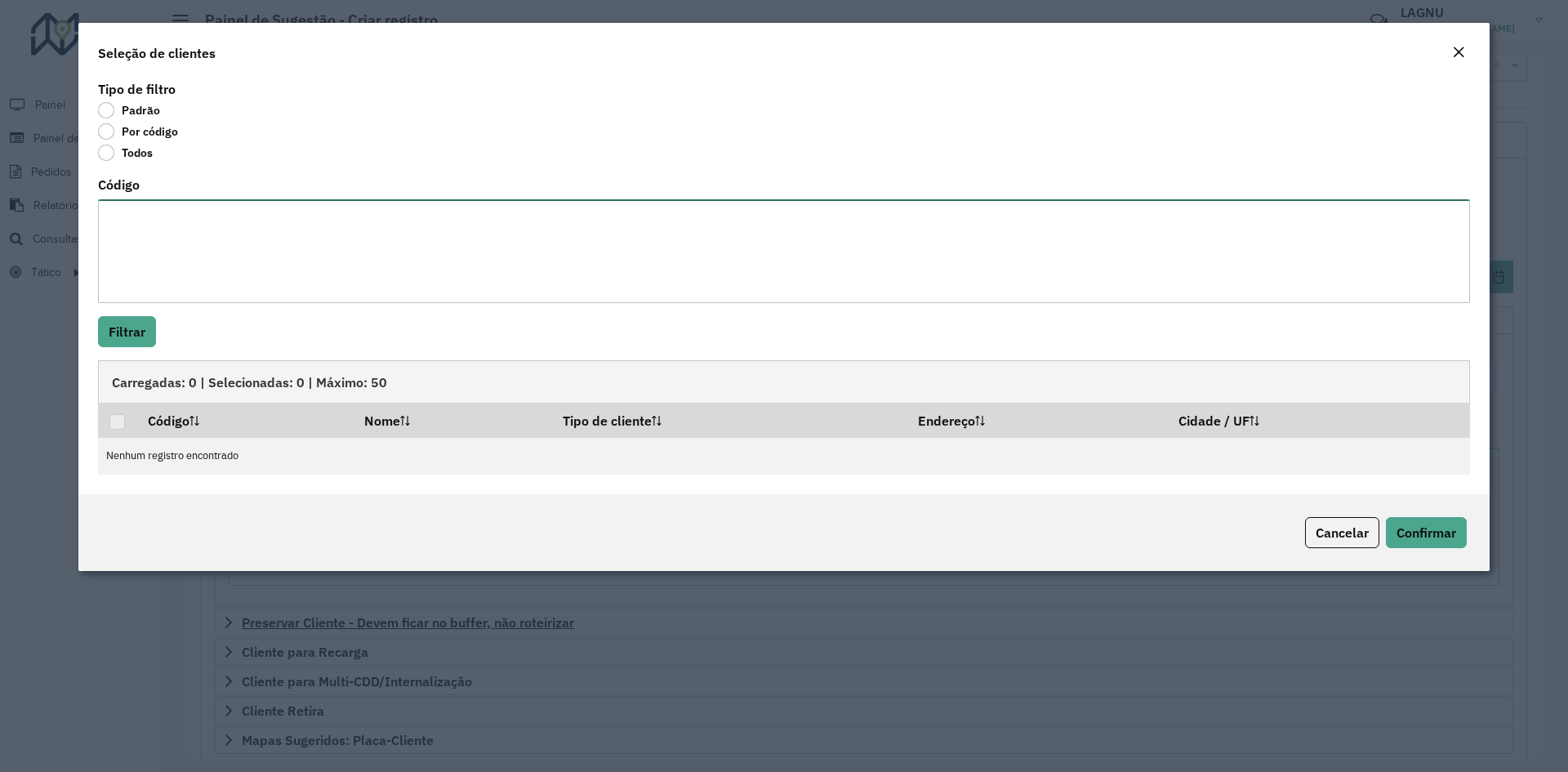
click at [167, 207] on textarea "Código" at bounding box center [783, 251] width 1372 height 103
paste textarea "***** ***** ***** ***** ***** ***** ***** ***** ***** ***** ***** ***** ***** *…"
type textarea "***** ***** ***** ***** ***** ***** ***** ***** ***** ***** ***** ***** ***** *…"
click at [130, 319] on button "Filtrar" at bounding box center [126, 331] width 58 height 31
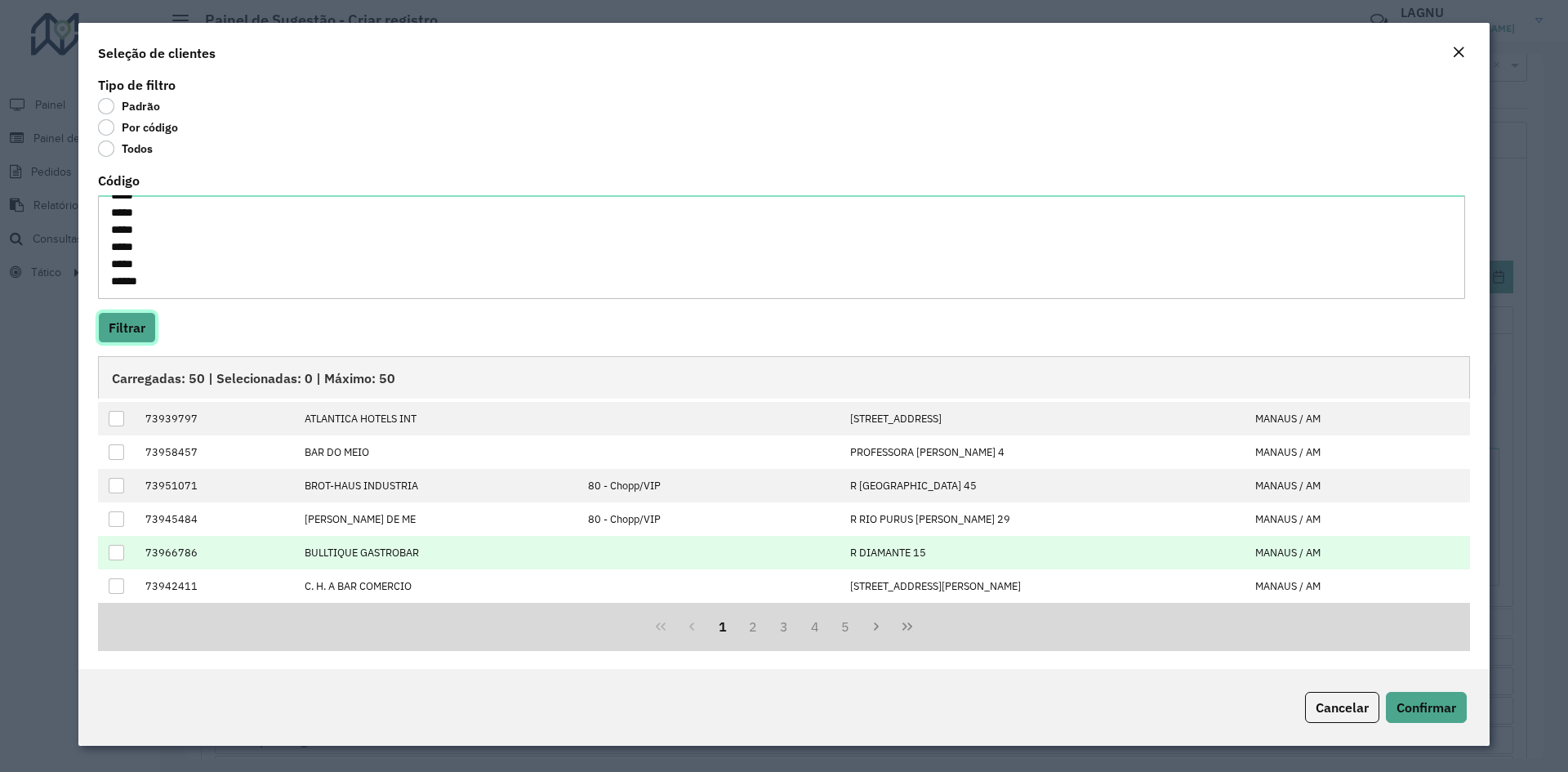
scroll to position [6, 0]
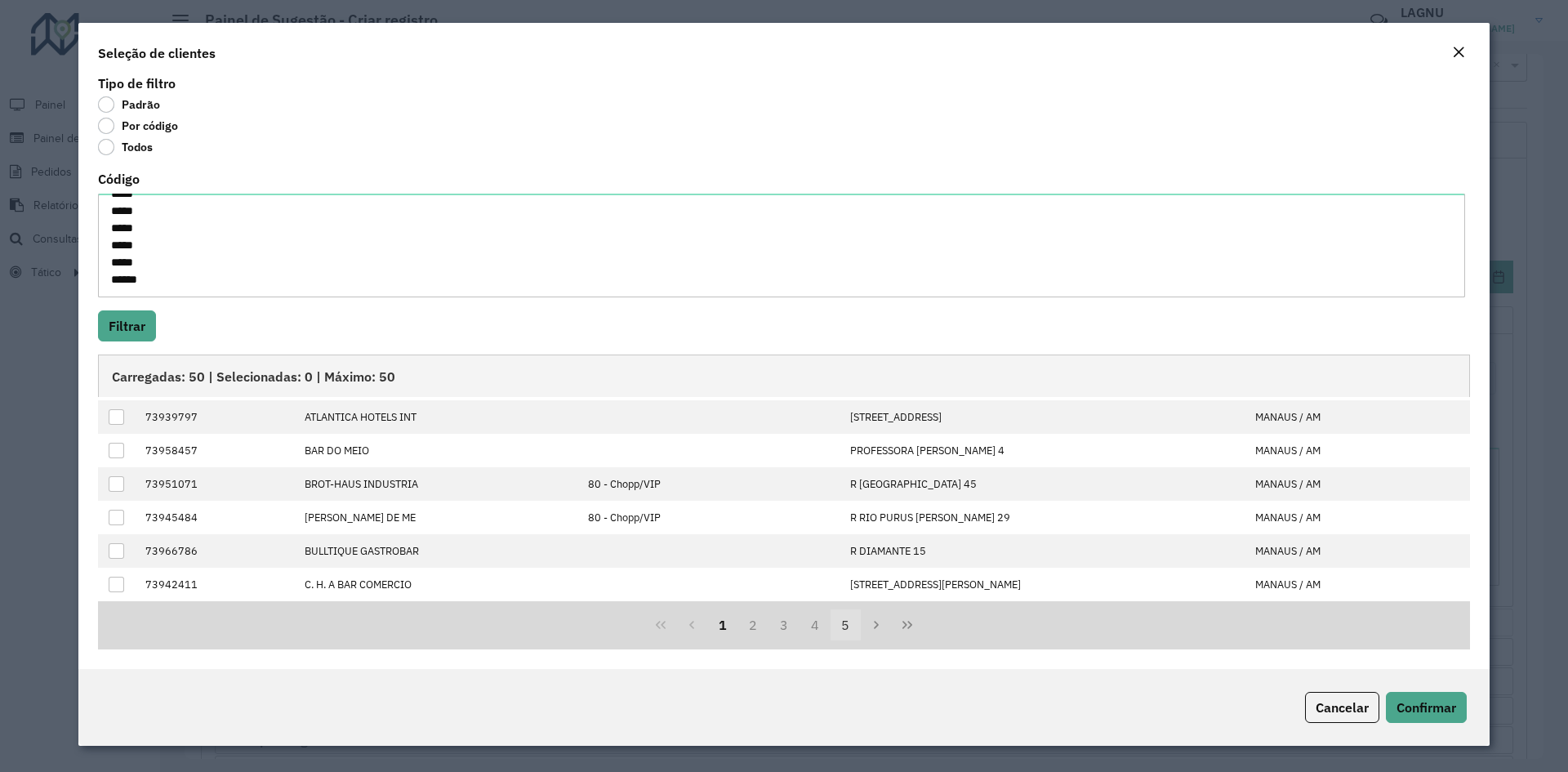
click at [849, 633] on button "5" at bounding box center [846, 625] width 31 height 31
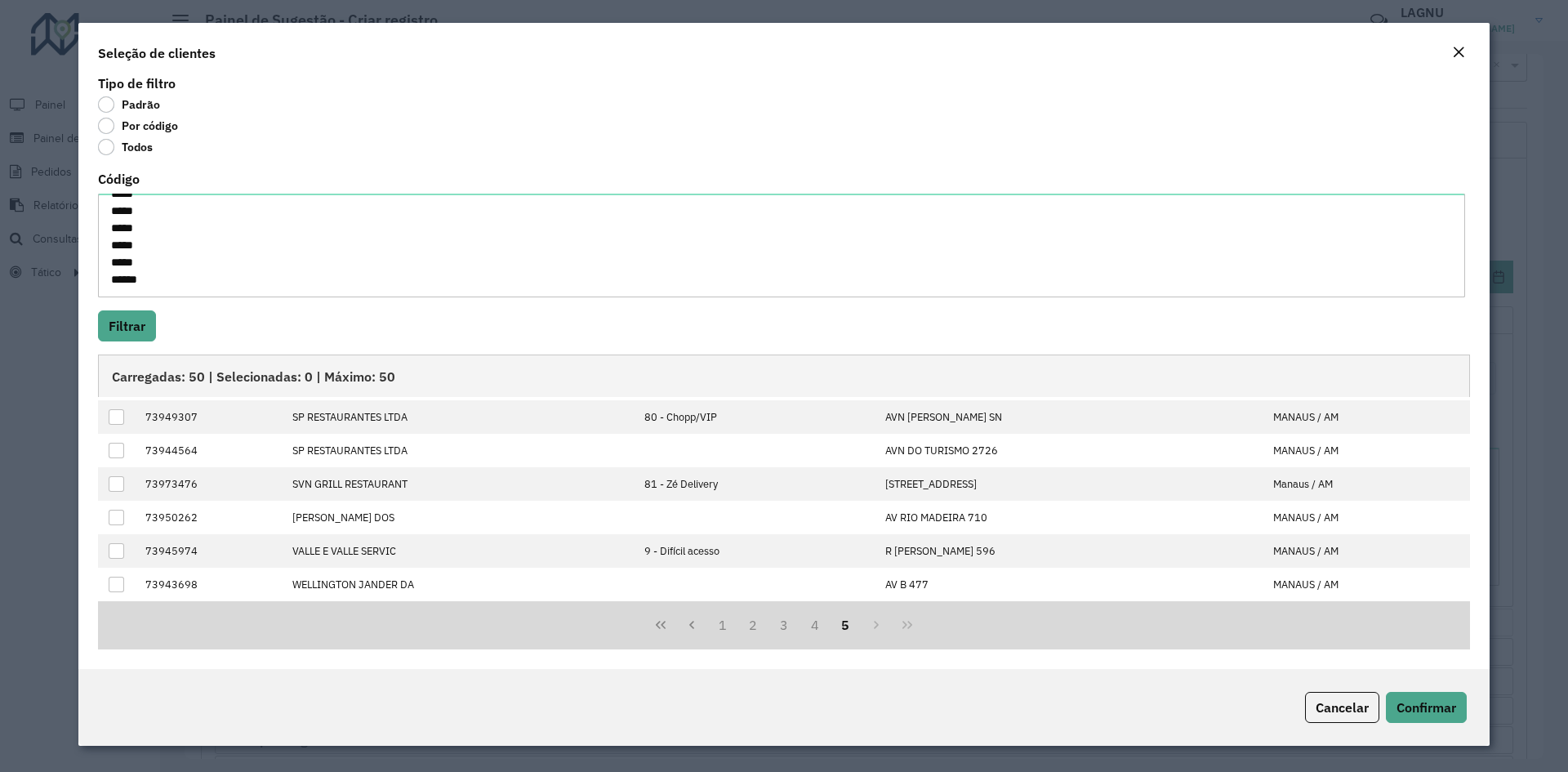
click at [870, 625] on div "1 2 3 4 5" at bounding box center [783, 625] width 1372 height 48
click at [899, 624] on div "1 2 3 4 5" at bounding box center [783, 625] width 1372 height 48
click at [718, 628] on button "1" at bounding box center [722, 625] width 31 height 31
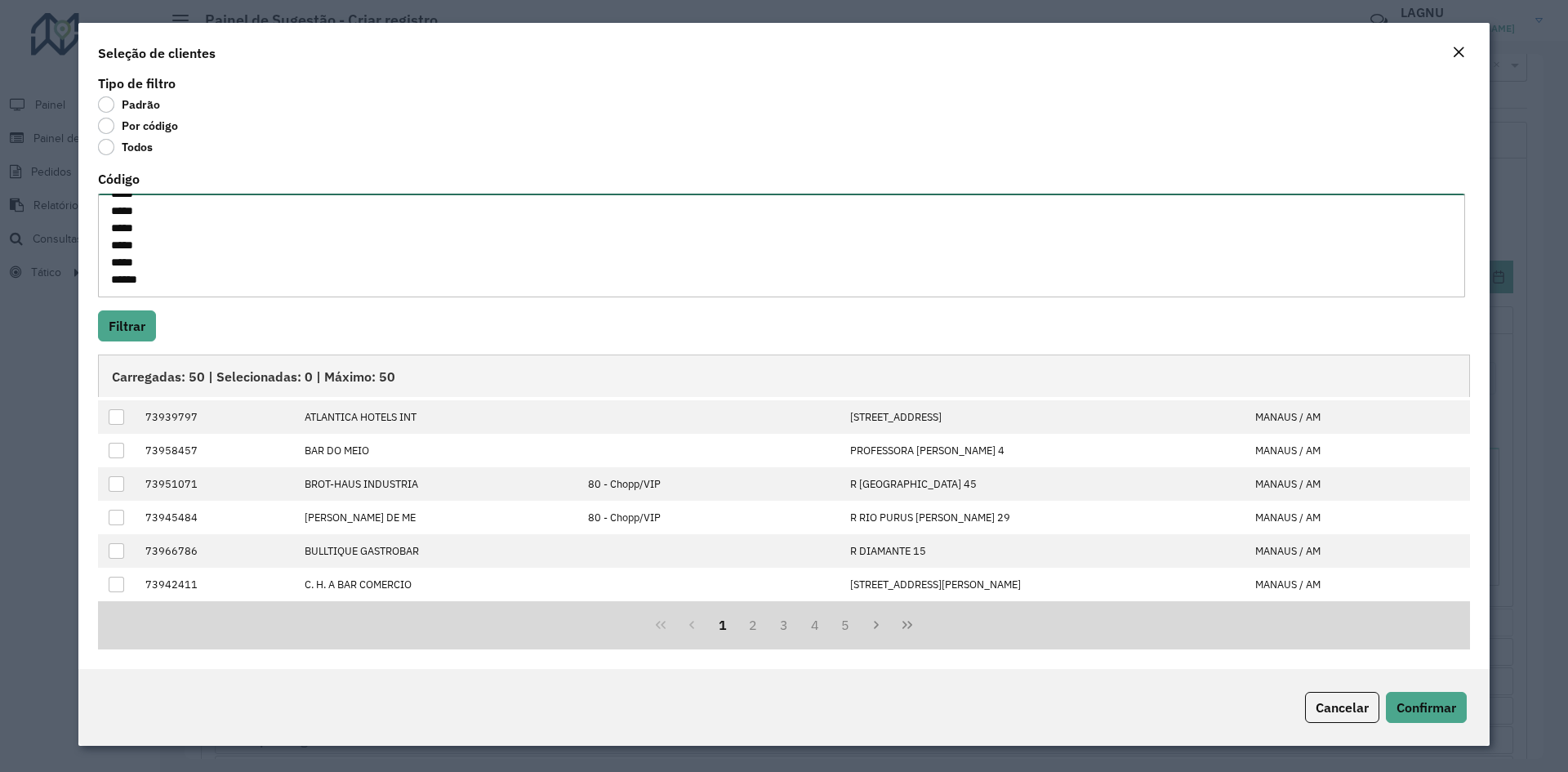
click at [394, 294] on textarea "***** ***** ***** ***** ***** ***** ***** ***** ***** ***** ***** ***** ***** *…" at bounding box center [781, 245] width 1367 height 103
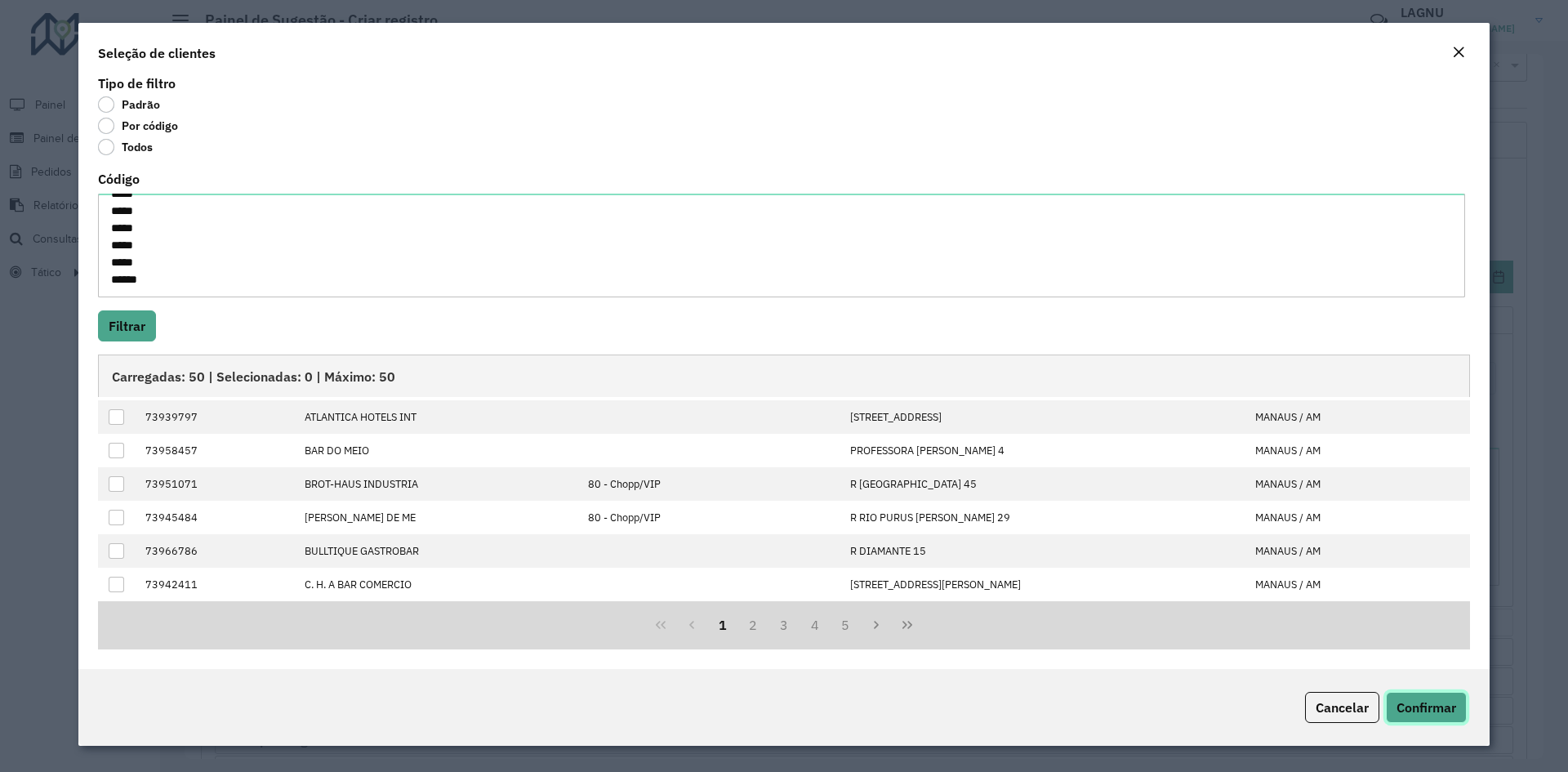
click at [1403, 697] on button "Confirmar" at bounding box center [1426, 707] width 81 height 31
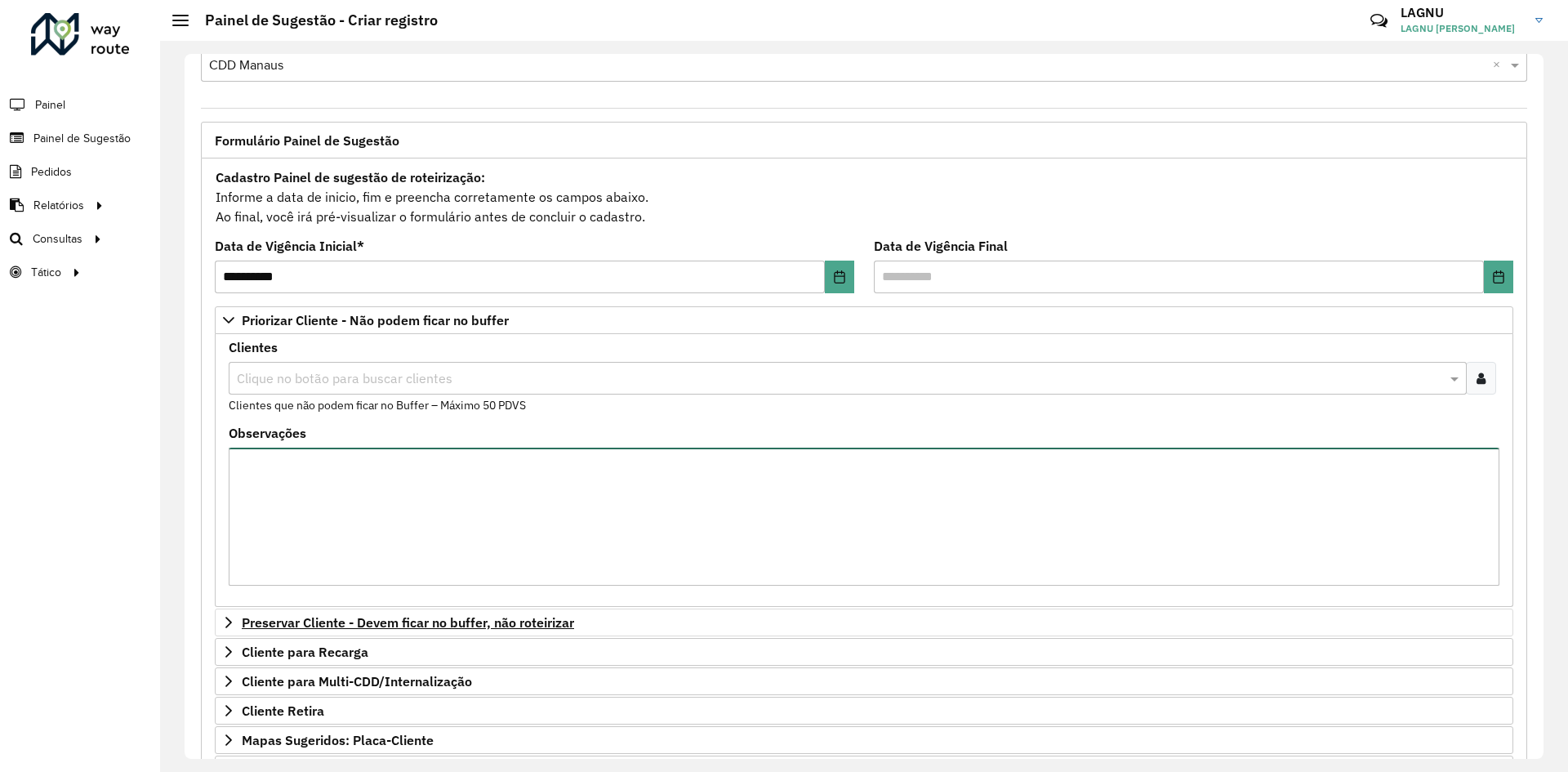
click at [516, 471] on textarea "Observações" at bounding box center [864, 517] width 1270 height 138
click at [1474, 385] on div at bounding box center [1480, 378] width 30 height 33
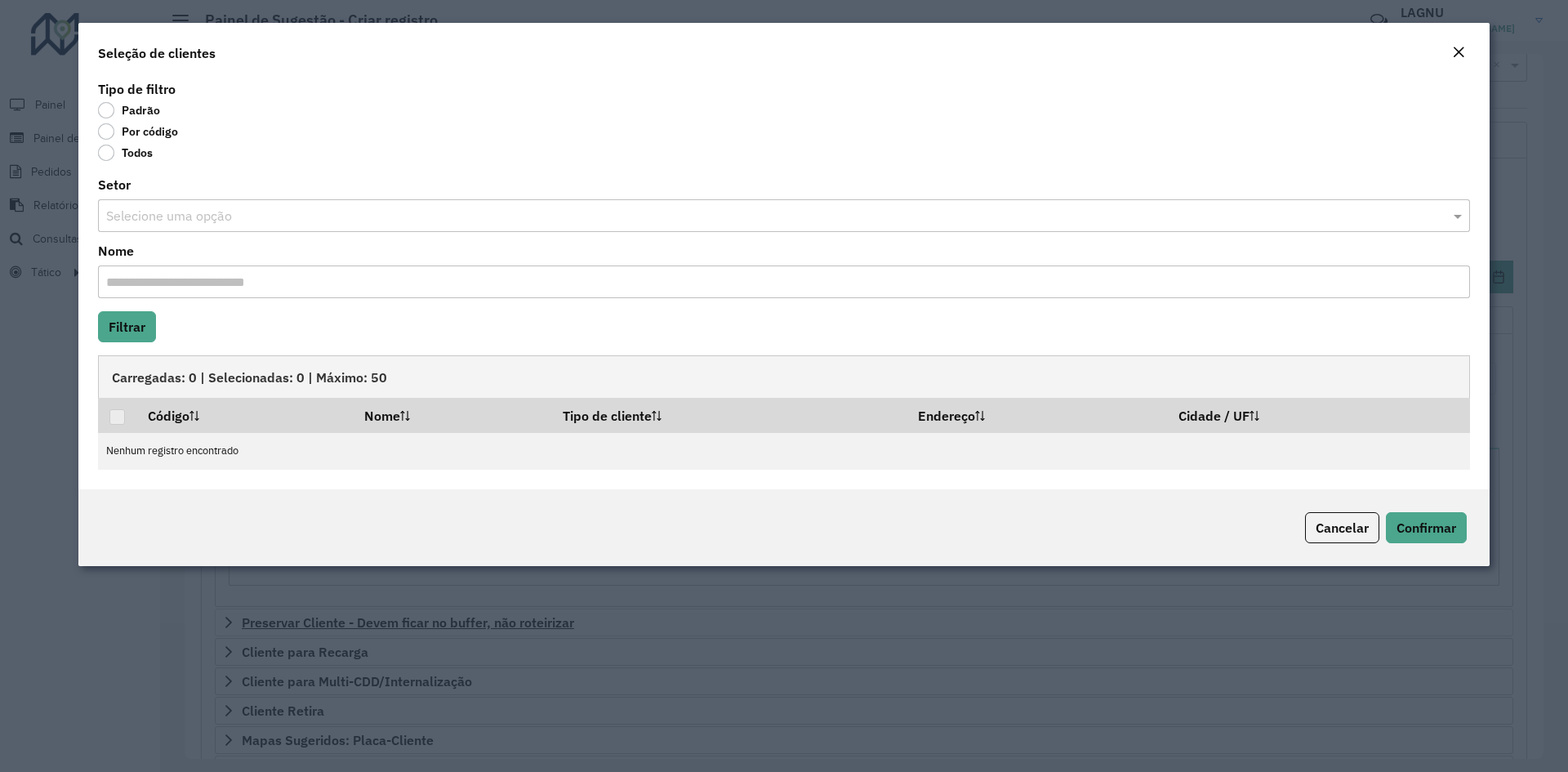
click at [107, 131] on label "Por código" at bounding box center [138, 131] width 80 height 16
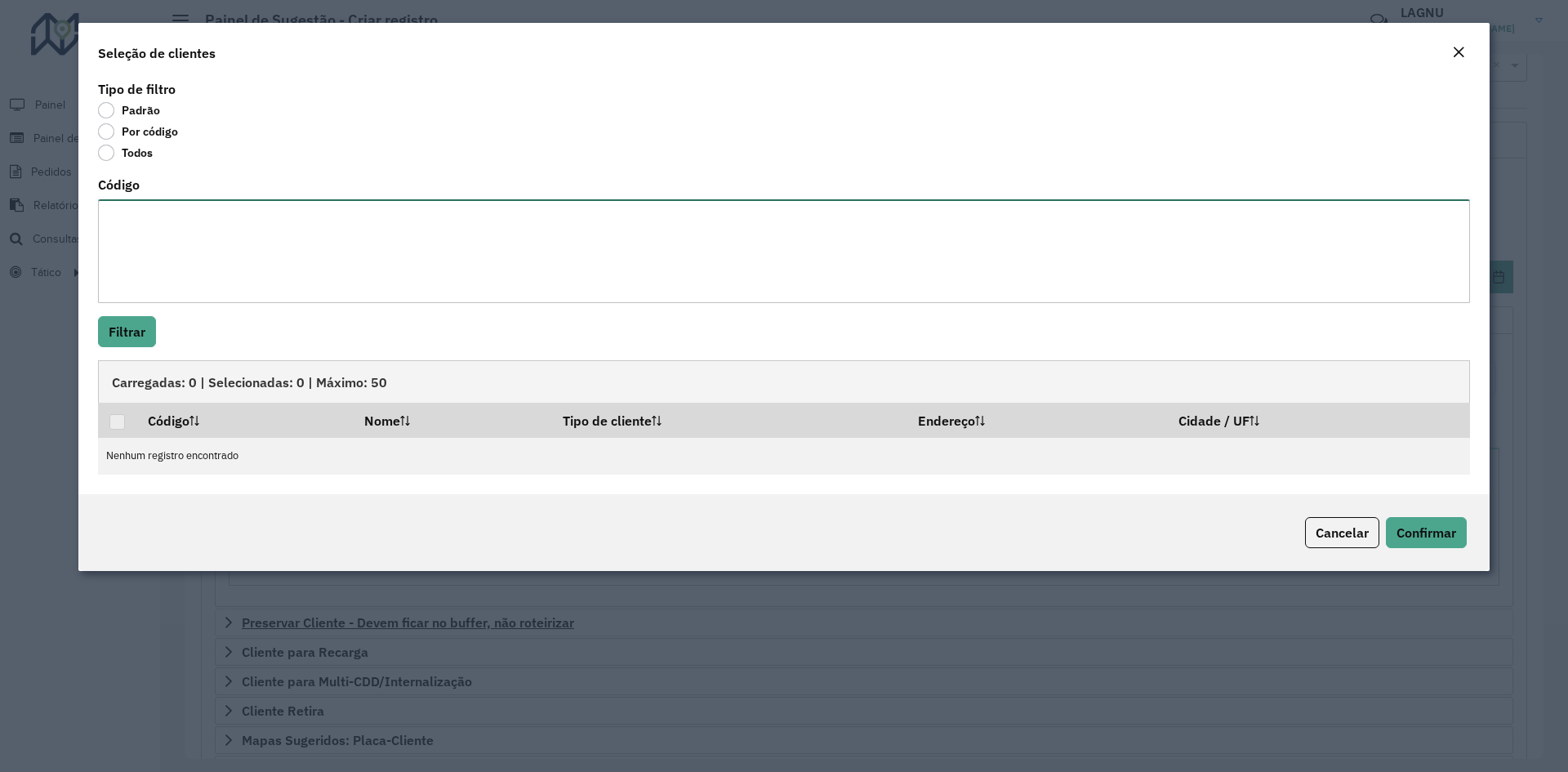
click at [229, 265] on textarea "Código" at bounding box center [783, 251] width 1372 height 103
paste textarea "***** ***** ***** ***** ***** ***** ***** ***** ***** ***** ***** ***** ***** *…"
type textarea "***** ***** ***** ***** ***** ***** ***** ***** ***** ***** ***** ***** ***** *…"
click at [152, 335] on button "Filtrar" at bounding box center [126, 331] width 58 height 31
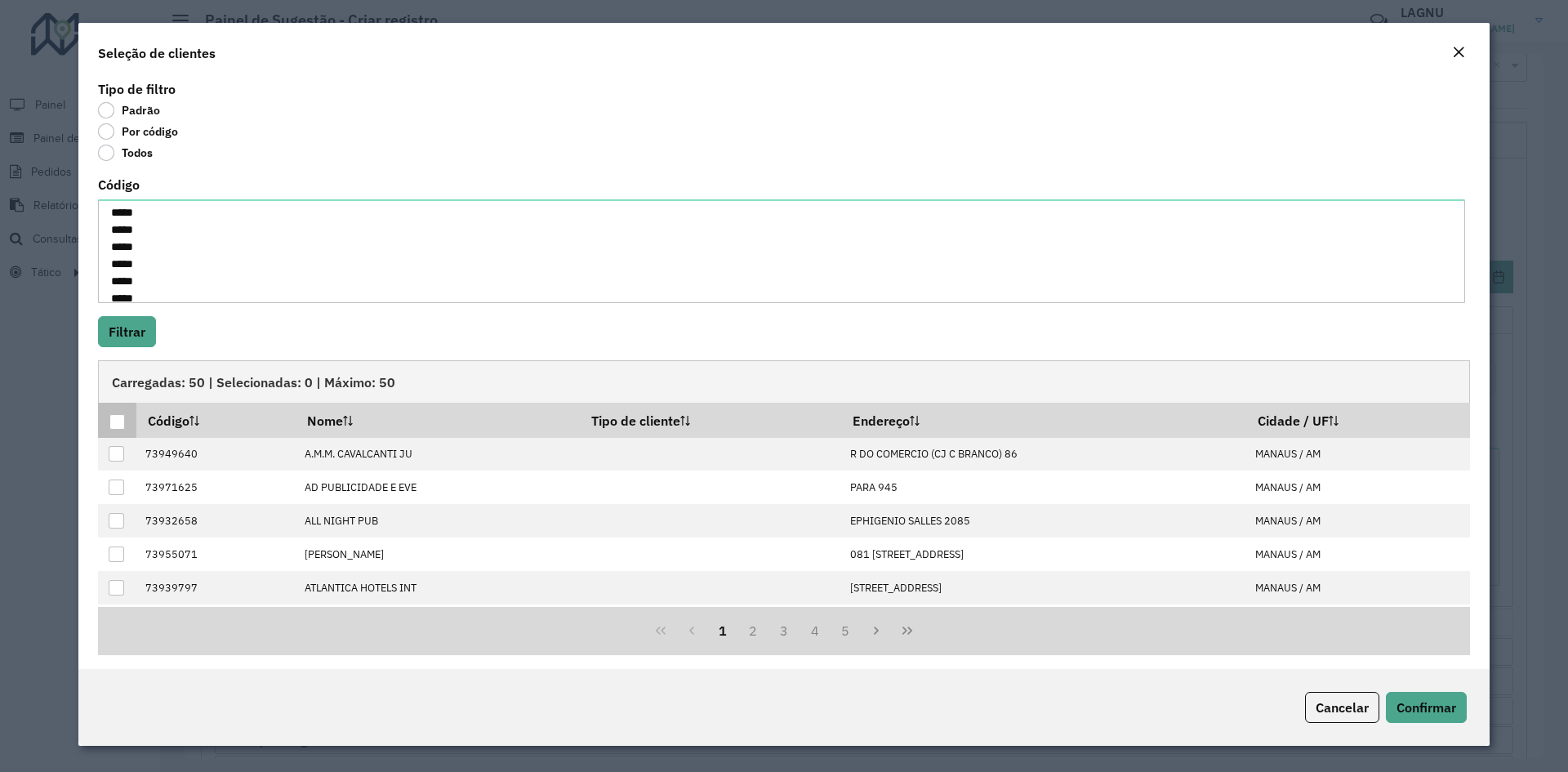
click at [121, 424] on div at bounding box center [116, 422] width 16 height 16
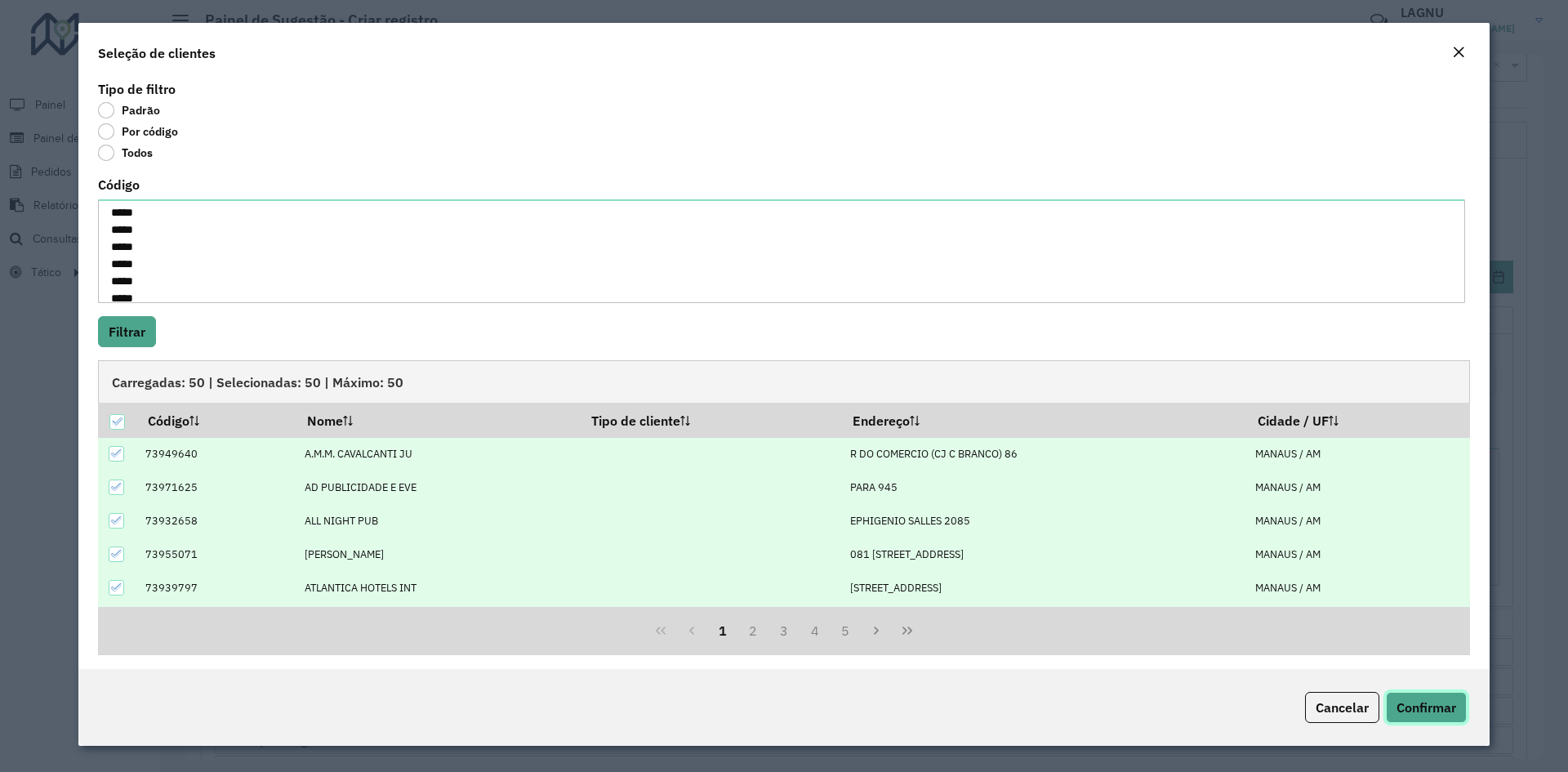
click at [1438, 710] on span "Confirmar" at bounding box center [1426, 707] width 60 height 16
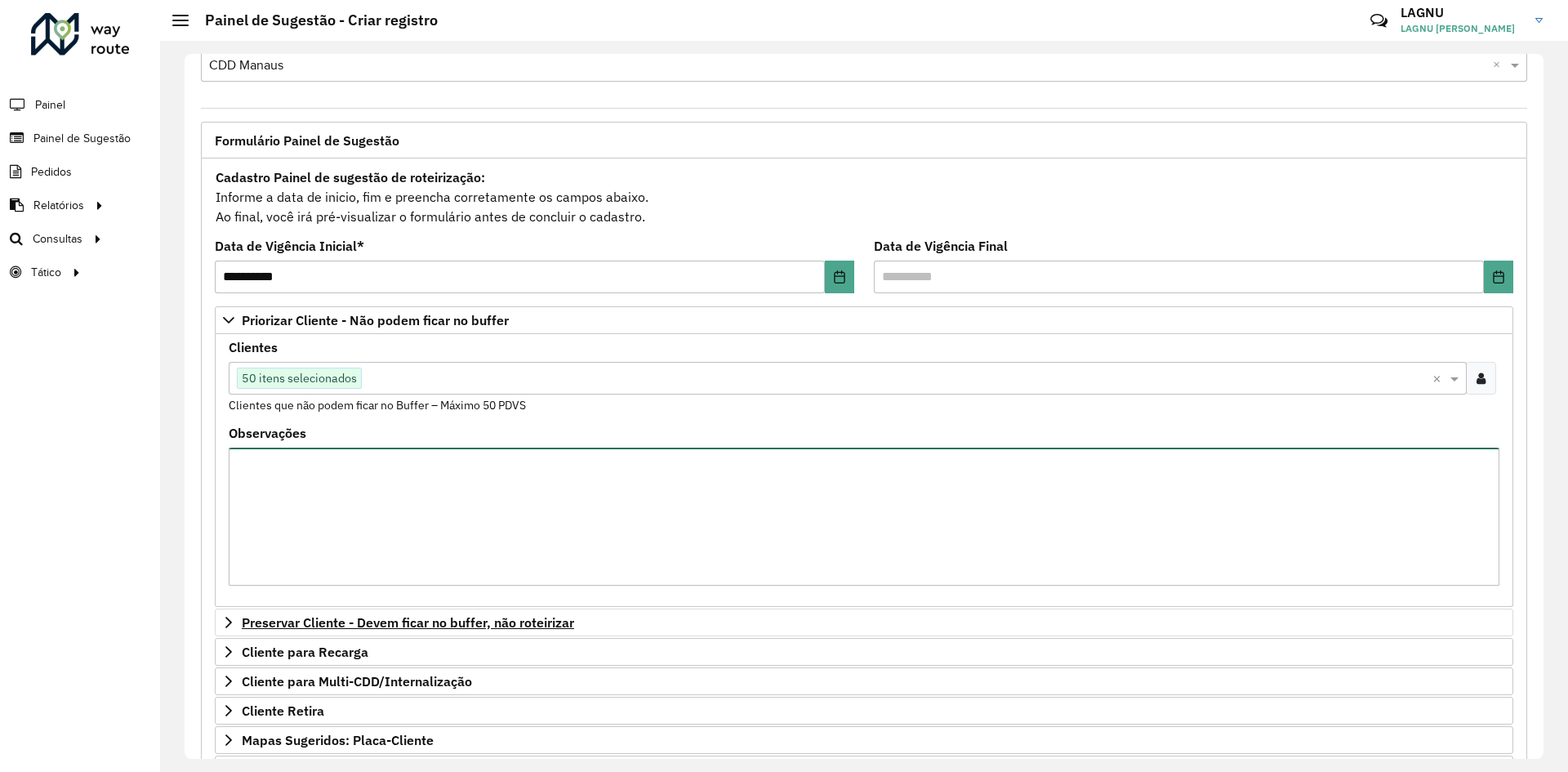
click at [571, 509] on textarea "Observações" at bounding box center [864, 517] width 1270 height 138
click at [503, 523] on textarea "Observações" at bounding box center [864, 517] width 1270 height 138
paste textarea "***** ***** ***** ***** ***** ***** ***** ***** ***** ***** ***** ***** ***** *…"
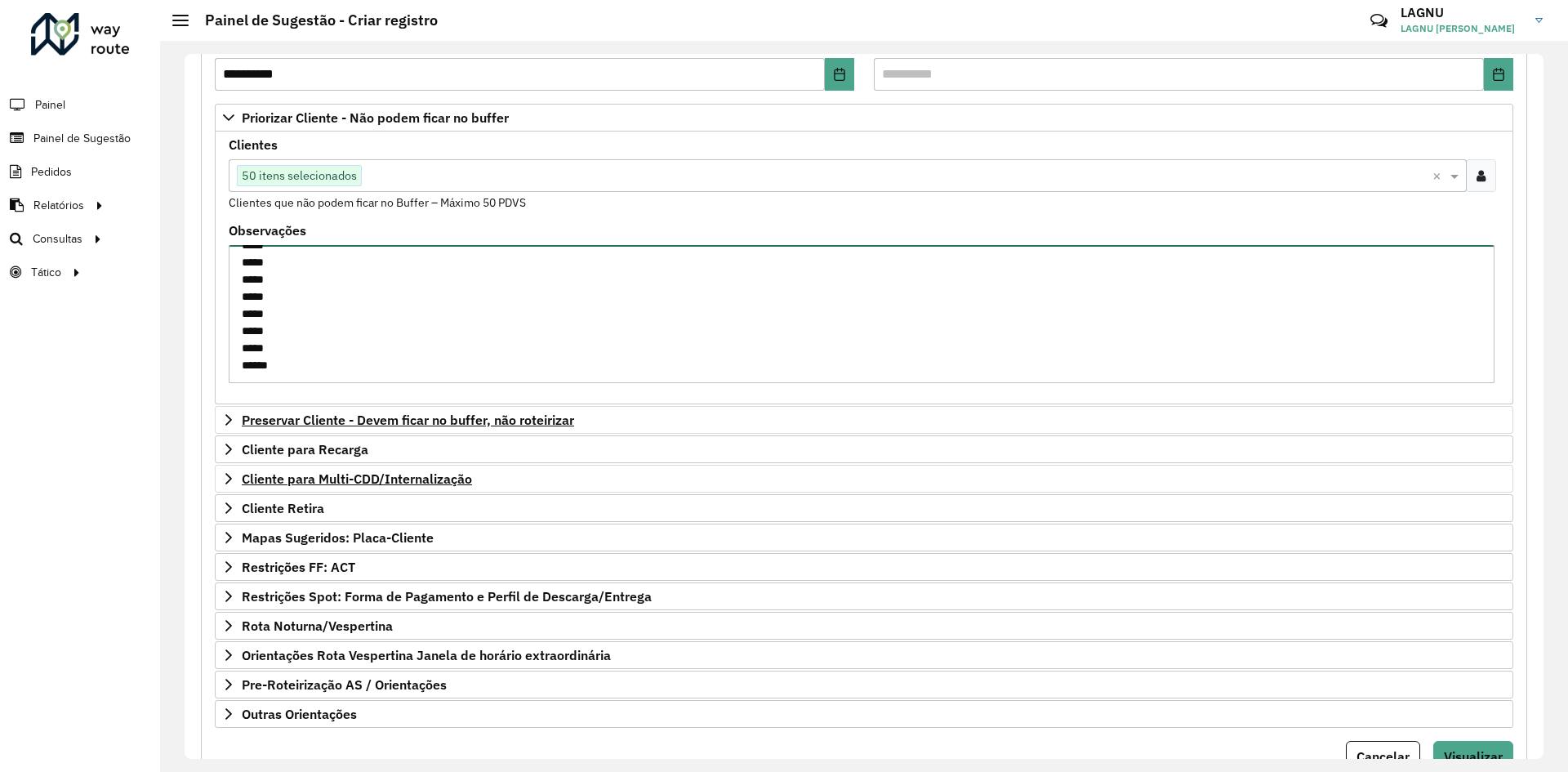
scroll to position [315, 0]
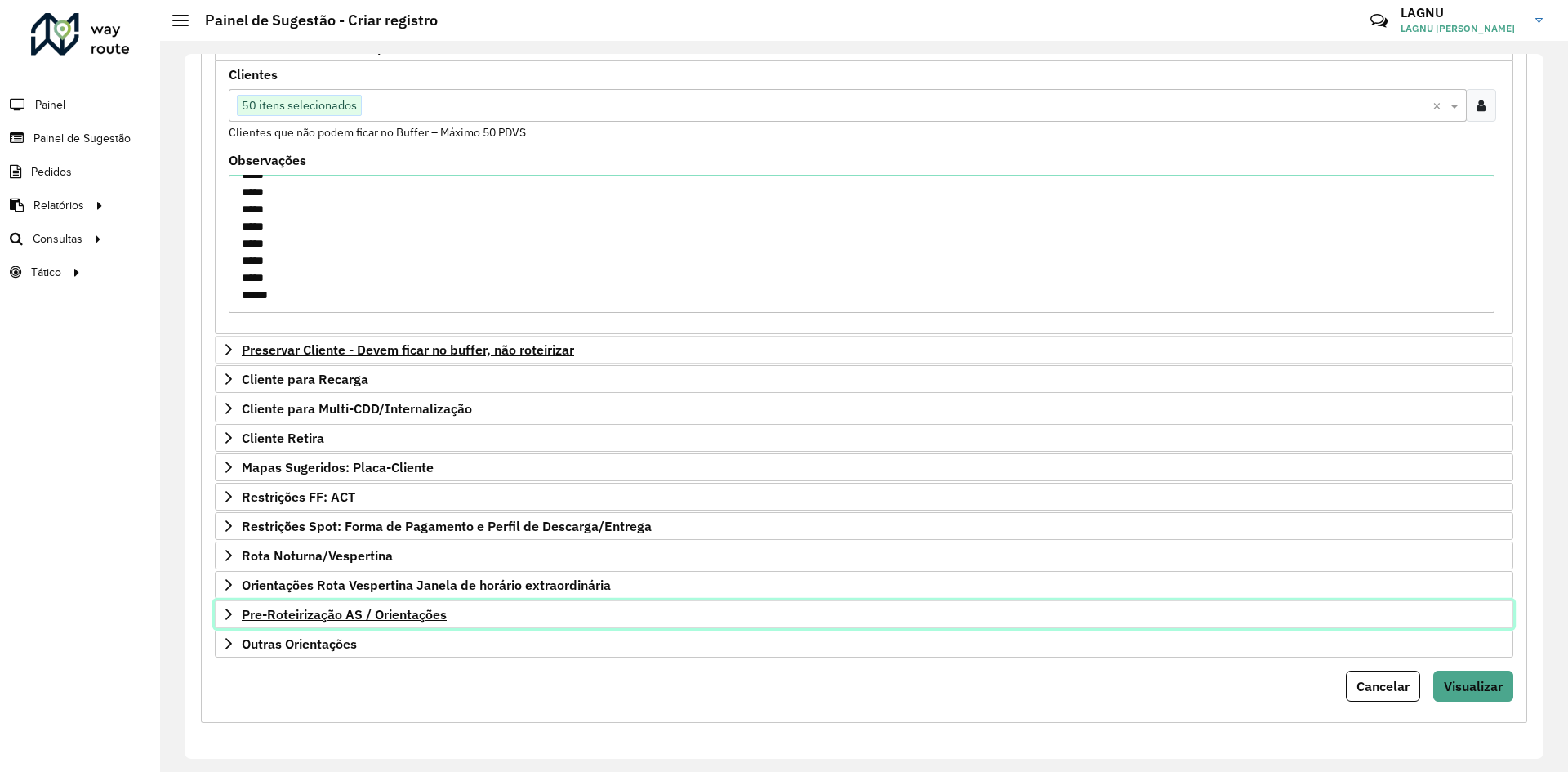
click at [368, 624] on link "Pre-Roteirização AS / Orientações" at bounding box center [864, 614] width 1298 height 28
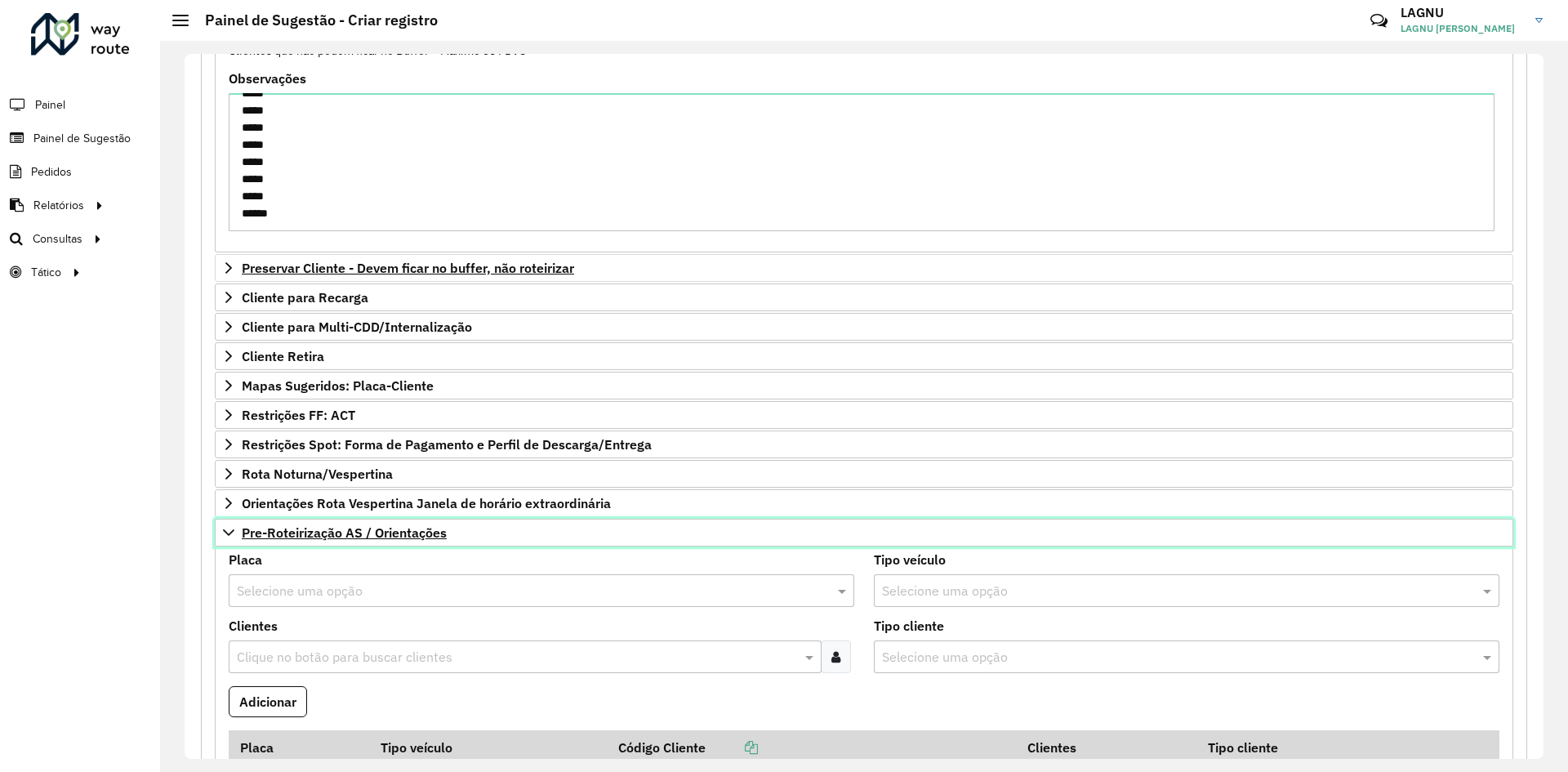
click at [276, 546] on link "Pre-Roteirização AS / Orientações" at bounding box center [864, 532] width 1298 height 28
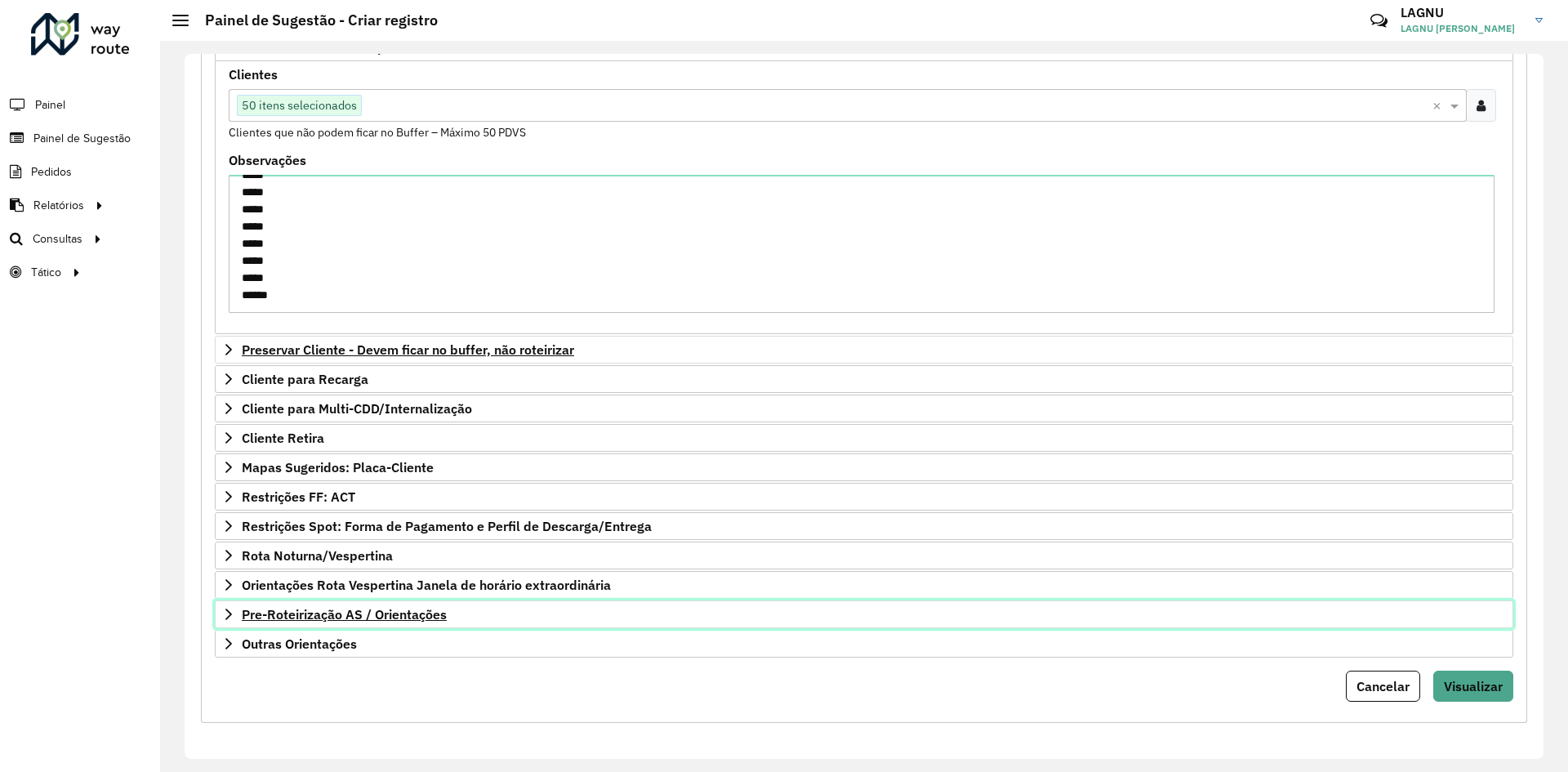
click at [467, 616] on link "Pre-Roteirização AS / Orientações" at bounding box center [864, 614] width 1298 height 28
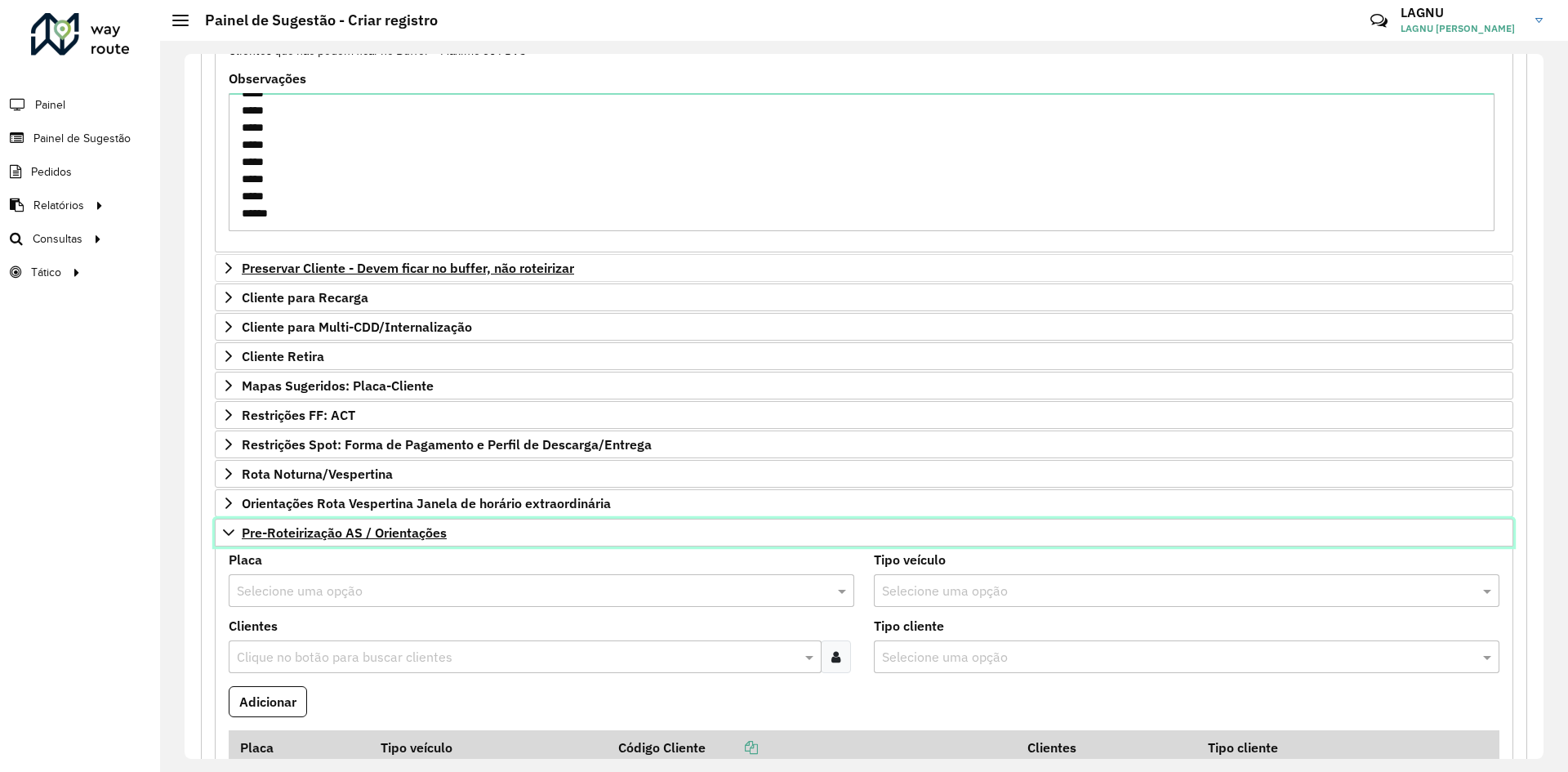
click at [371, 543] on link "Pre-Roteirização AS / Orientações" at bounding box center [864, 532] width 1298 height 28
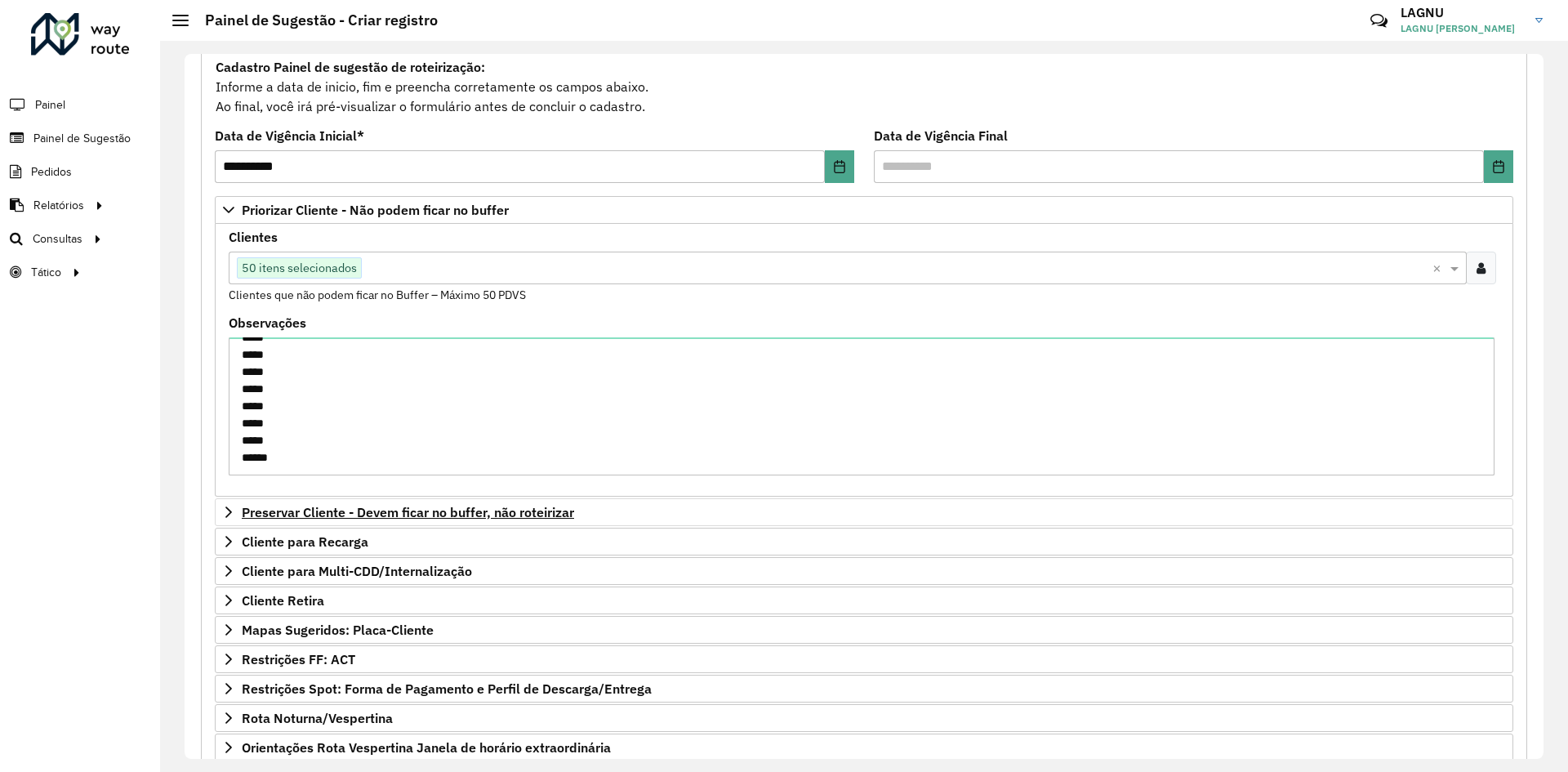
scroll to position [152, 0]
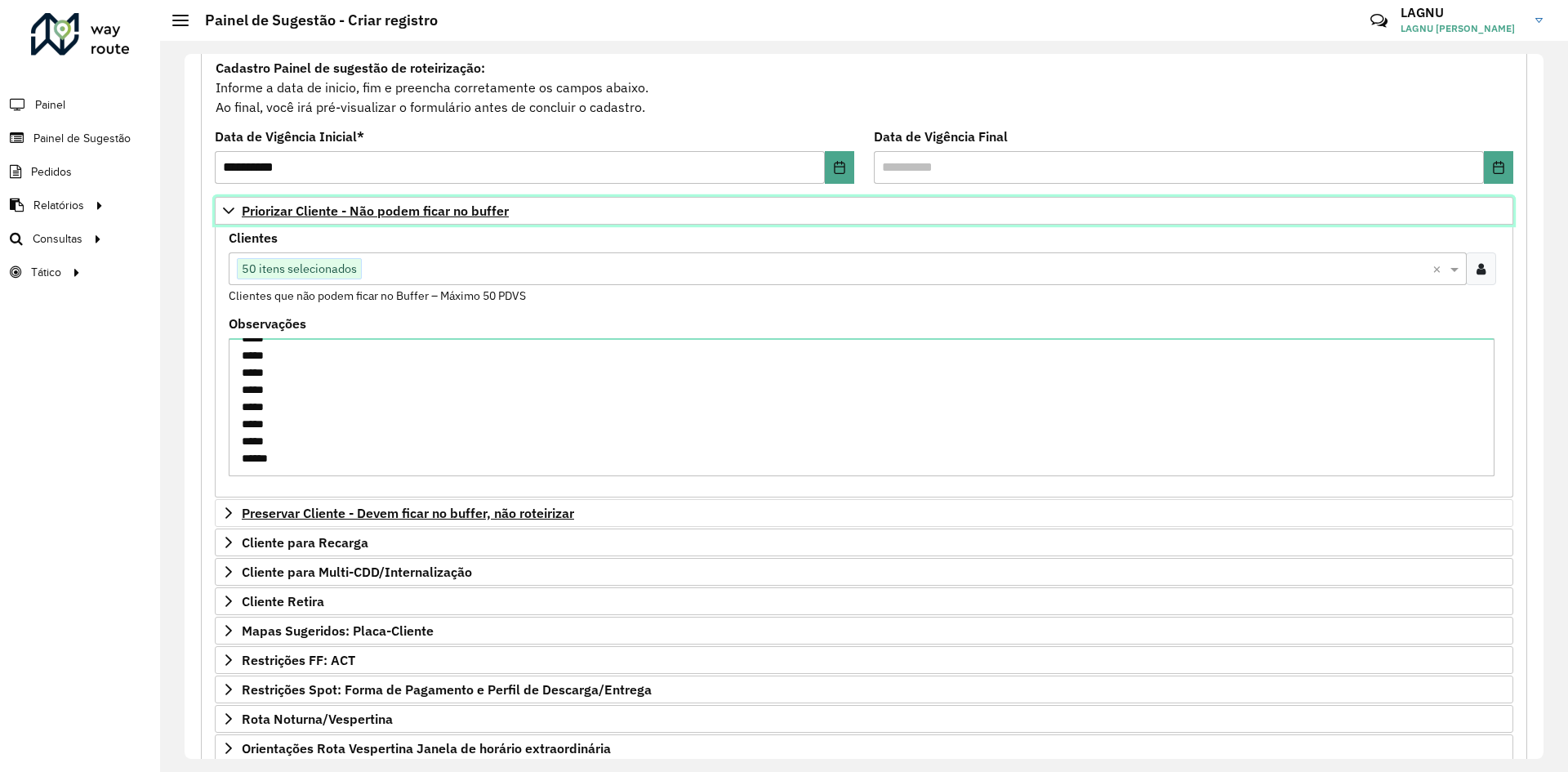
click at [328, 210] on span "Priorizar Cliente - Não podem ficar no buffer" at bounding box center [376, 211] width 267 height 13
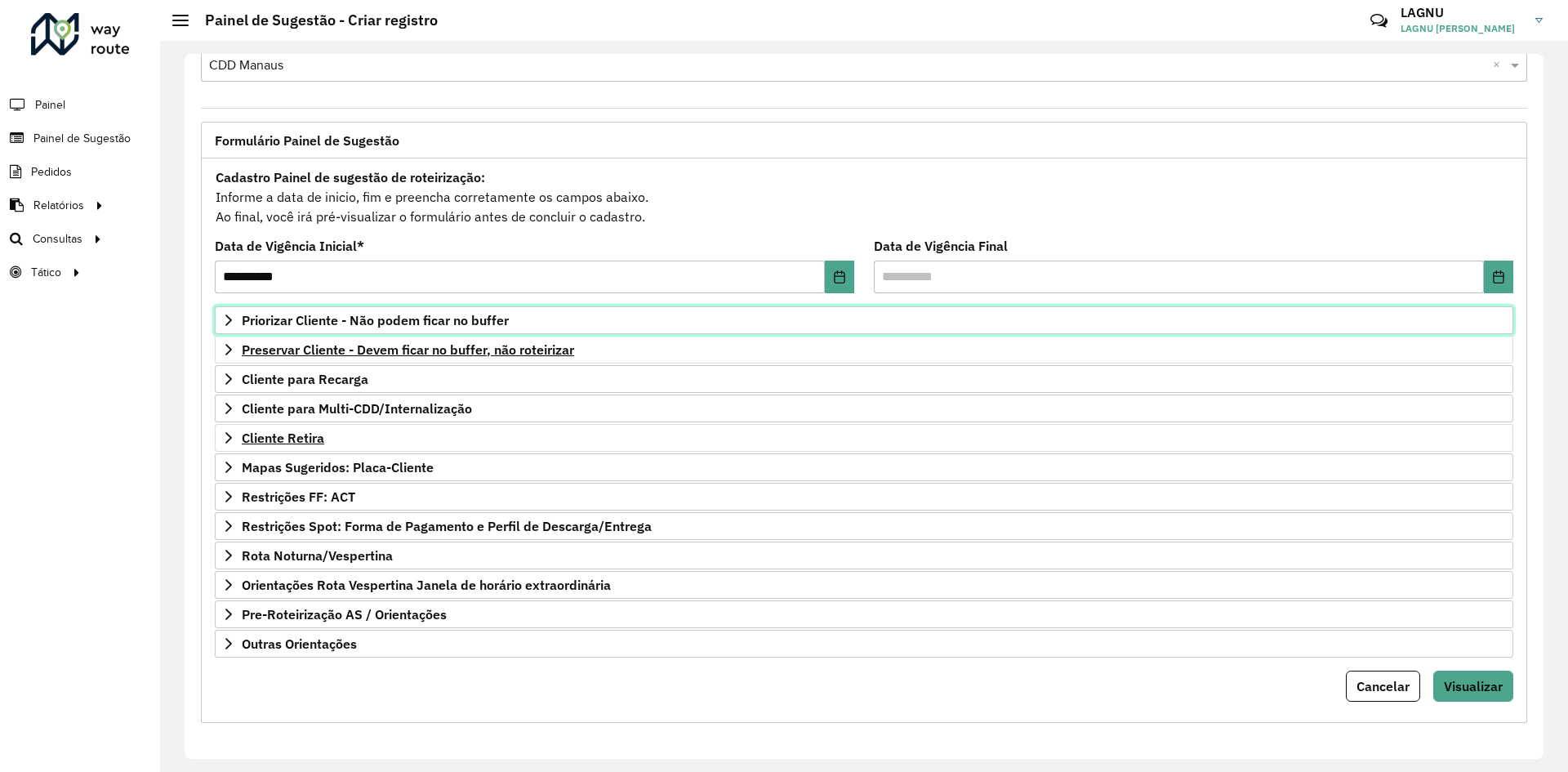
scroll to position [43, 0]
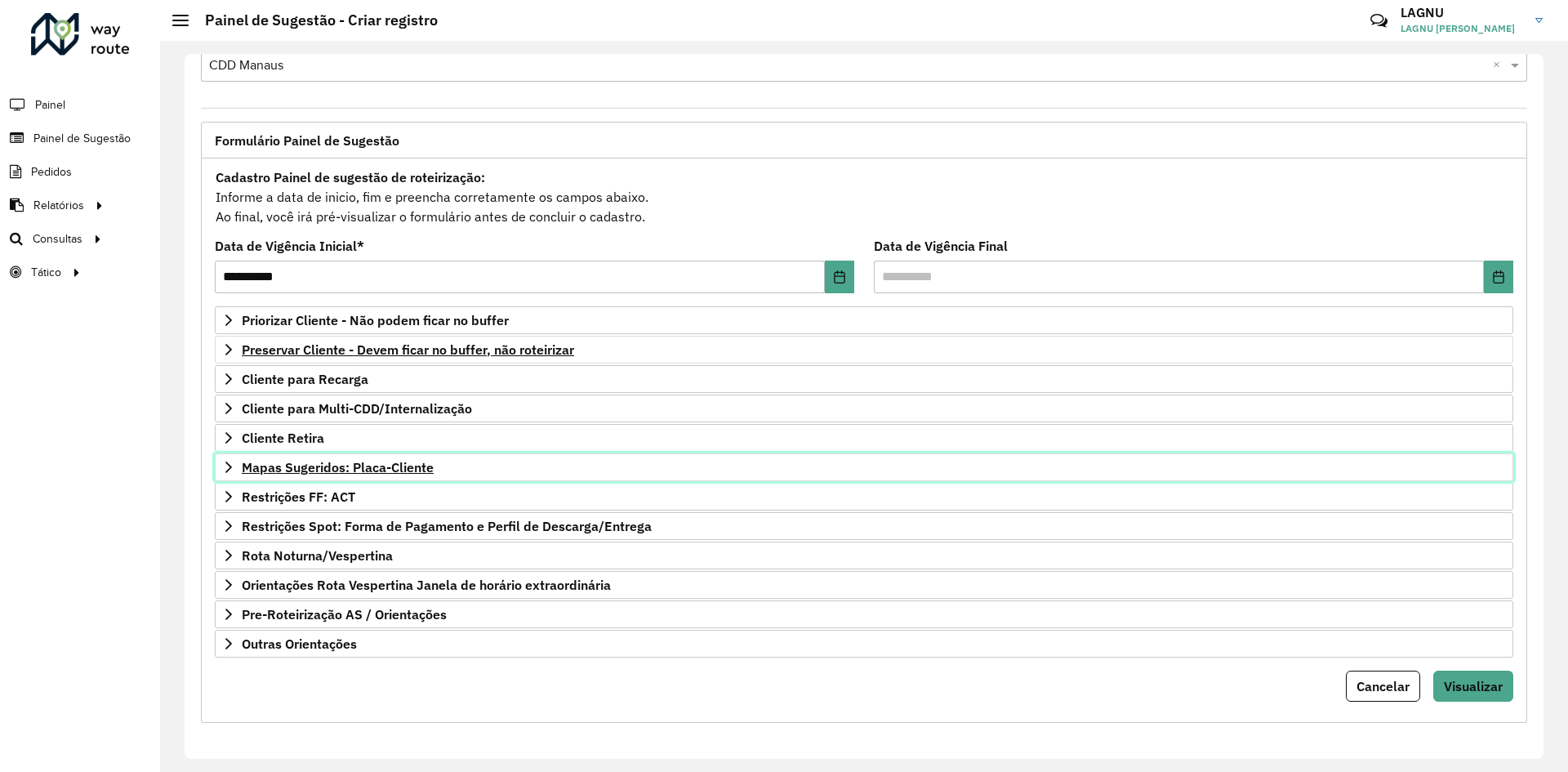
click at [317, 464] on span "Mapas Sugeridos: Placa-Cliente" at bounding box center [338, 468] width 192 height 13
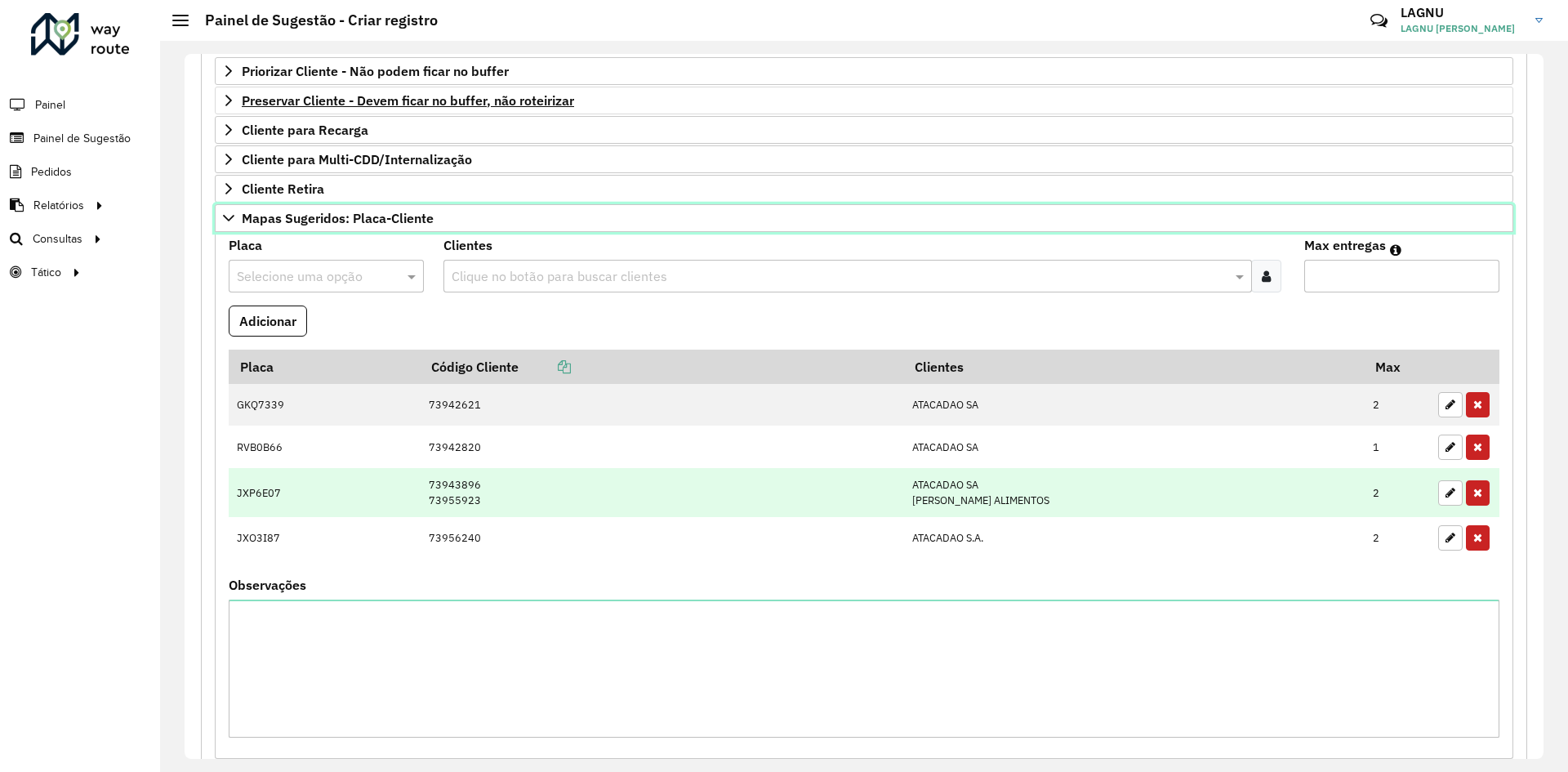
scroll to position [0, 0]
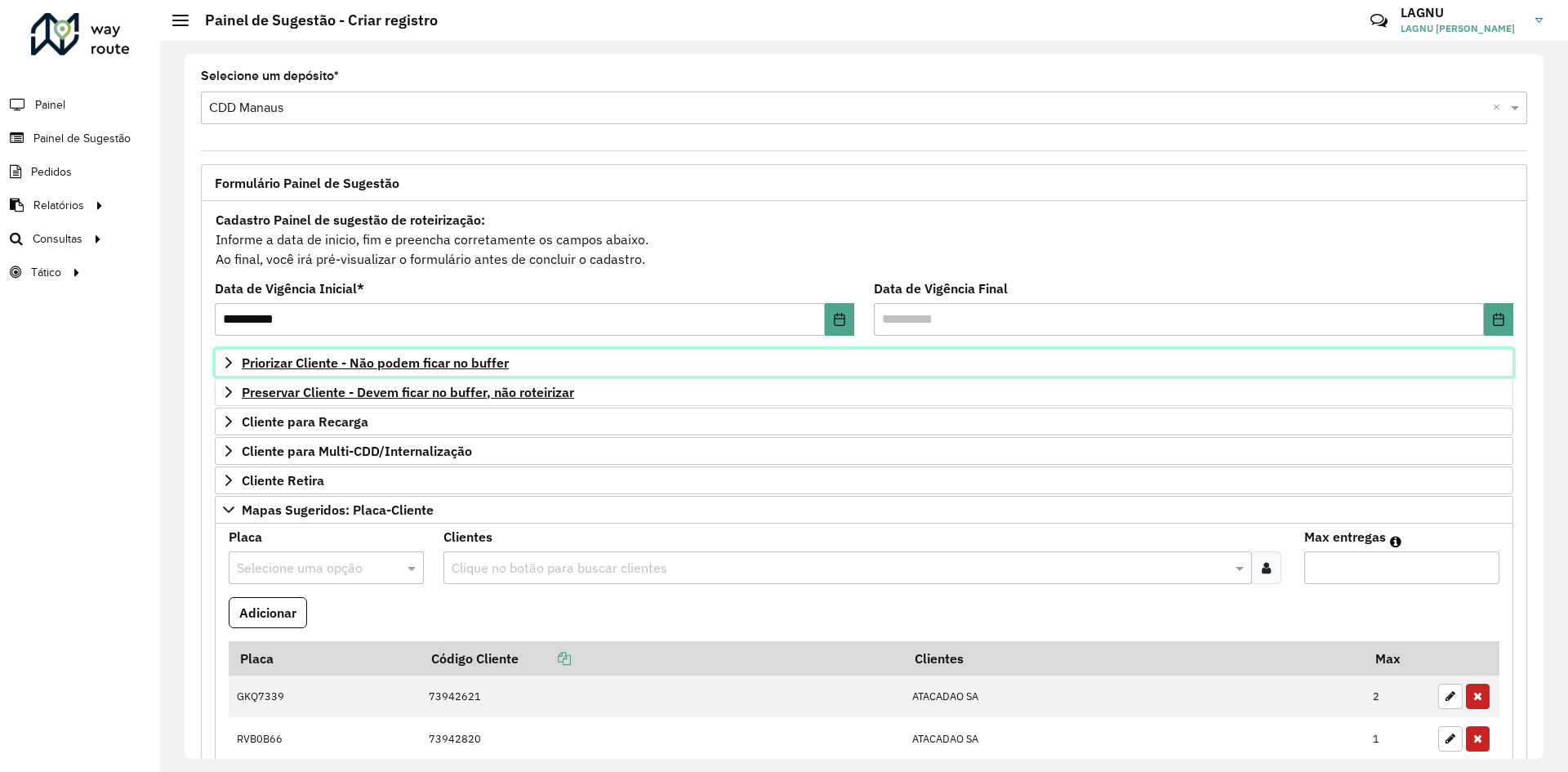
click at [455, 364] on span "Priorizar Cliente - Não podem ficar no buffer" at bounding box center [376, 363] width 267 height 13
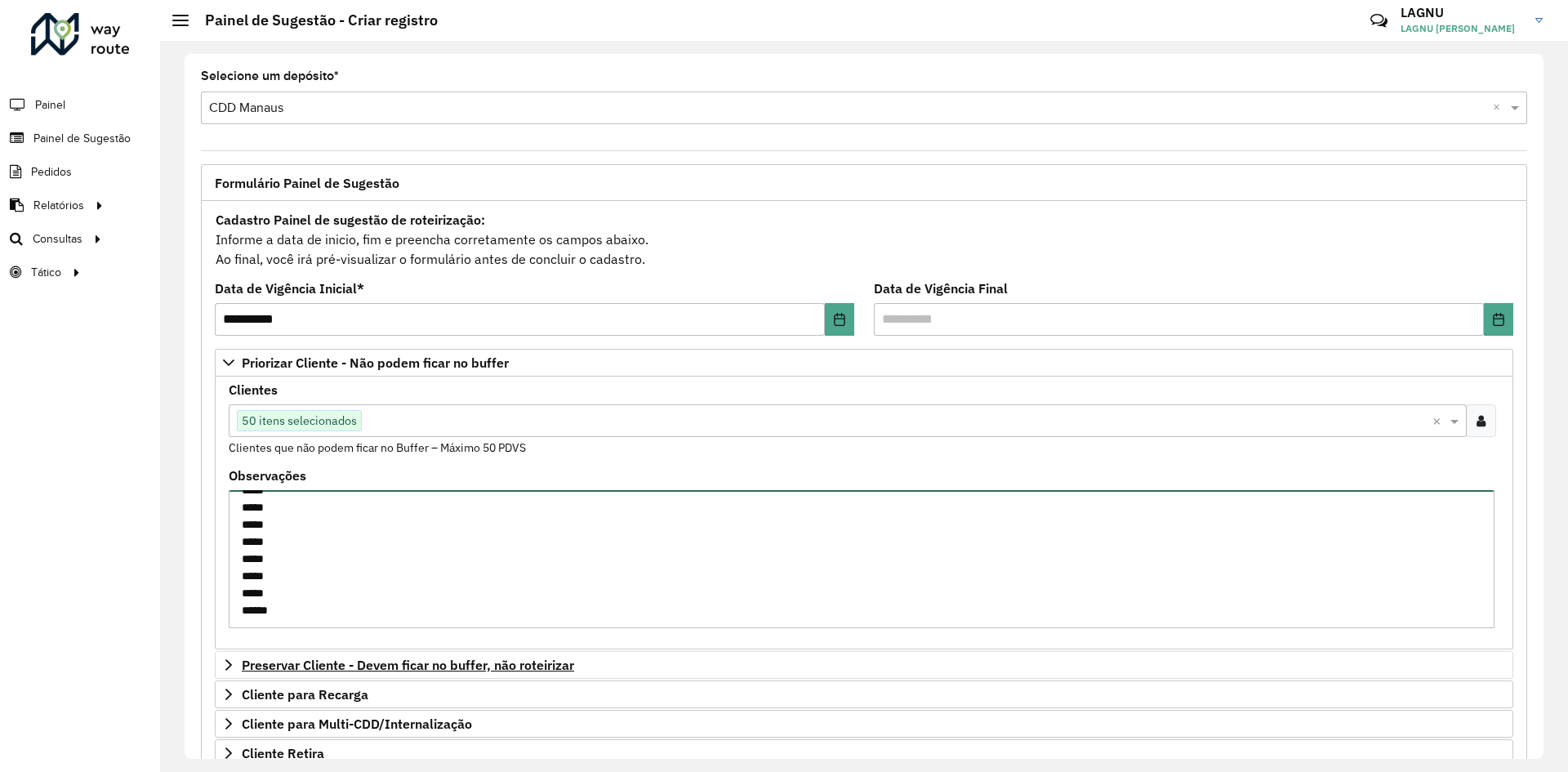
click at [372, 603] on textarea "***** ***** ***** ***** ***** ***** ***** ***** ***** ***** ***** ***** ***** *…" at bounding box center [861, 559] width 1265 height 138
paste textarea "*****"
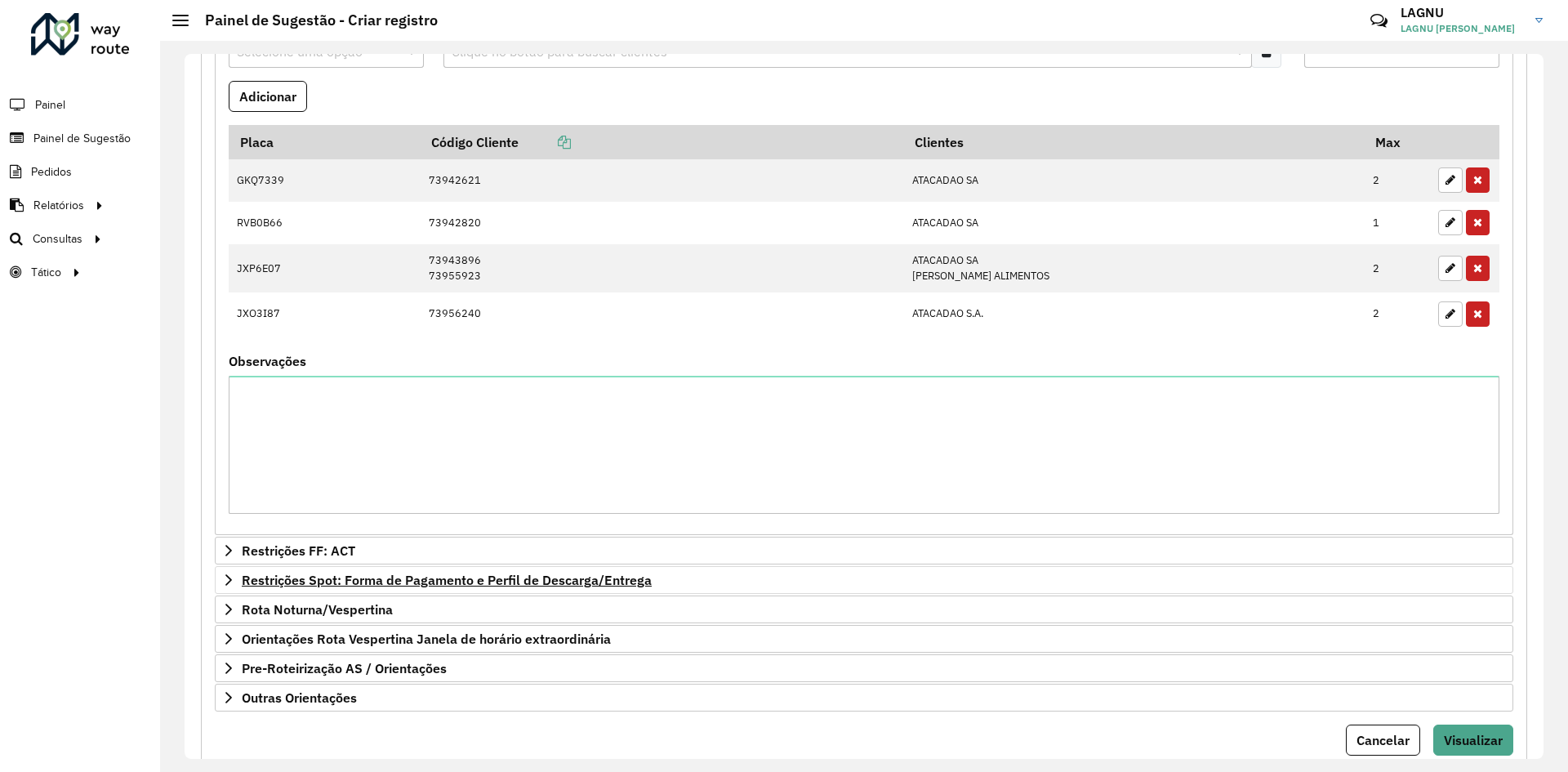
scroll to position [843, 0]
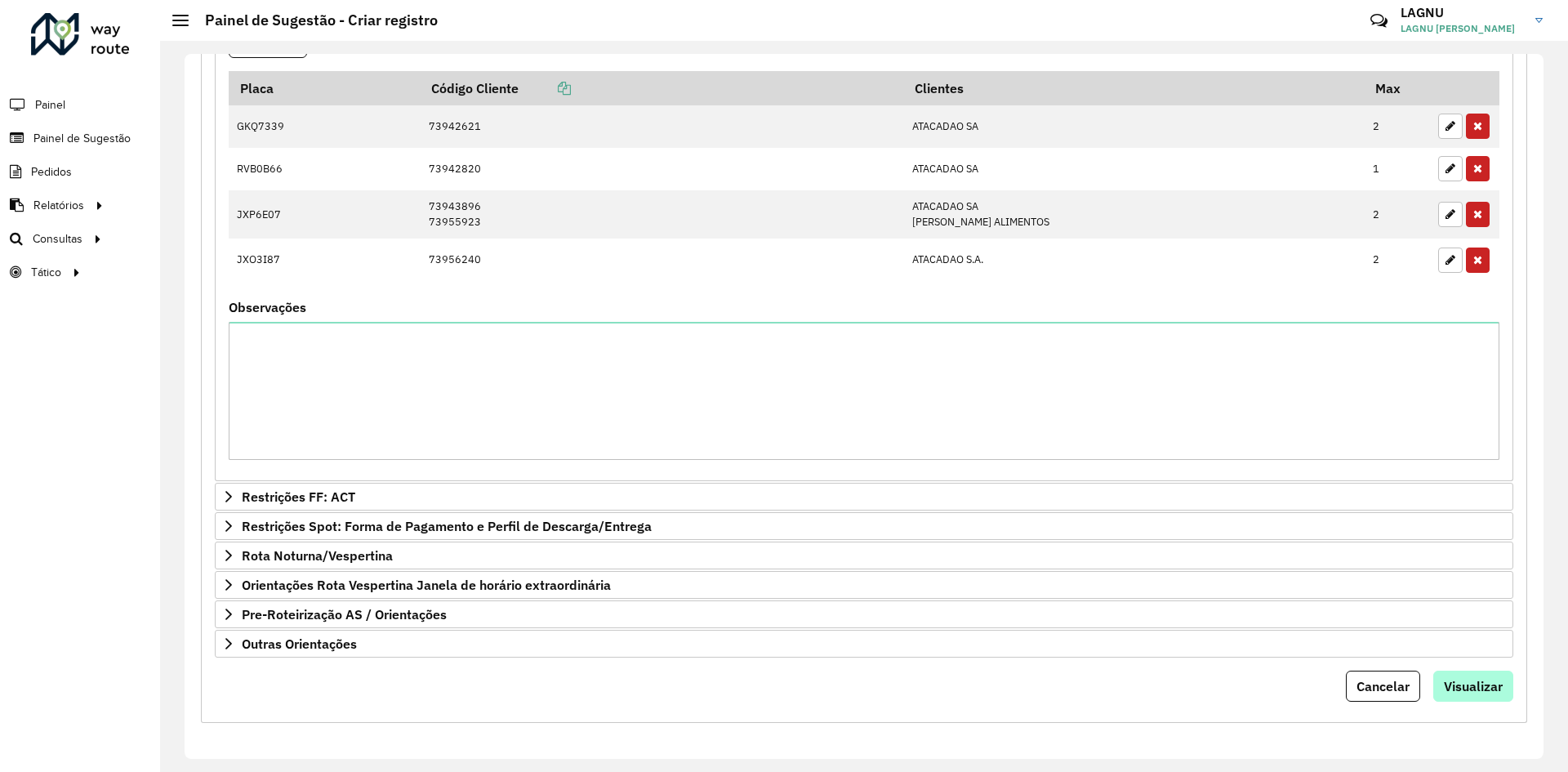
type textarea "***** ***** ***** ***** ***** ***** ***** ***** ***** ***** ***** ***** ***** *…"
click at [1461, 674] on button "Visualizar" at bounding box center [1473, 686] width 80 height 31
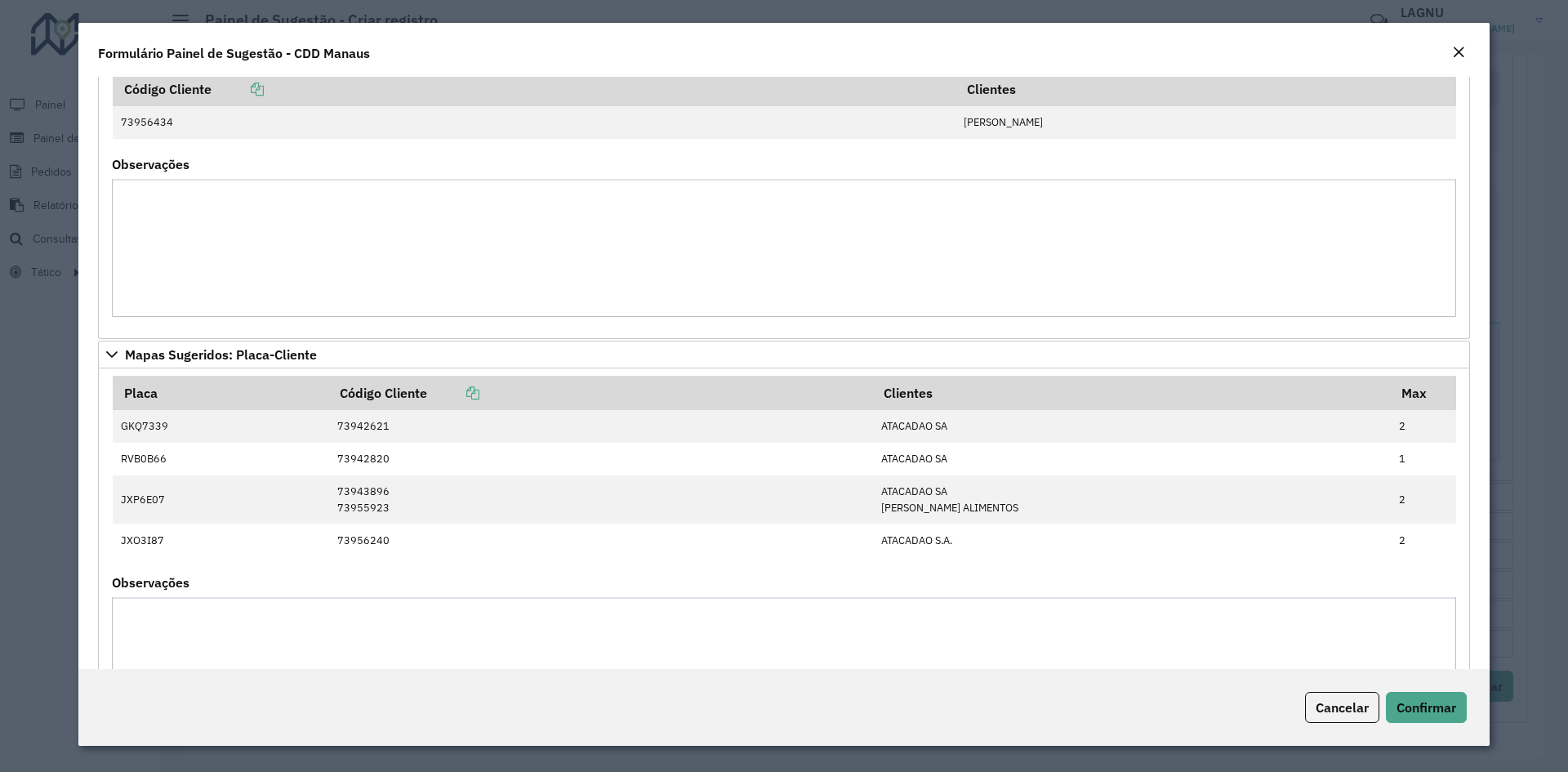
scroll to position [2134, 0]
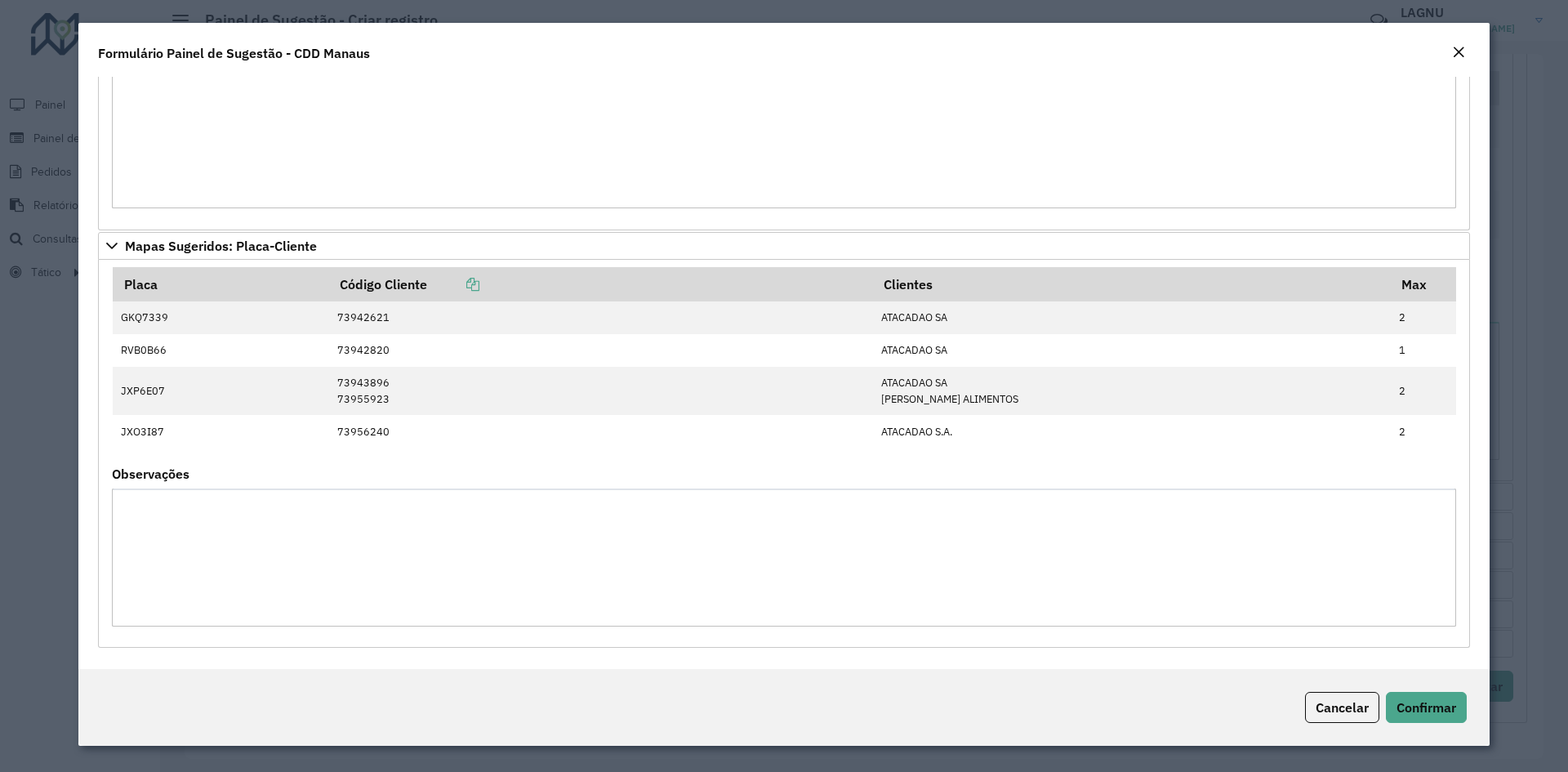
click at [1456, 687] on div "Cancelar Confirmar" at bounding box center [784, 707] width 1411 height 77
click at [1452, 692] on div "Cancelar Confirmar" at bounding box center [784, 707] width 1411 height 77
click at [1429, 701] on span "Confirmar" at bounding box center [1426, 707] width 60 height 16
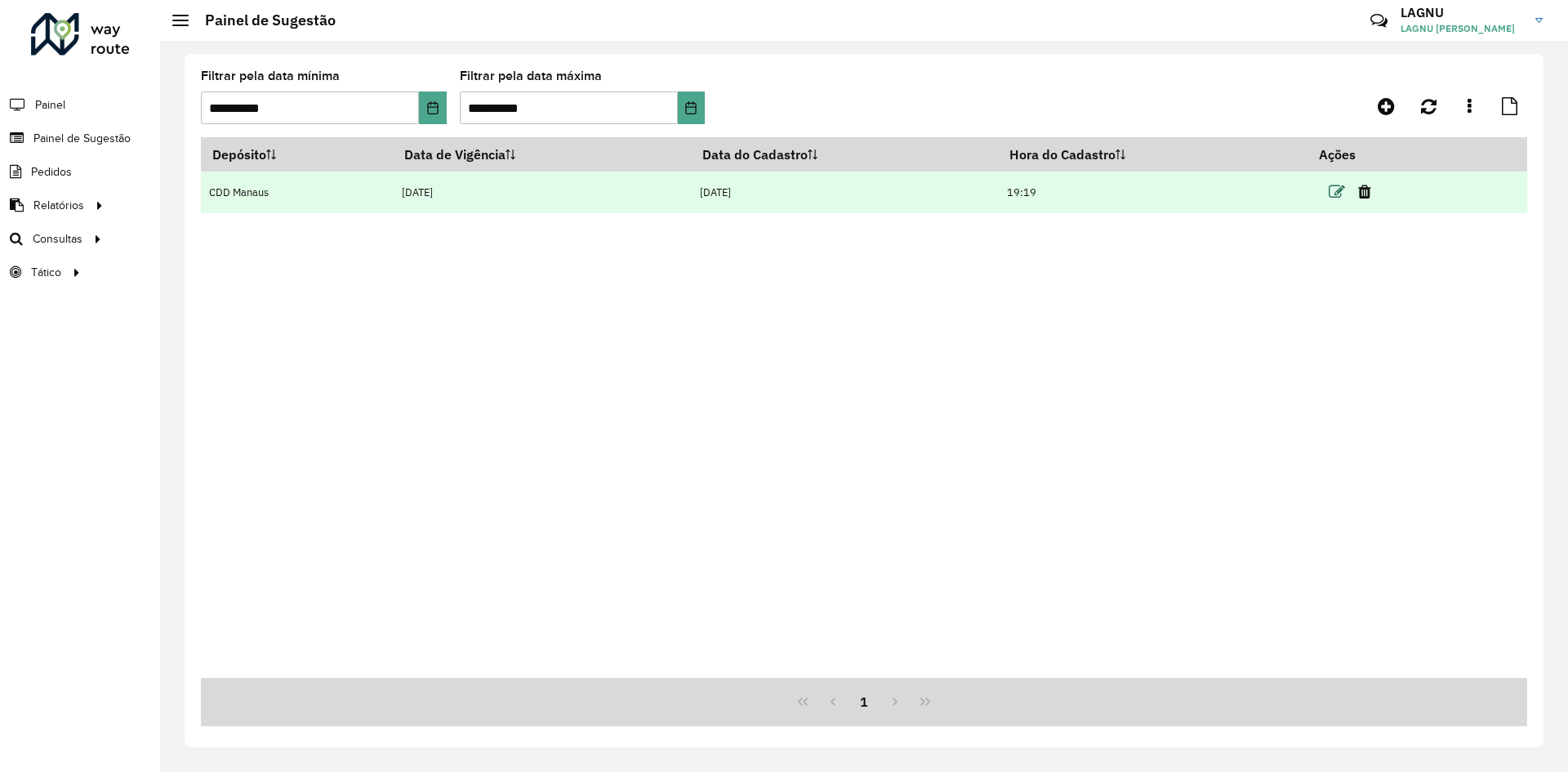
click at [1339, 191] on icon at bounding box center [1337, 192] width 16 height 16
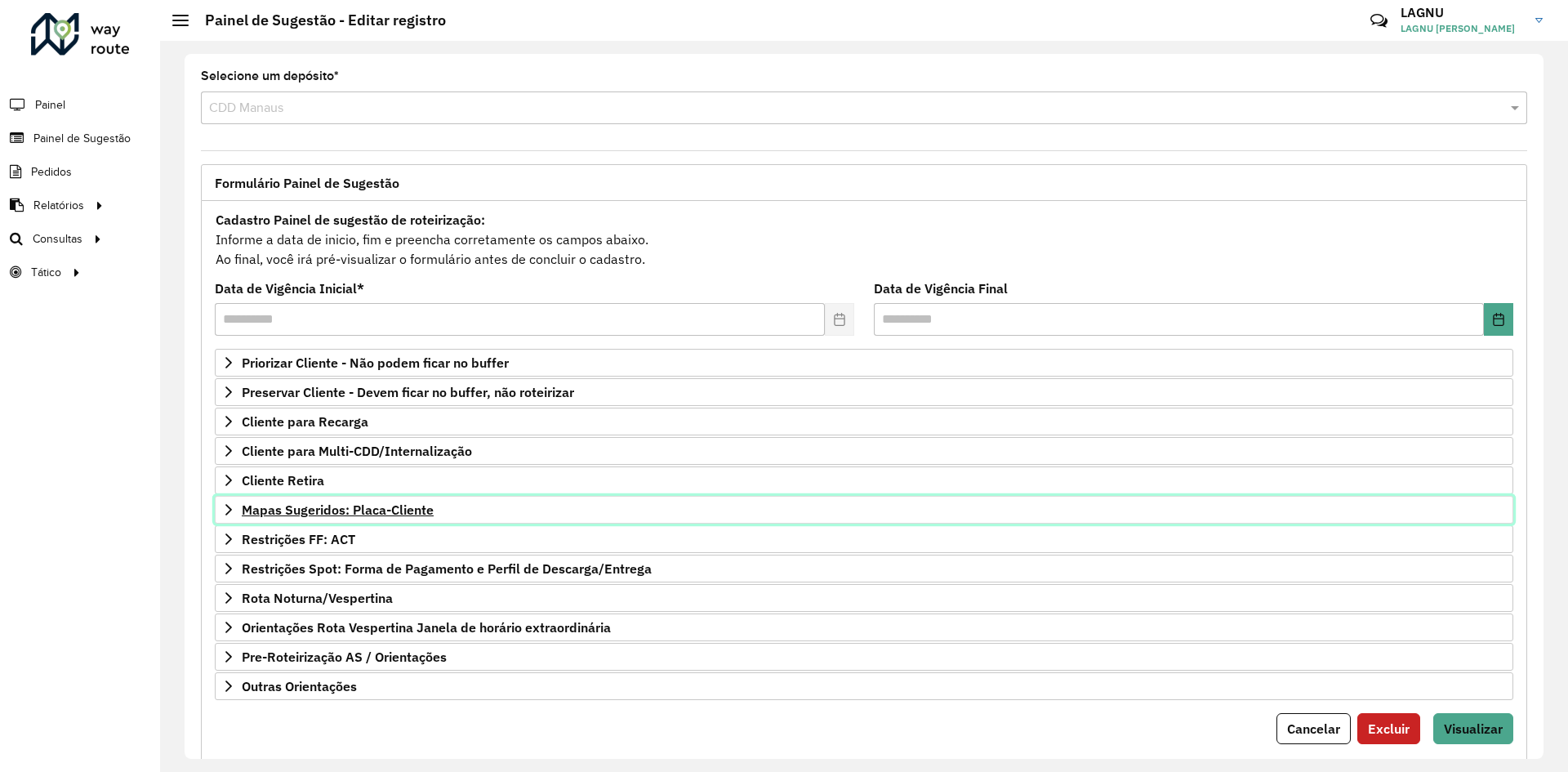
click at [336, 509] on span "Mapas Sugeridos: Placa-Cliente" at bounding box center [338, 509] width 192 height 13
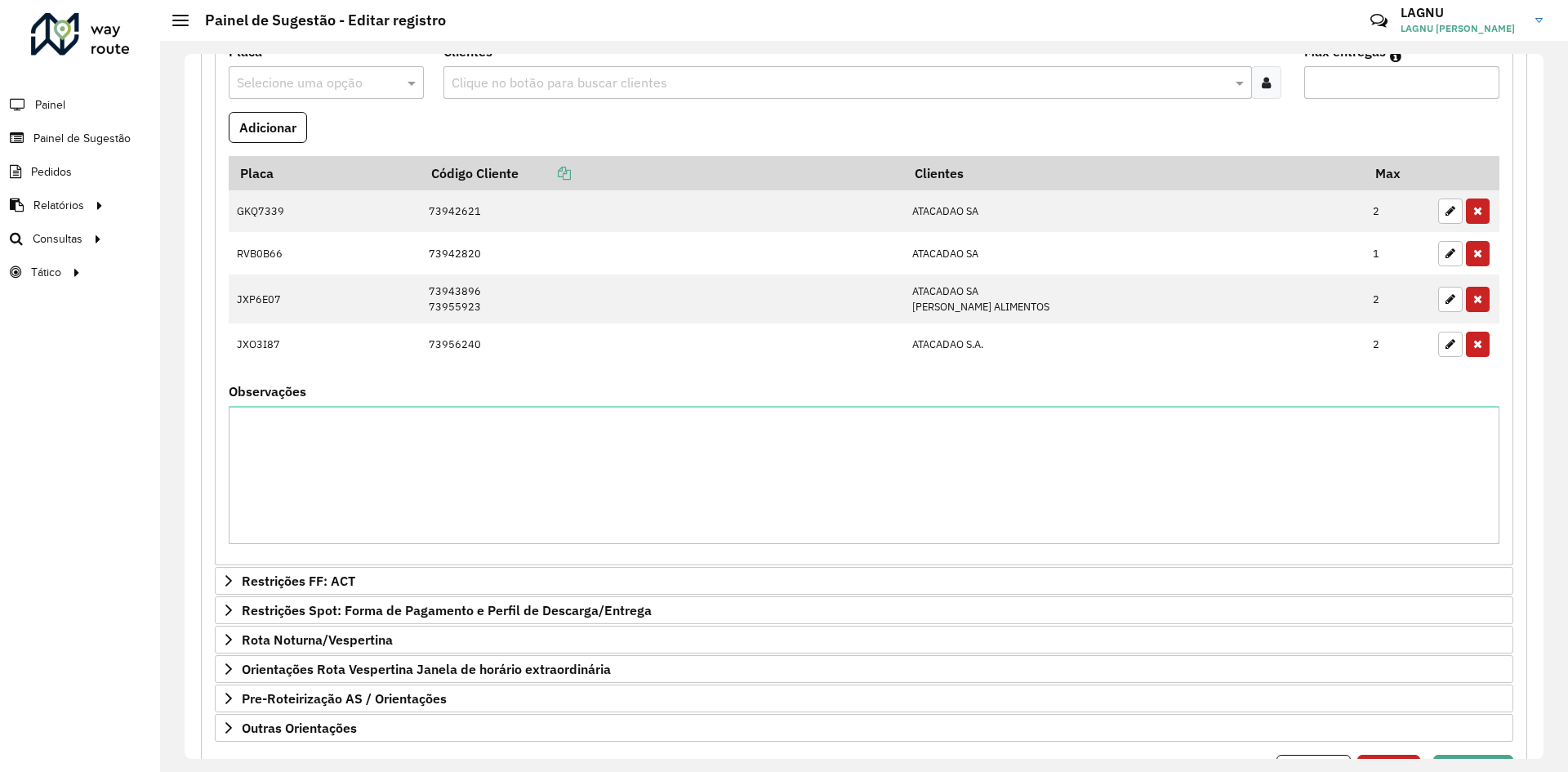
scroll to position [490, 0]
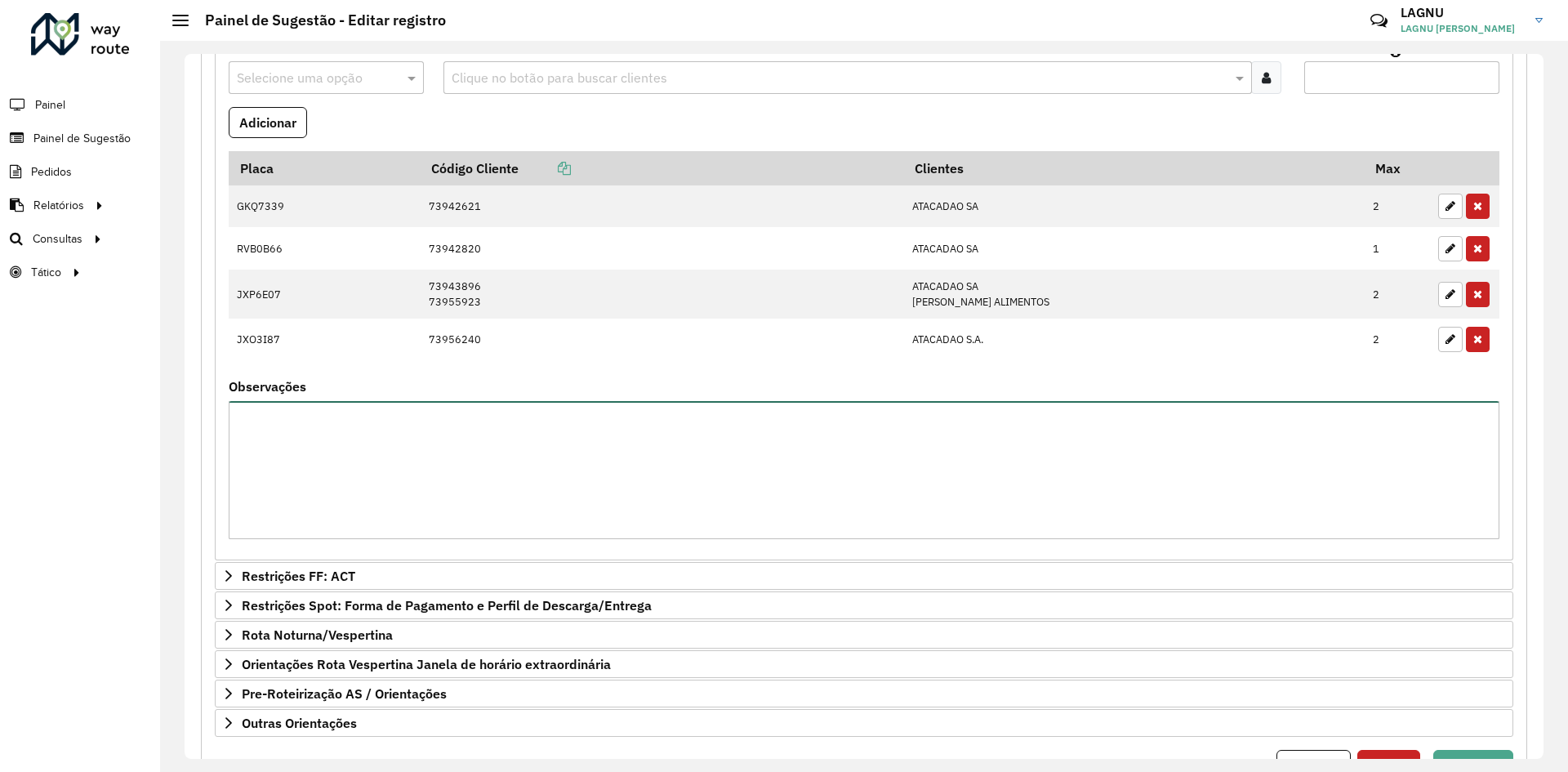
click at [395, 488] on textarea "Observações" at bounding box center [864, 470] width 1270 height 138
paste textarea "***** ***** ***** *****"
click at [243, 418] on textarea "***** ***** ***** *****" at bounding box center [864, 470] width 1270 height 138
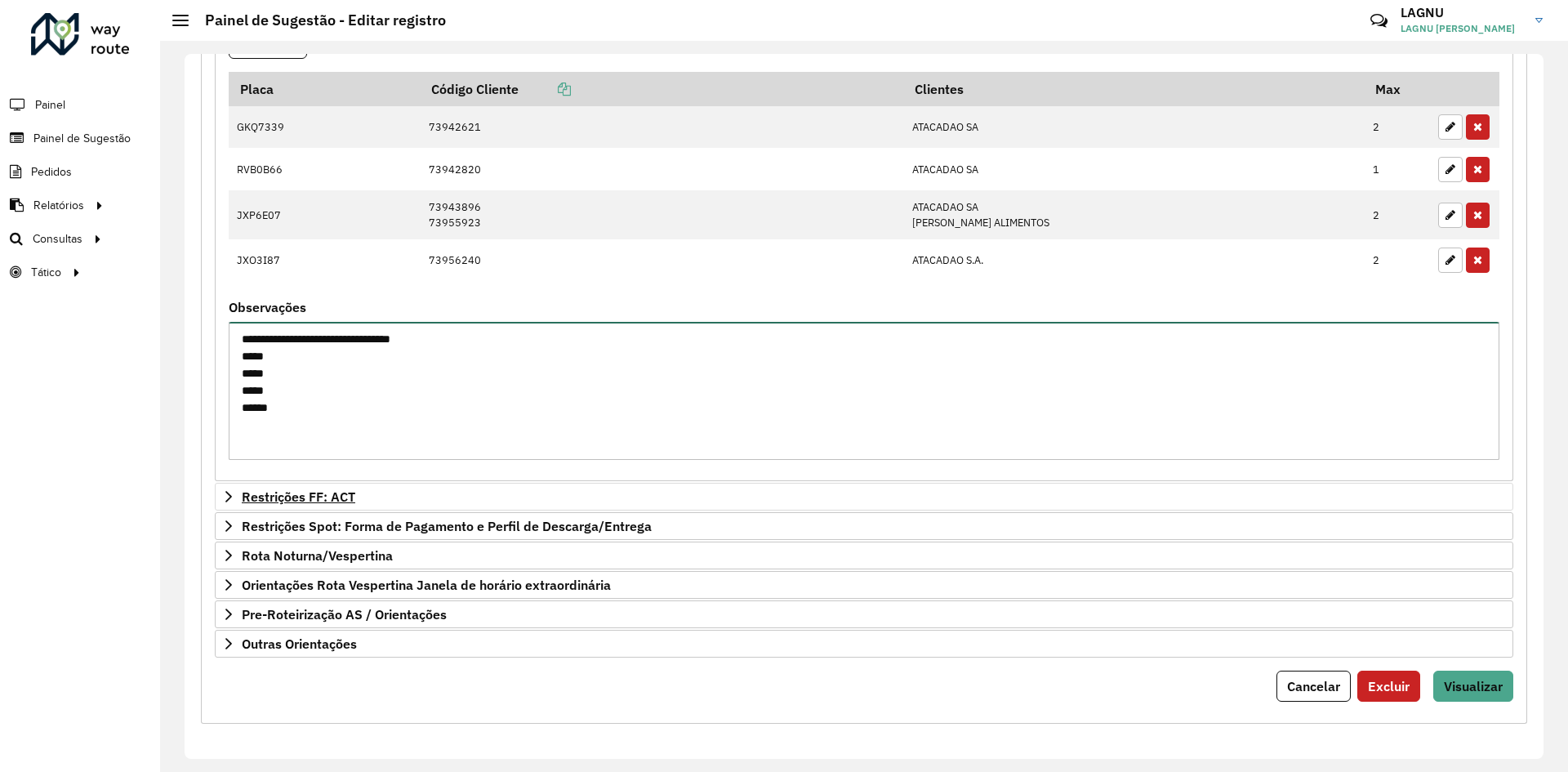
scroll to position [570, 0]
type textarea "**********"
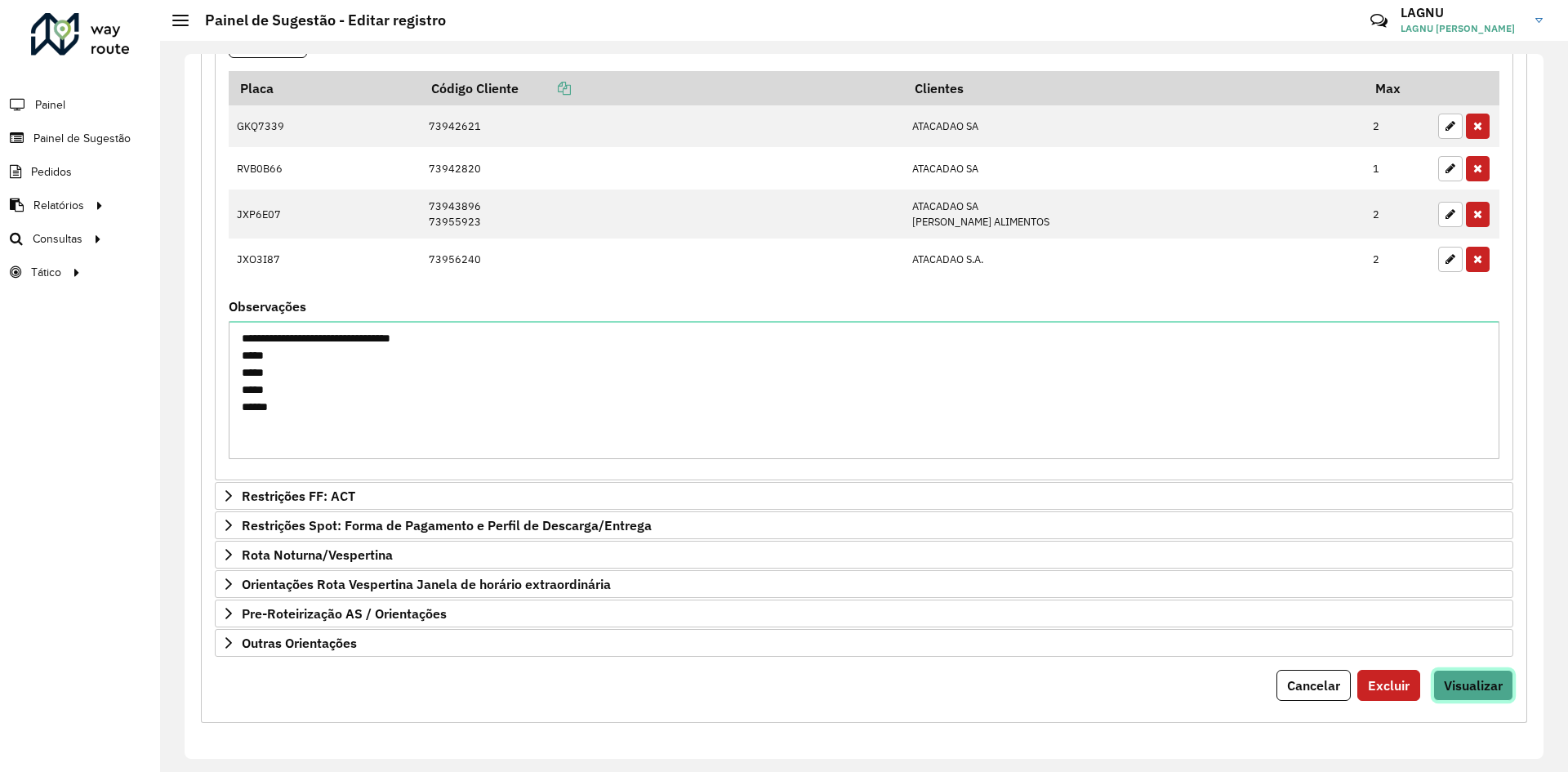
click at [1475, 691] on span "Visualizar" at bounding box center [1473, 685] width 59 height 16
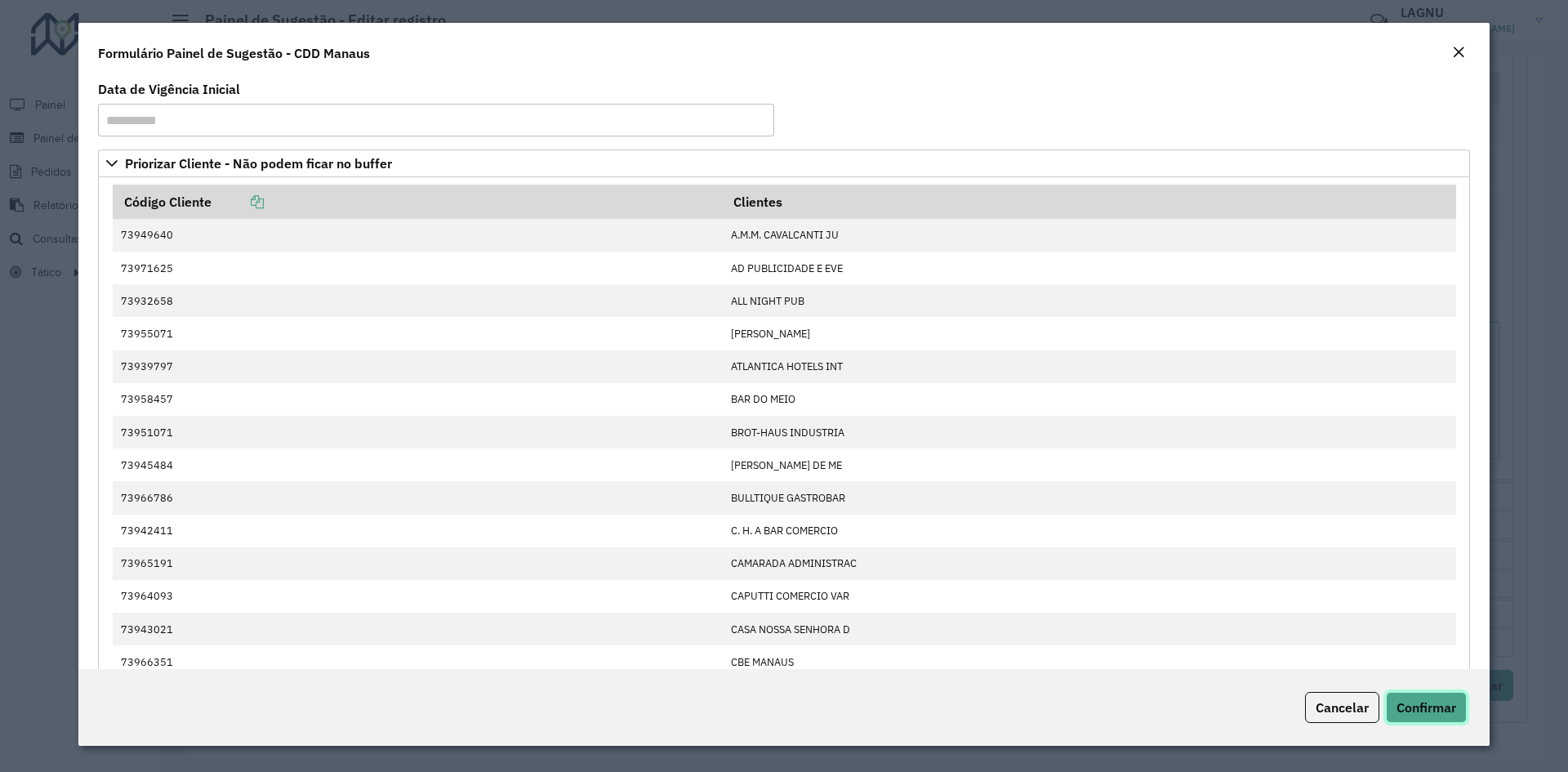
click at [1431, 707] on span "Confirmar" at bounding box center [1426, 707] width 60 height 16
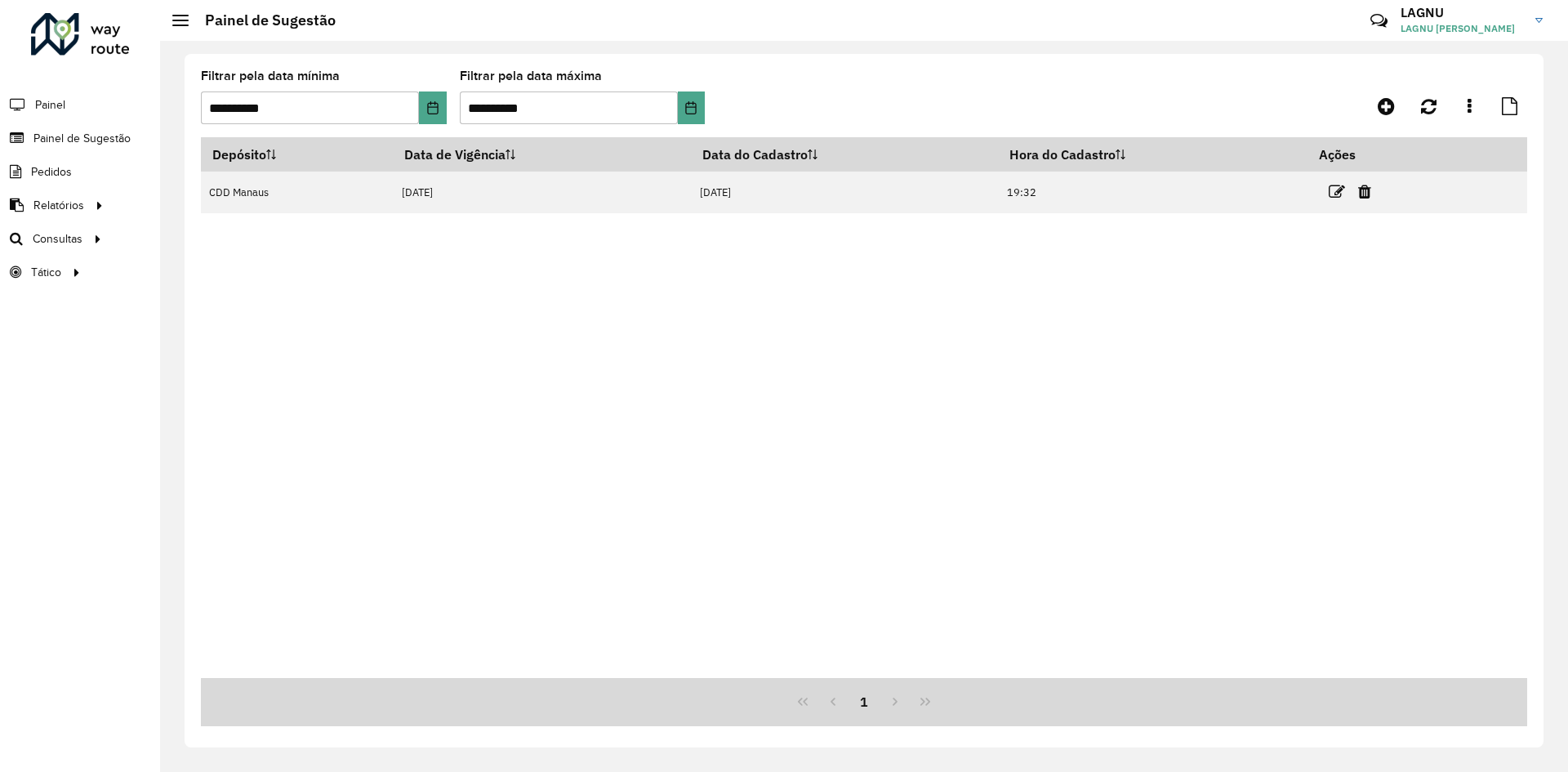
drag, startPoint x: 1336, startPoint y: 198, endPoint x: 1328, endPoint y: 202, distance: 8.9
click at [1336, 198] on icon at bounding box center [1337, 192] width 16 height 16
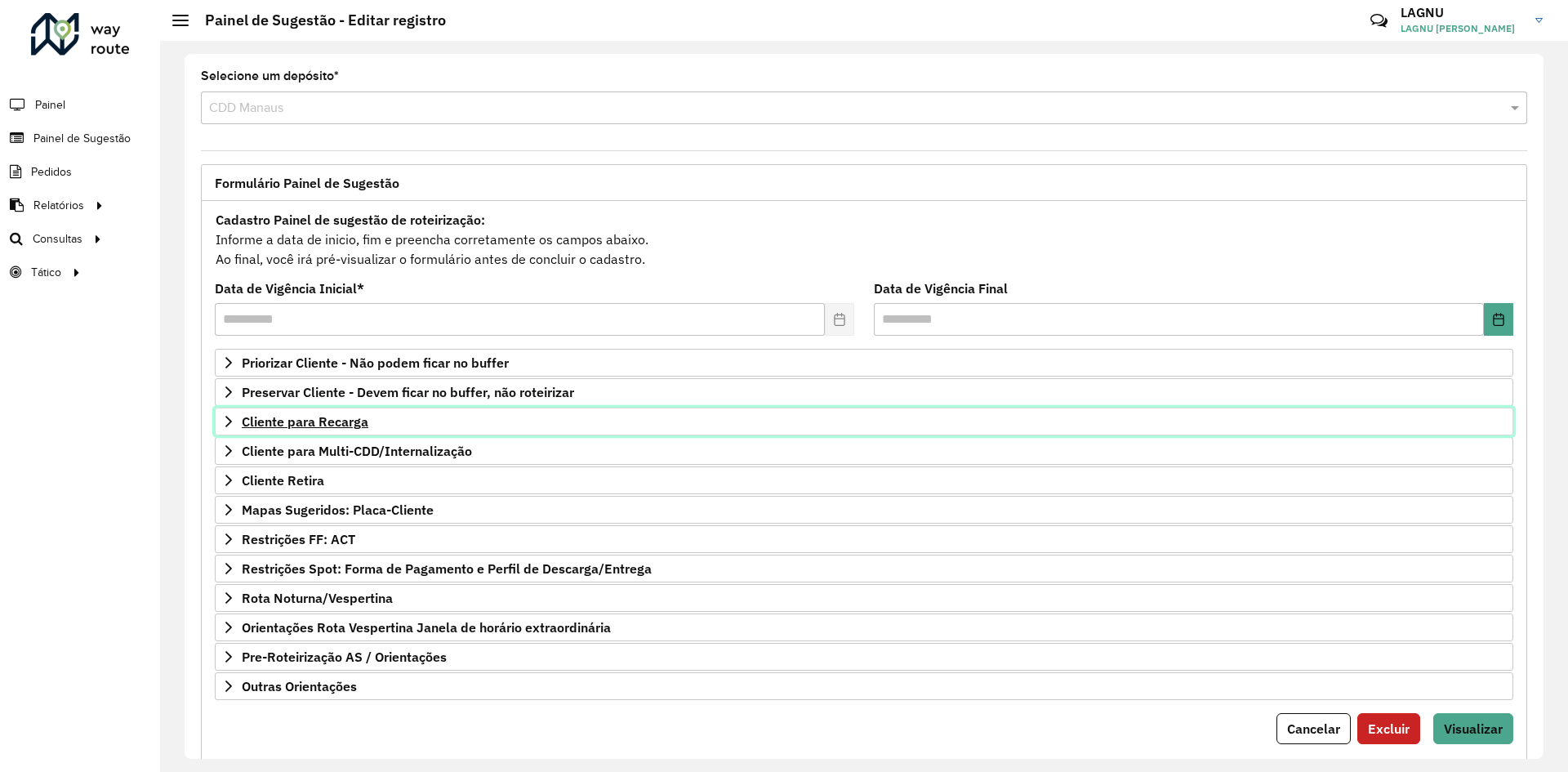
click at [325, 424] on span "Cliente para Recarga" at bounding box center [305, 422] width 126 height 13
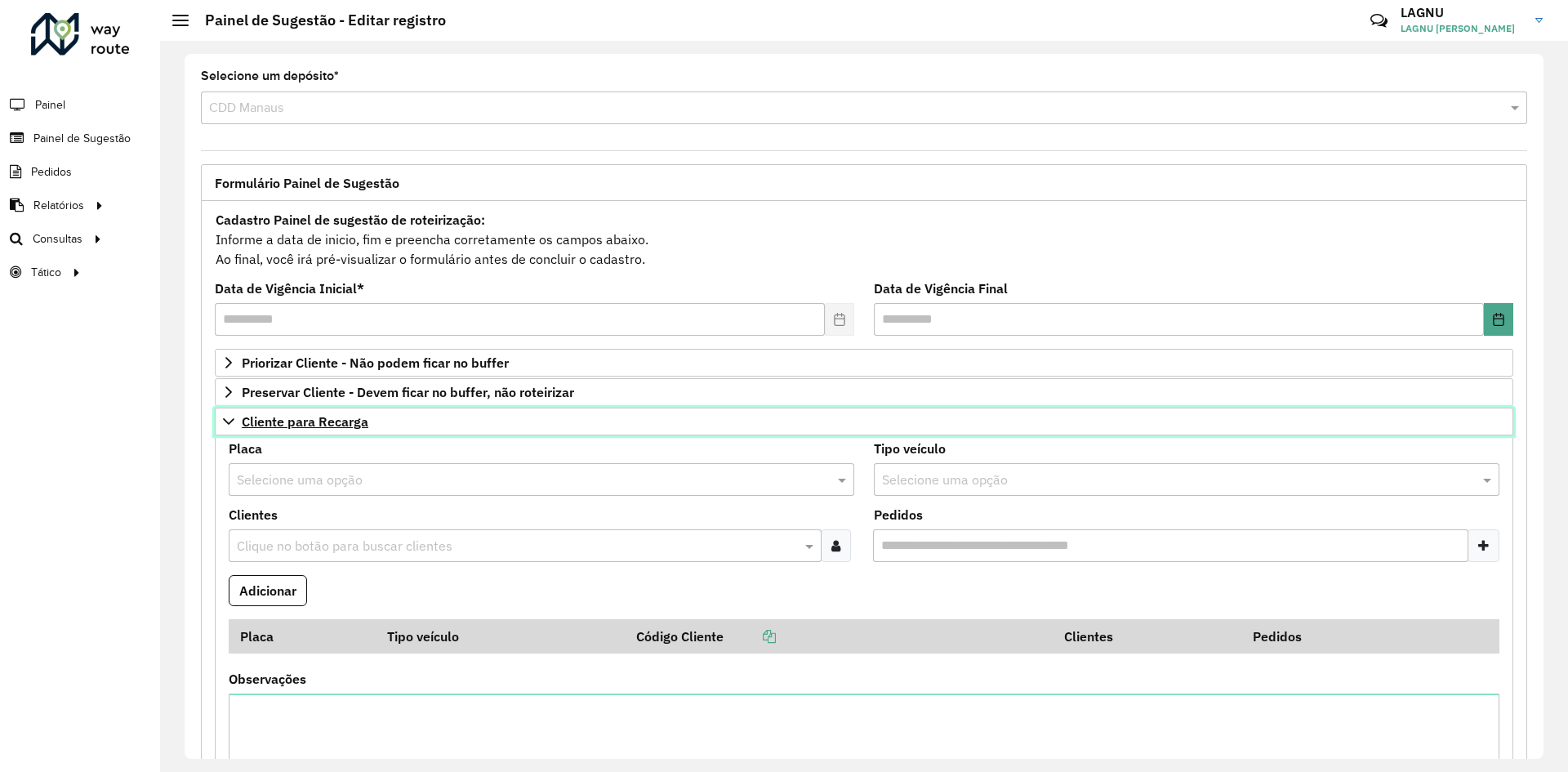
click at [325, 424] on span "Cliente para Recarga" at bounding box center [305, 422] width 126 height 13
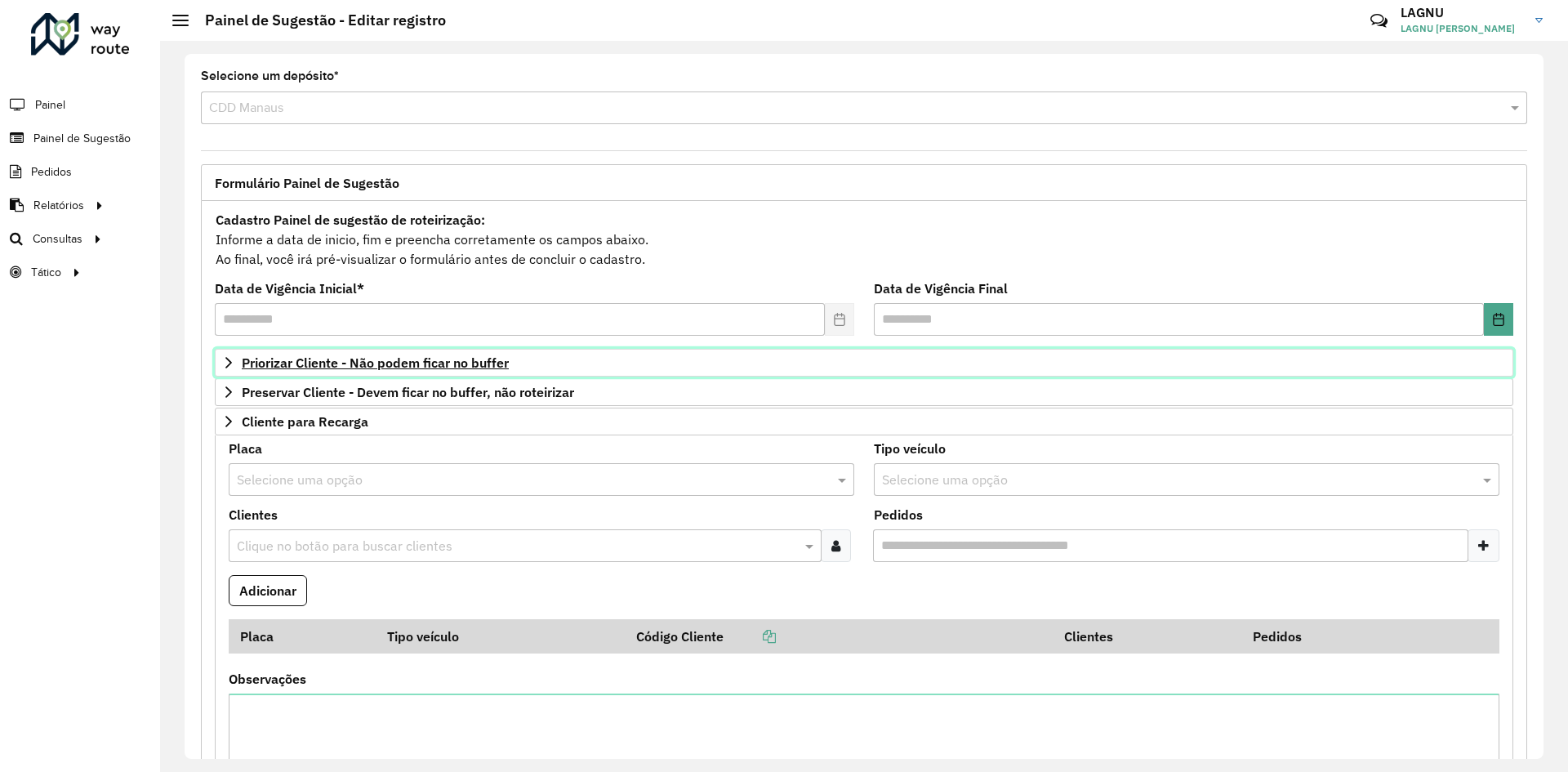
click at [325, 367] on span "Priorizar Cliente - Não podem ficar no buffer" at bounding box center [376, 363] width 267 height 13
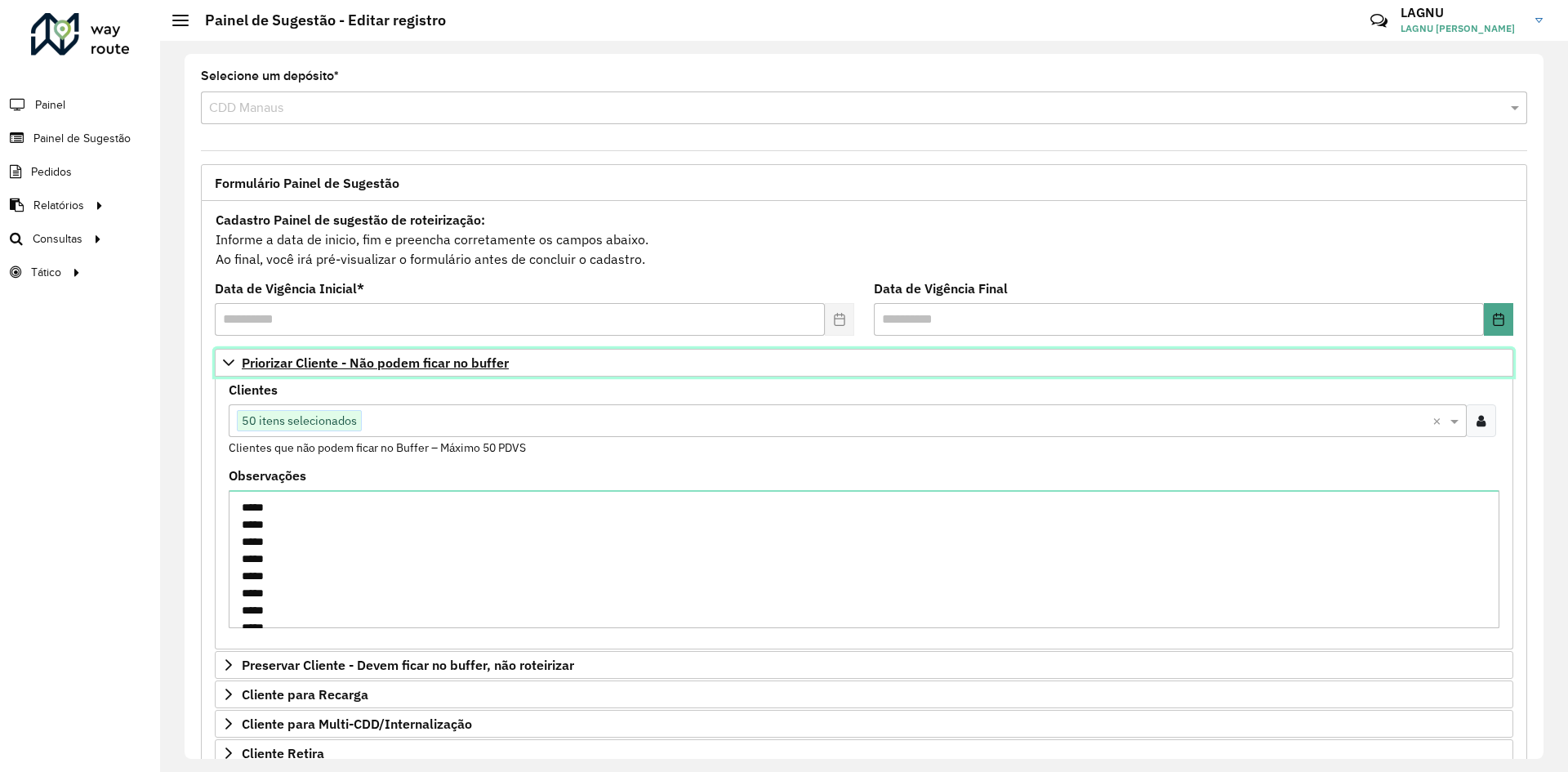
click at [325, 367] on span "Priorizar Cliente - Não podem ficar no buffer" at bounding box center [376, 363] width 267 height 13
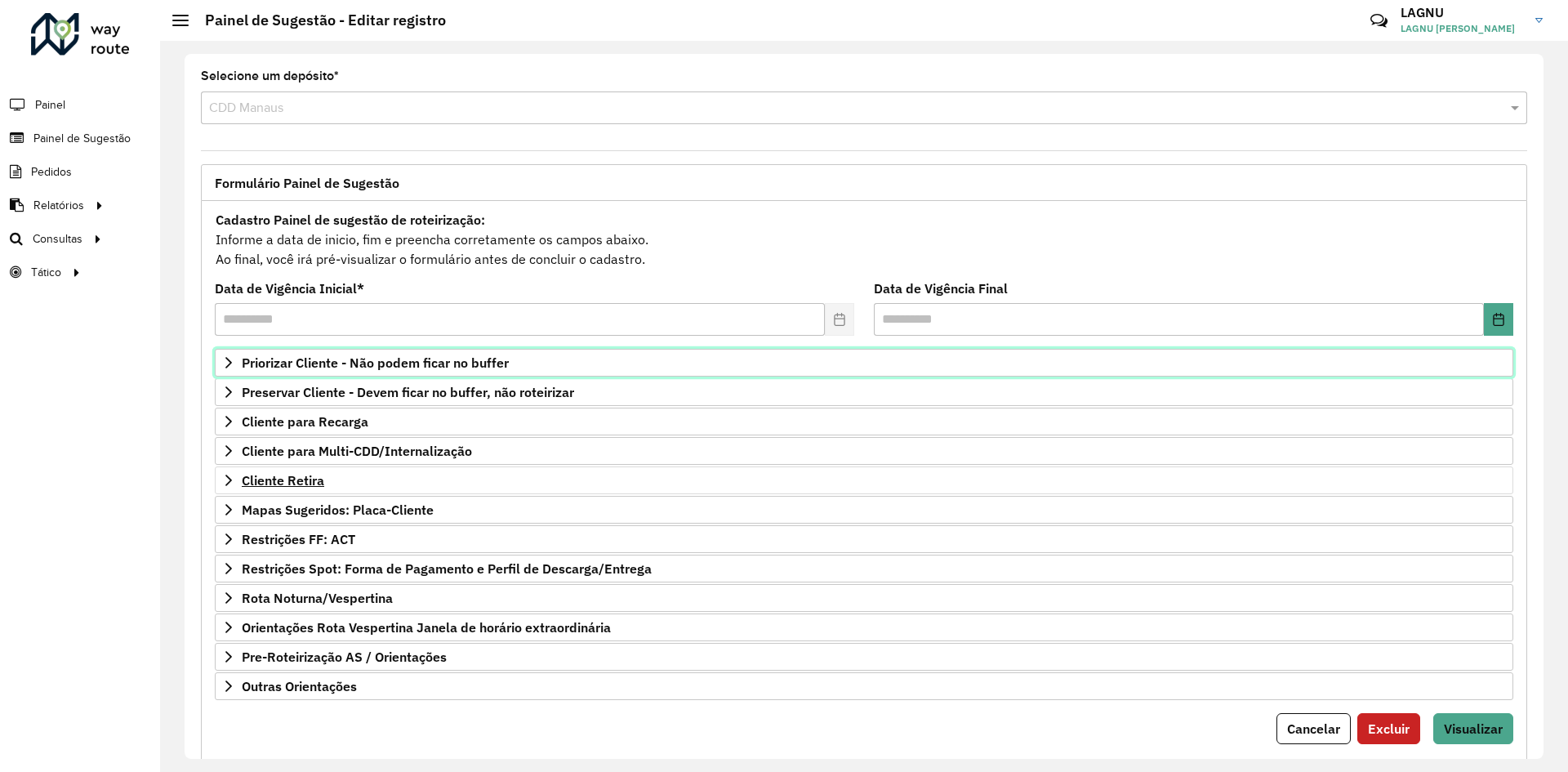
scroll to position [43, 0]
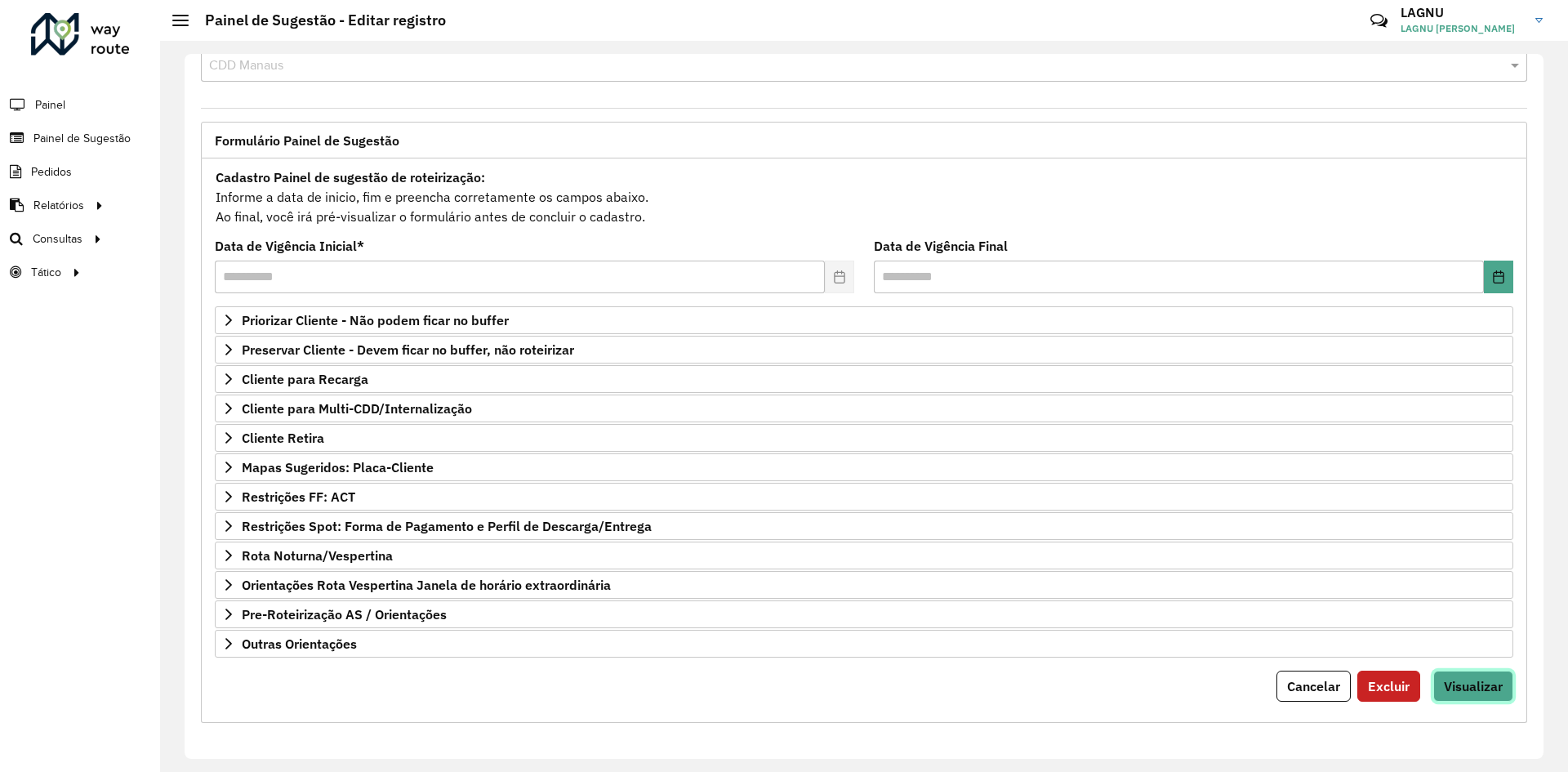
click at [1463, 687] on span "Visualizar" at bounding box center [1473, 686] width 59 height 16
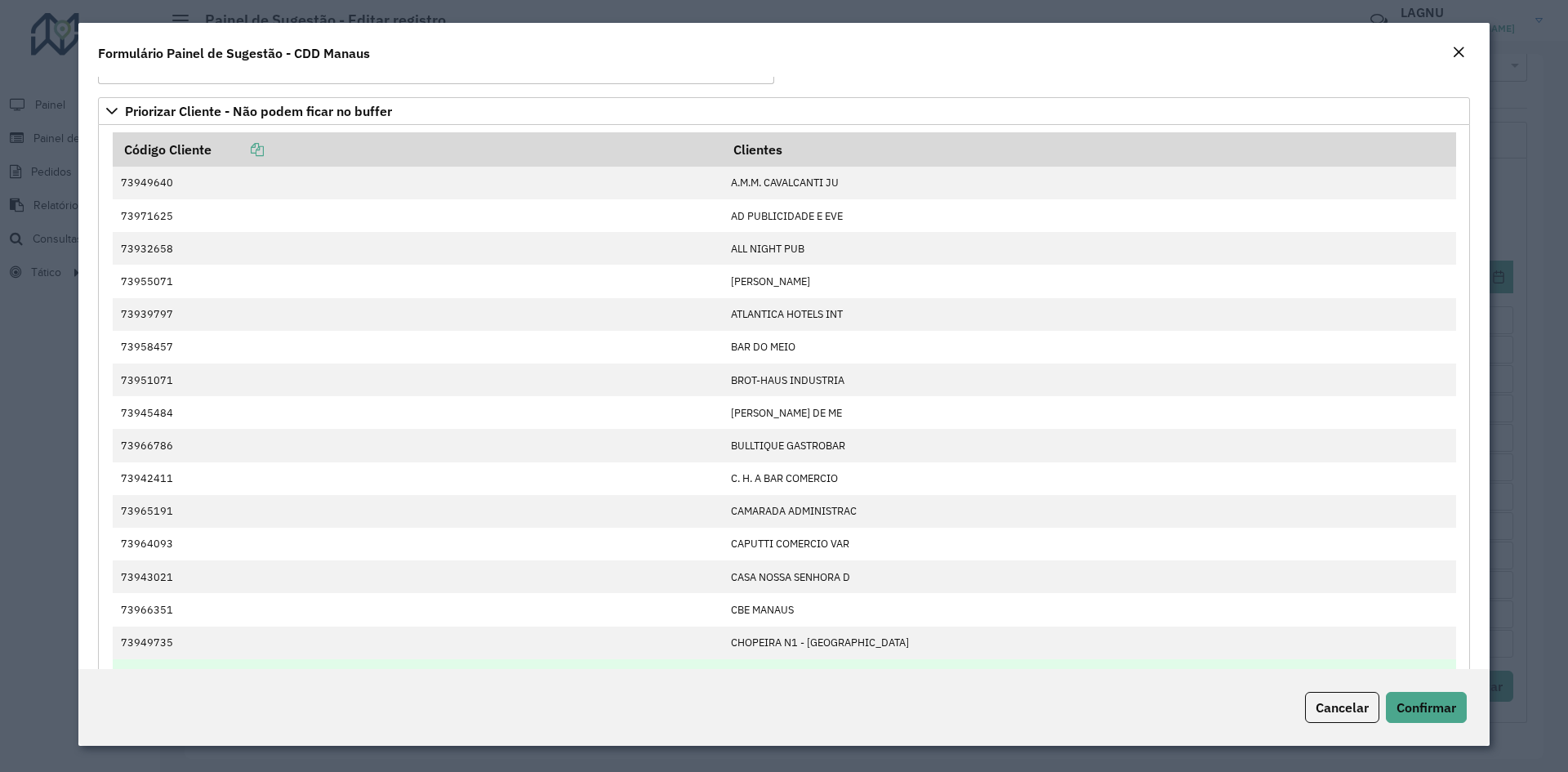
scroll to position [82, 0]
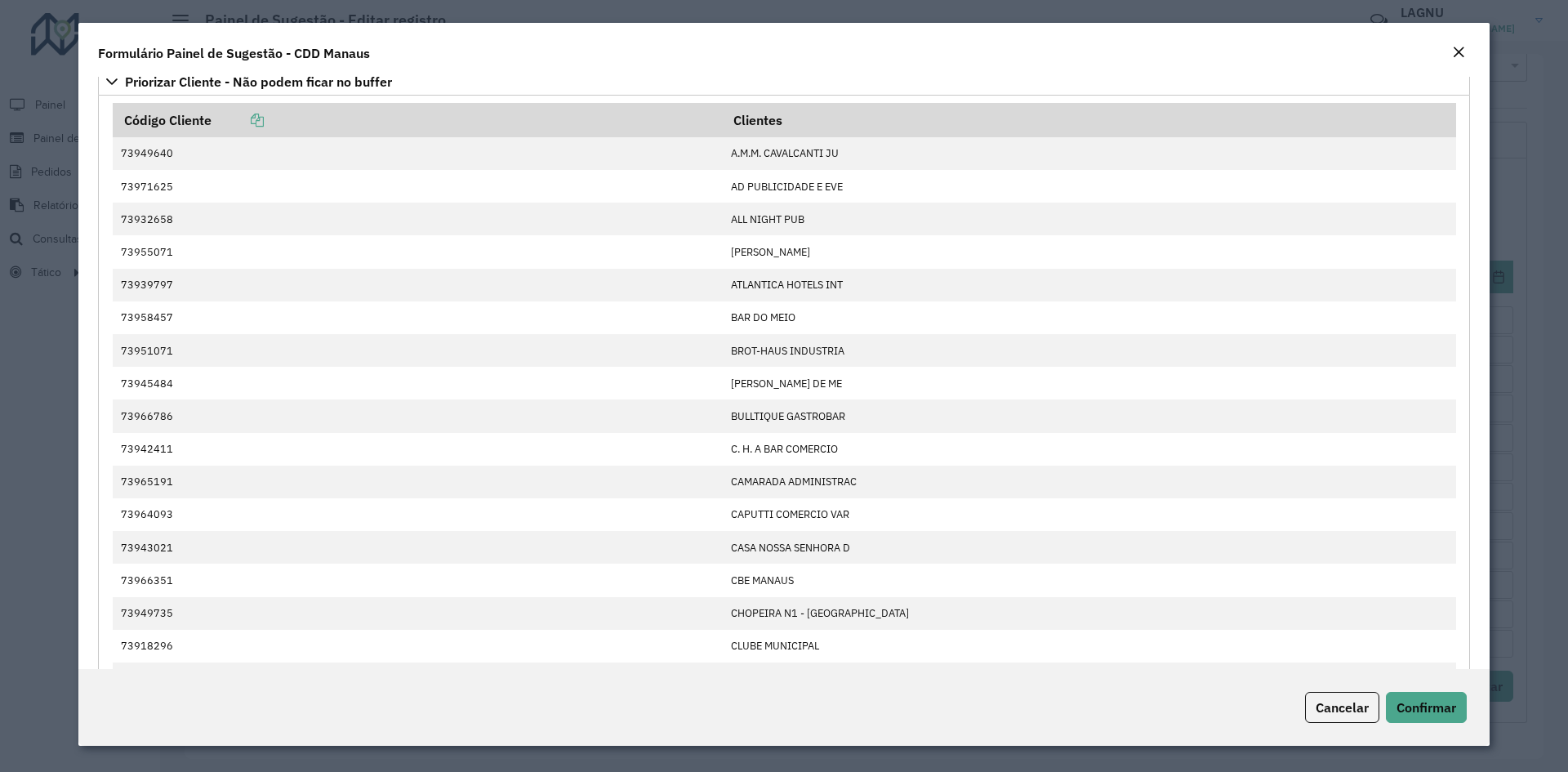
click at [1438, 689] on div "Cancelar Confirmar" at bounding box center [784, 707] width 1411 height 77
drag, startPoint x: 1438, startPoint y: 702, endPoint x: 1431, endPoint y: 695, distance: 9.9
click at [1438, 703] on span "Confirmar" at bounding box center [1426, 707] width 60 height 16
